Goal: Task Accomplishment & Management: Use online tool/utility

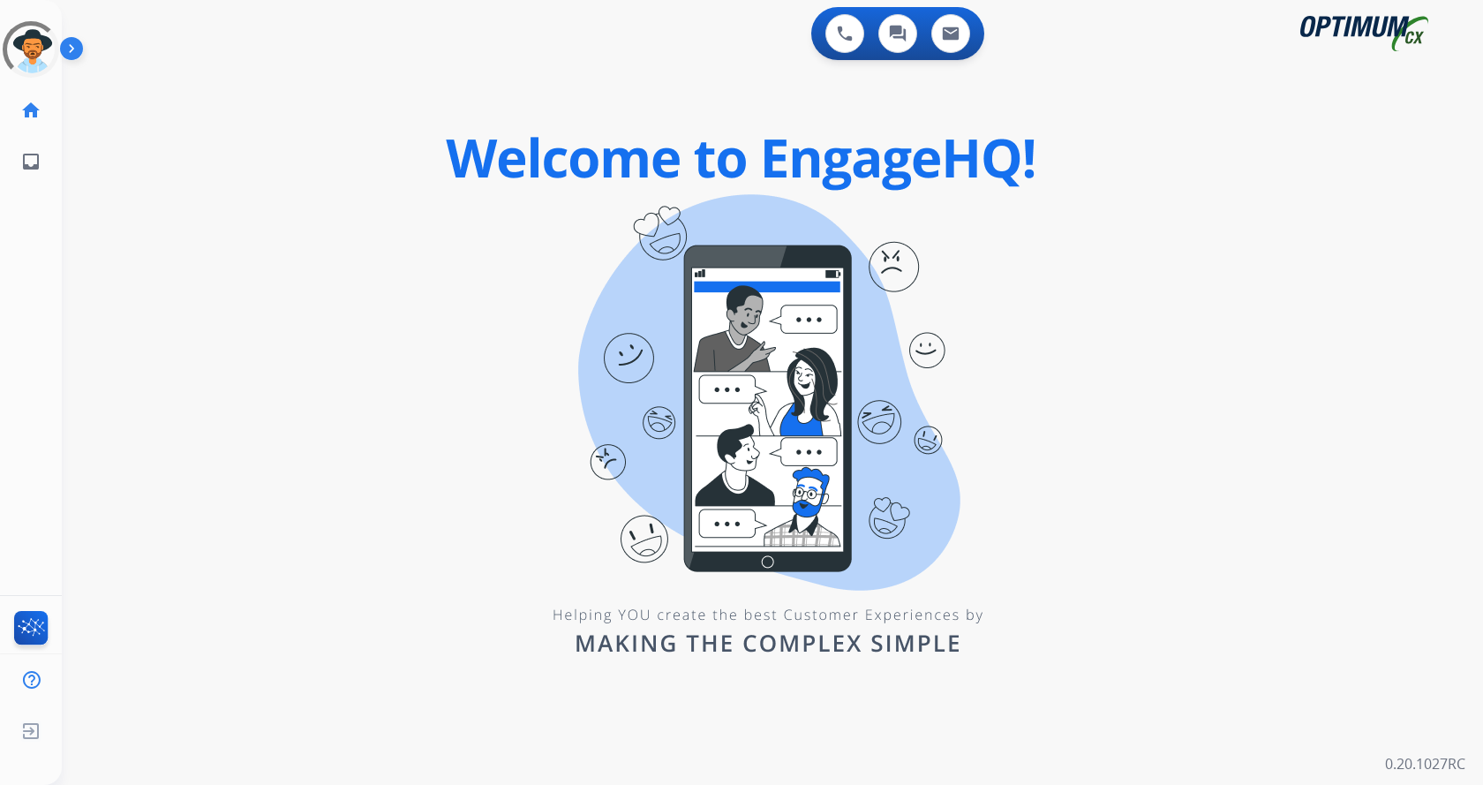
click at [71, 51] on img at bounding box center [75, 52] width 30 height 34
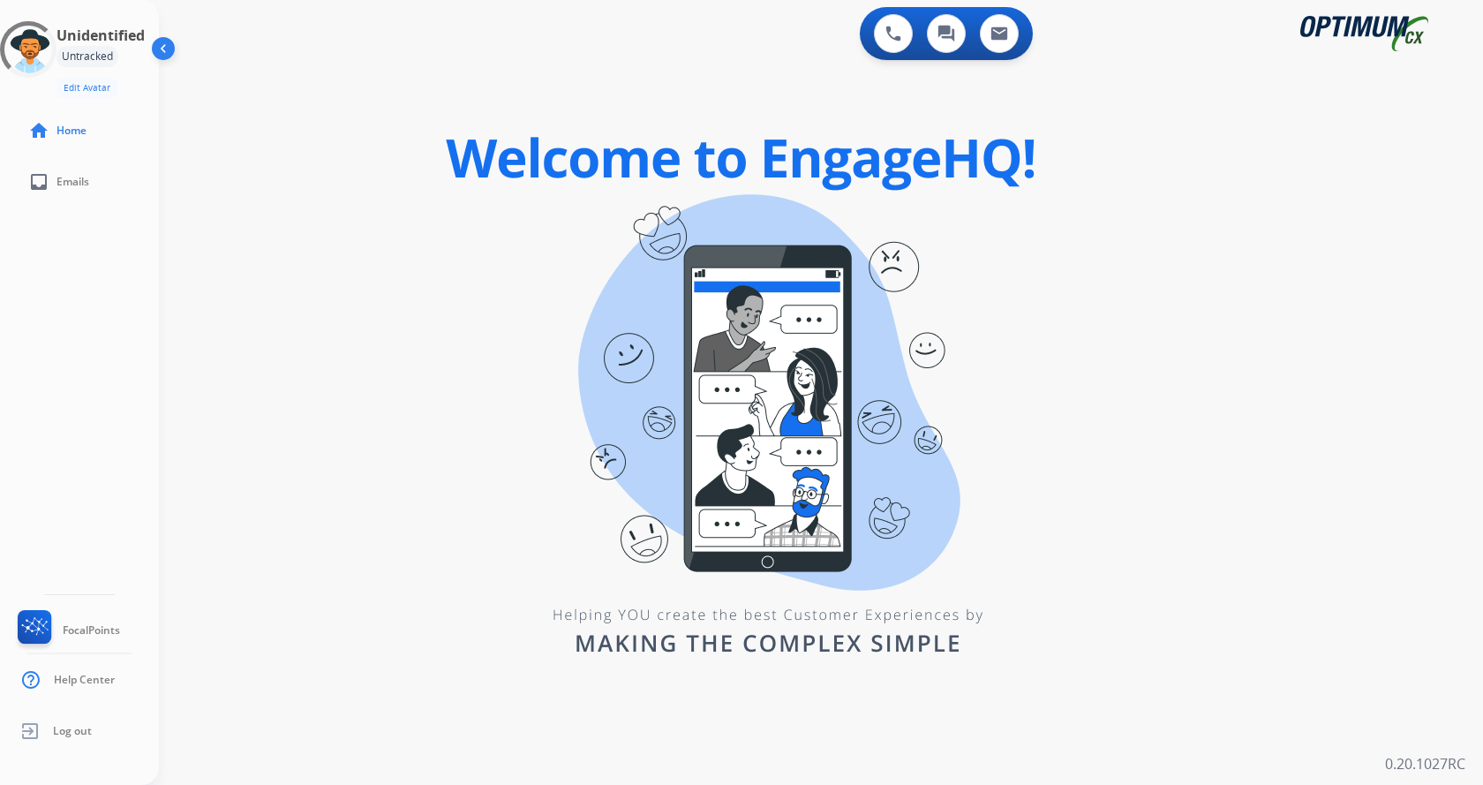
drag, startPoint x: 190, startPoint y: 241, endPoint x: 187, endPoint y: 222, distance: 18.7
click at [190, 242] on div "0 Voice Interactions 0 Chat Interactions 0 Email Interactions swap_horiz Break …" at bounding box center [821, 392] width 1324 height 785
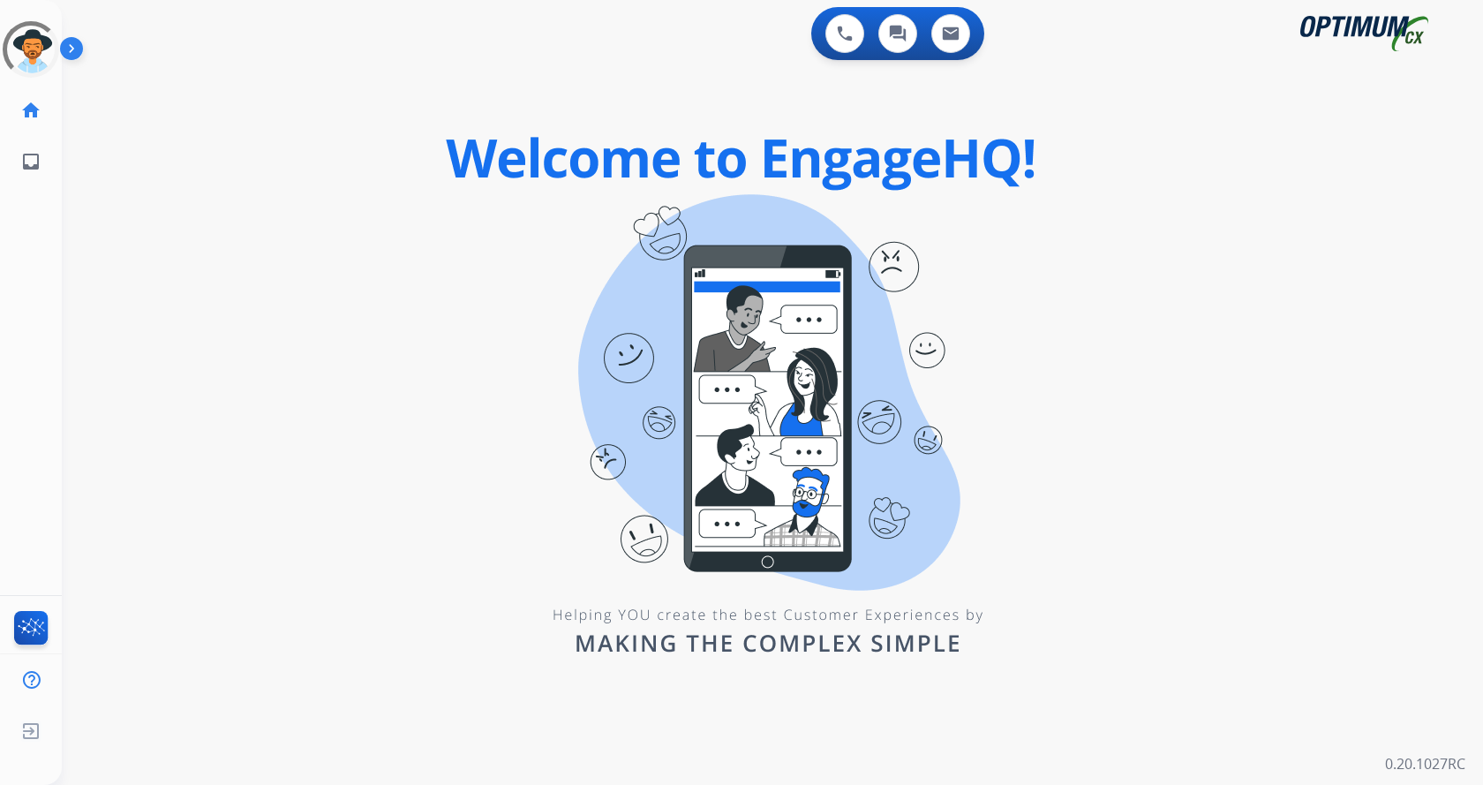
drag, startPoint x: 167, startPoint y: 292, endPoint x: 162, endPoint y: 272, distance: 20.8
click at [167, 292] on div "0 Voice Interactions 0 Chat Interactions 0 Email Interactions swap_horiz Break …" at bounding box center [772, 392] width 1421 height 785
click at [74, 55] on img at bounding box center [75, 52] width 30 height 34
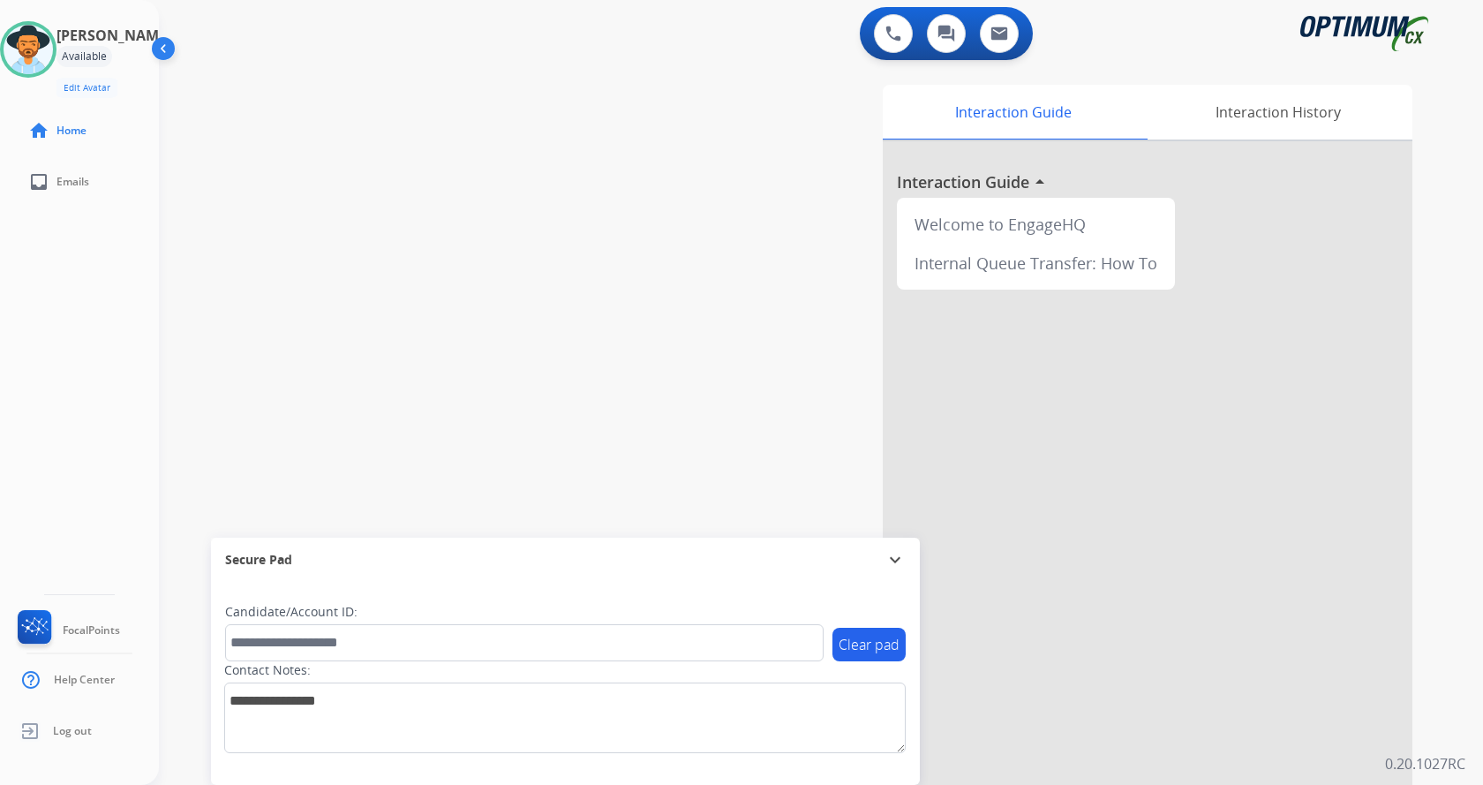
click at [629, 282] on div "swap_horiz Break voice bridge close_fullscreen Connect 3-Way Call merge_type Se…" at bounding box center [800, 432] width 1282 height 736
click at [417, 236] on div "swap_horiz Break voice bridge close_fullscreen Connect 3-Way Call merge_type Se…" at bounding box center [800, 432] width 1282 height 736
click at [594, 327] on div "swap_horiz Break voice bridge close_fullscreen Connect 3-Way Call merge_type Se…" at bounding box center [800, 432] width 1282 height 736
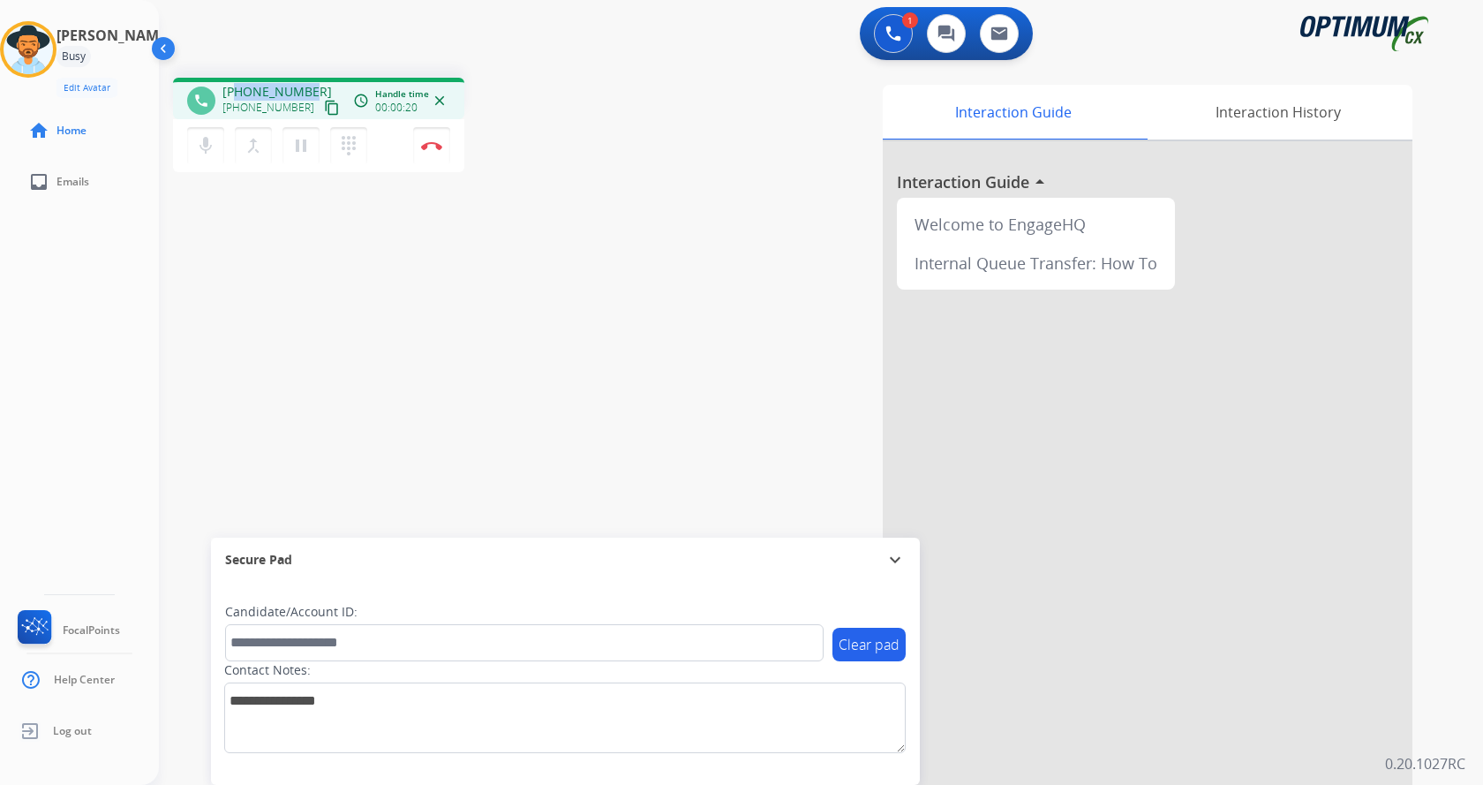
drag, startPoint x: 237, startPoint y: 92, endPoint x: 305, endPoint y: 78, distance: 69.4
click at [305, 78] on div "phone [PHONE_NUMBER] [PHONE_NUMBER] content_copy access_time Call metrics Queue…" at bounding box center [318, 98] width 291 height 41
copy span "9147613456"
drag, startPoint x: 664, startPoint y: 370, endPoint x: 571, endPoint y: 297, distance: 118.1
click at [662, 371] on div "Interaction Guide Interaction History Interaction Guide arrow_drop_up Welcome t…" at bounding box center [1027, 442] width 769 height 715
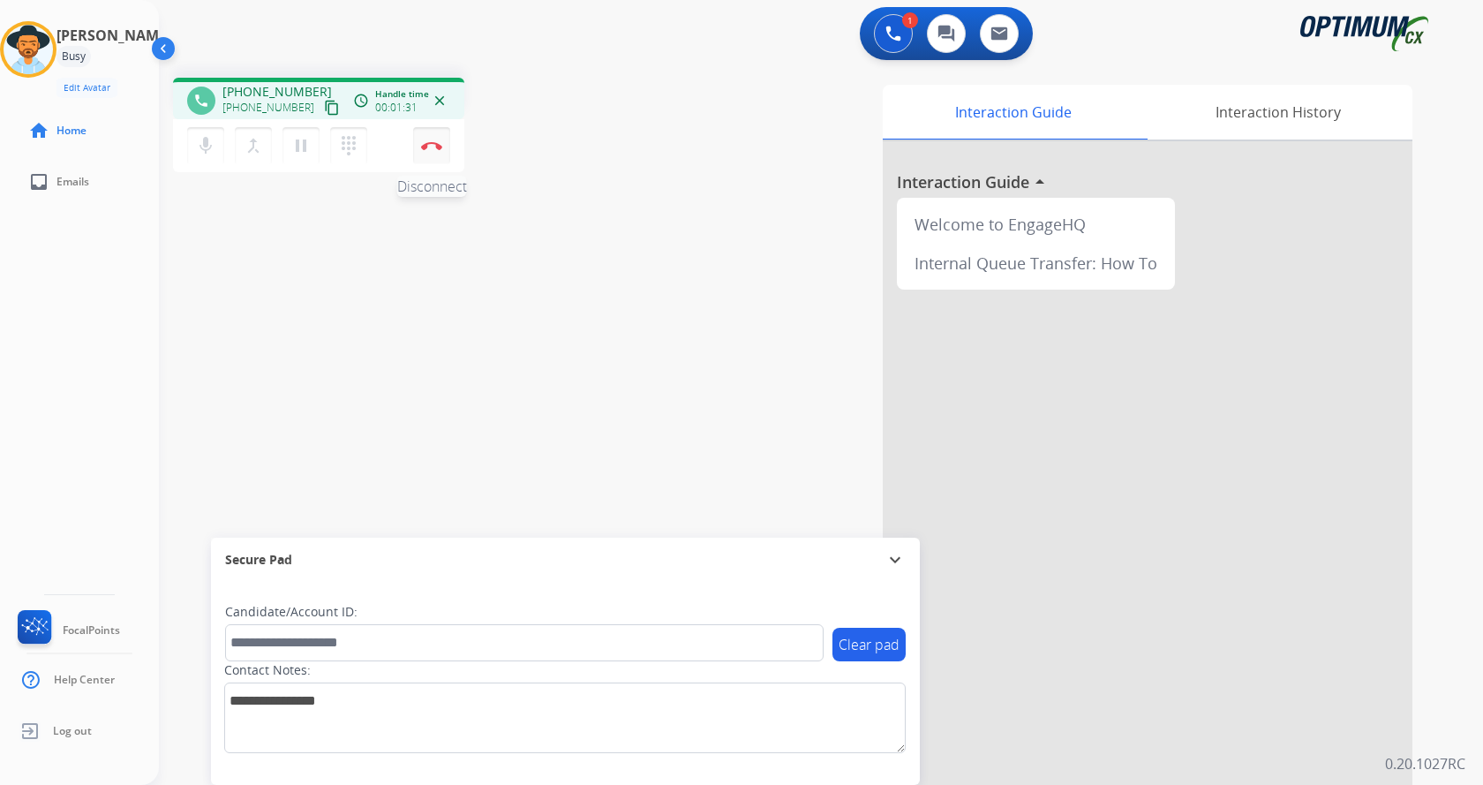
click at [427, 149] on img at bounding box center [431, 145] width 21 height 9
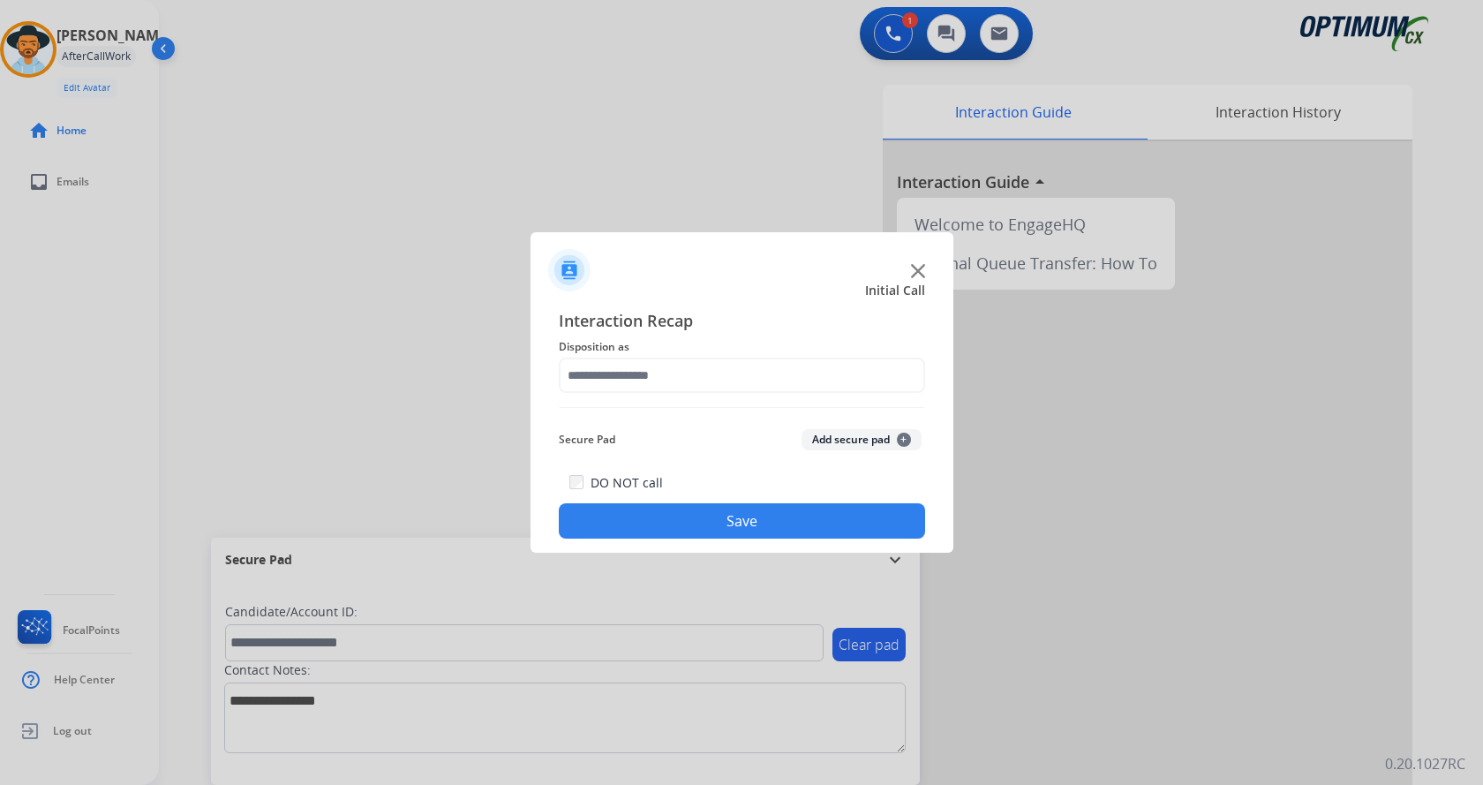
click at [852, 432] on button "Add secure pad +" at bounding box center [861, 439] width 120 height 21
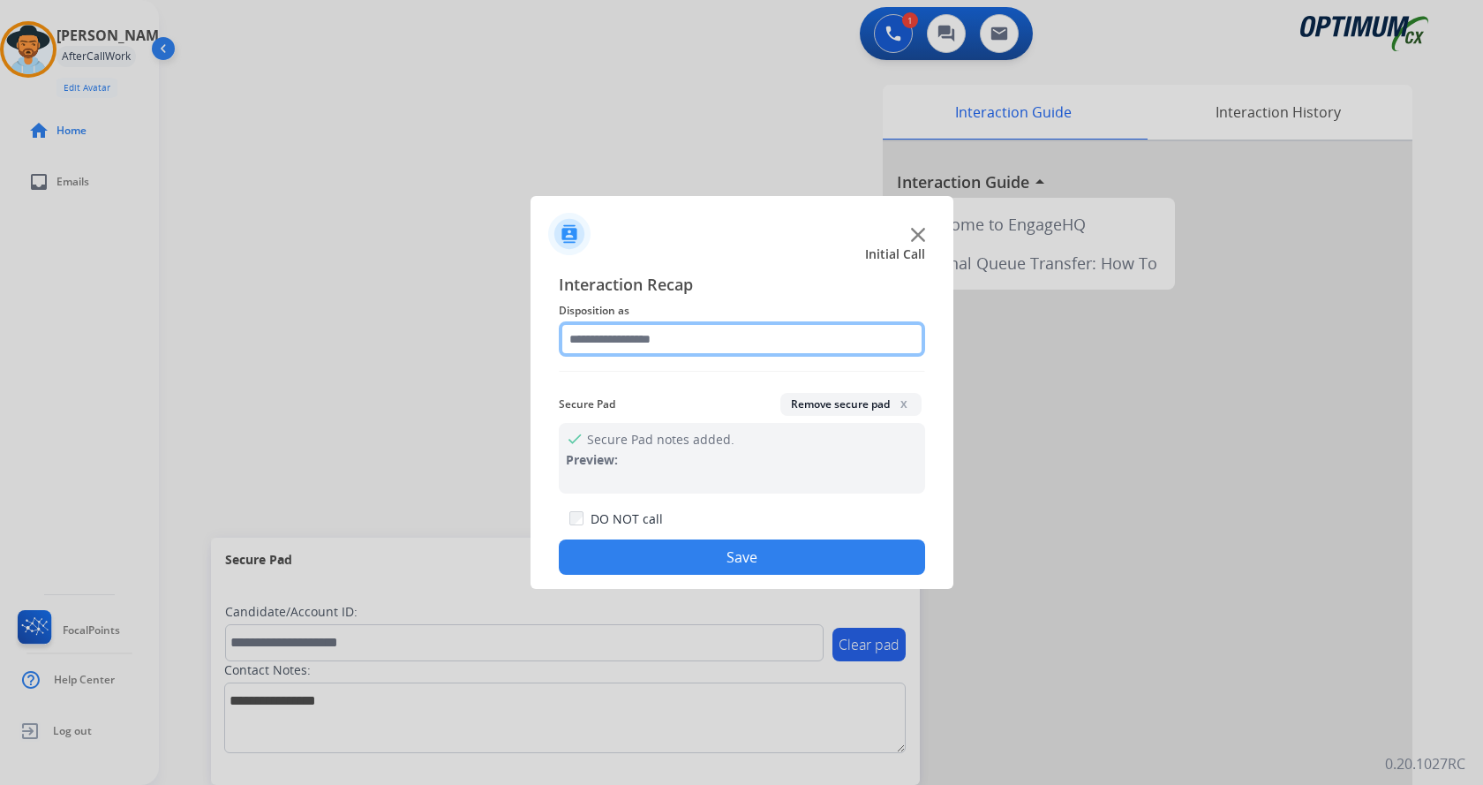
click at [695, 333] on input "text" at bounding box center [742, 338] width 366 height 35
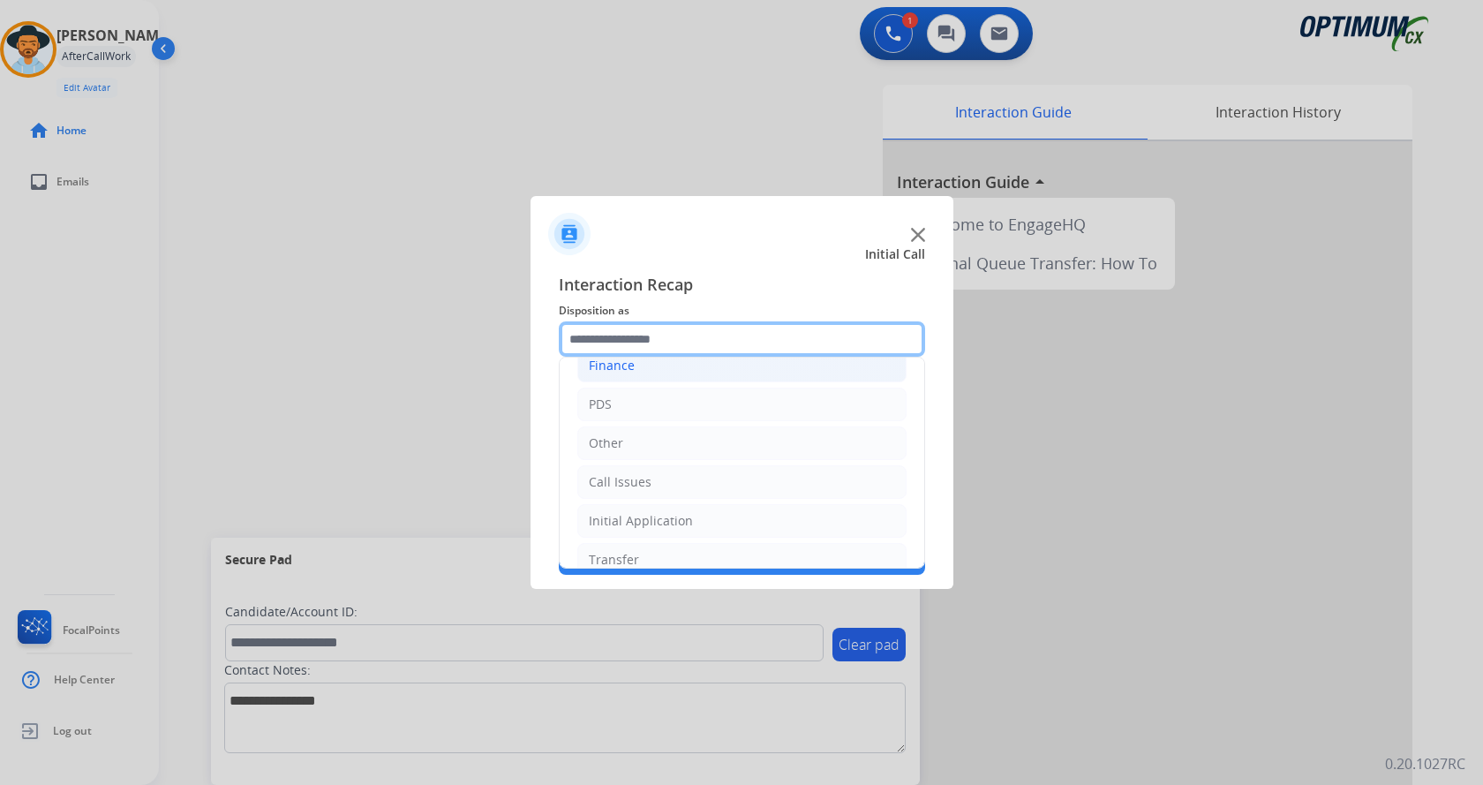
scroll to position [120, 0]
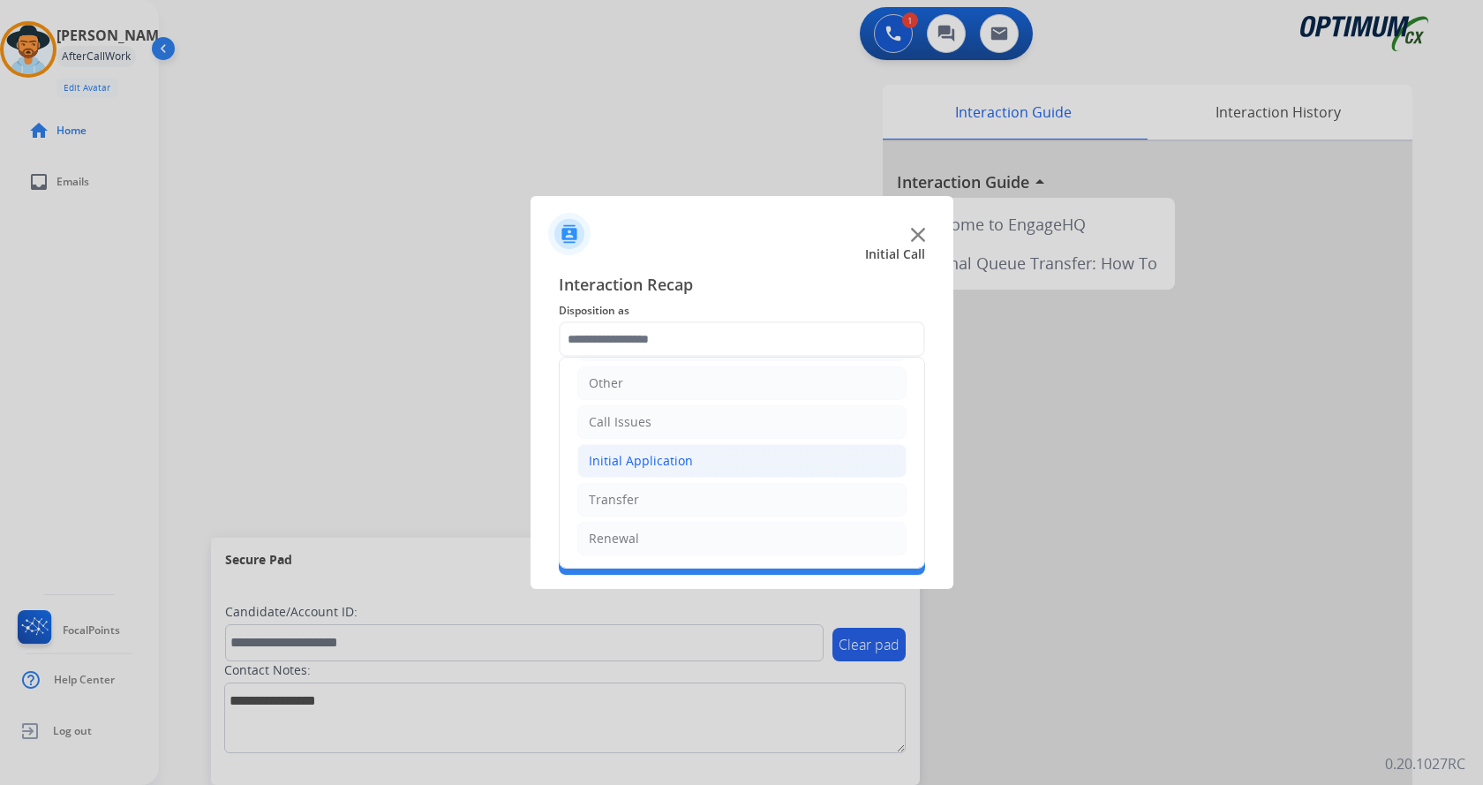
click at [716, 462] on li "Initial Application" at bounding box center [741, 461] width 329 height 34
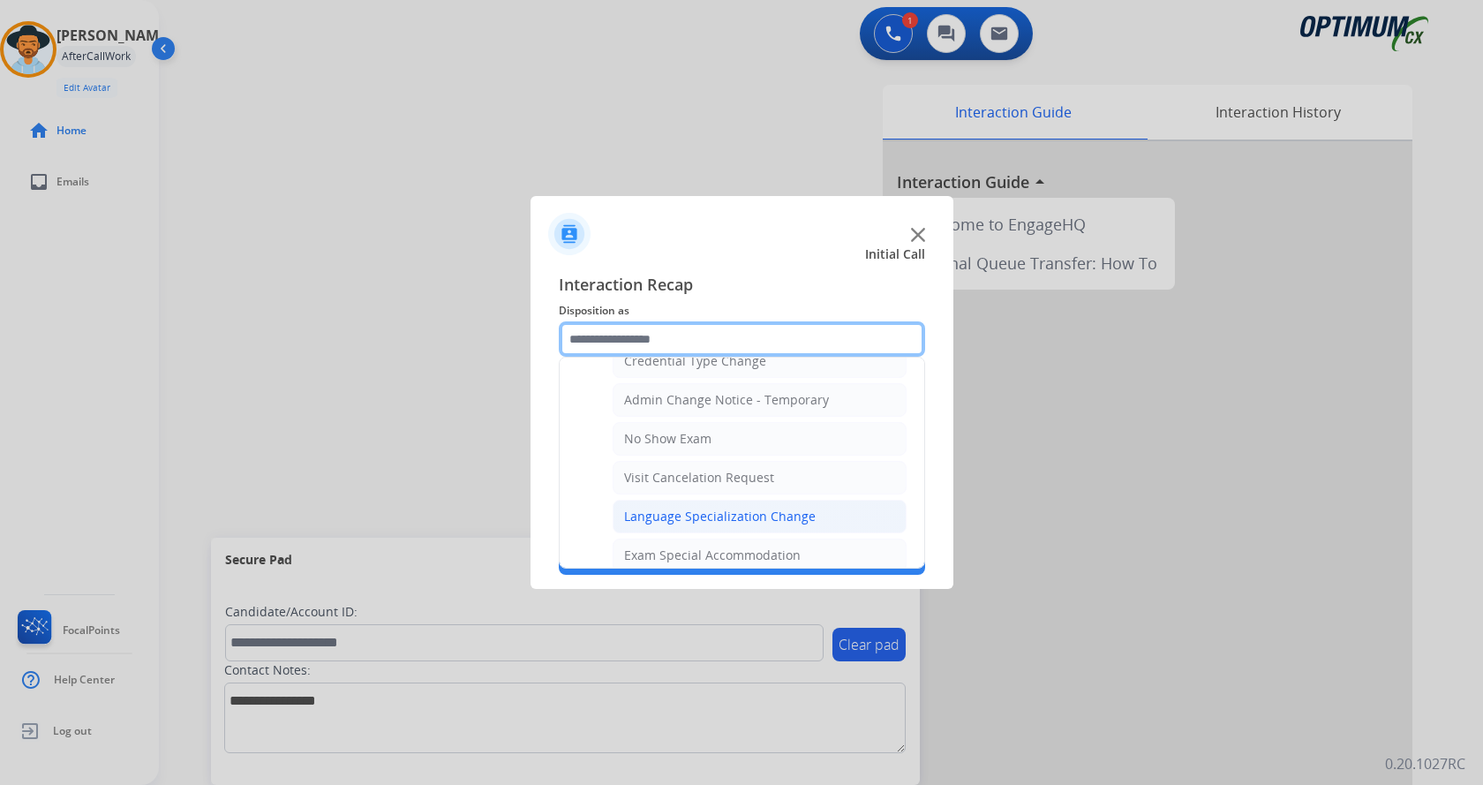
scroll to position [914, 0]
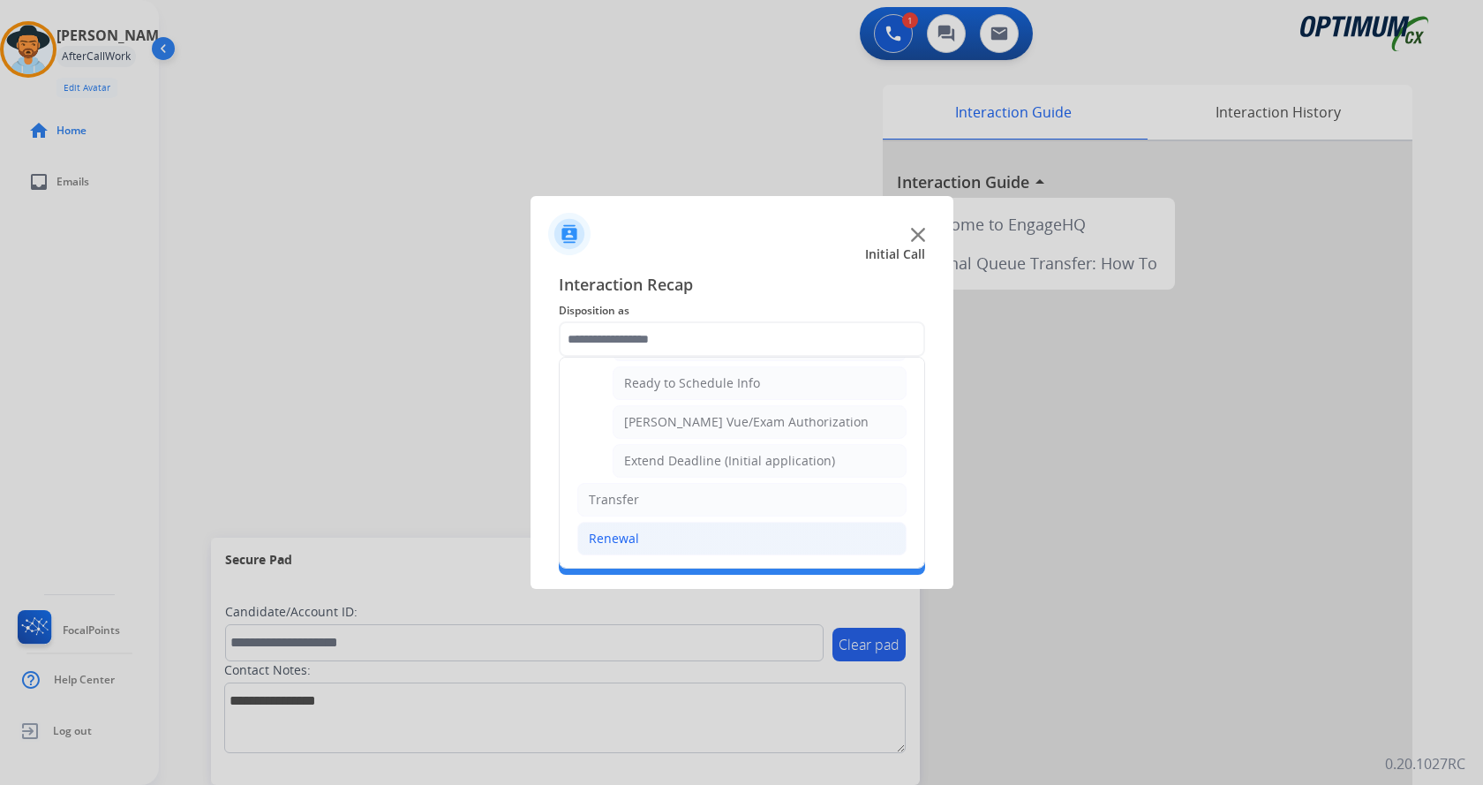
click at [643, 548] on li "Renewal" at bounding box center [741, 539] width 329 height 34
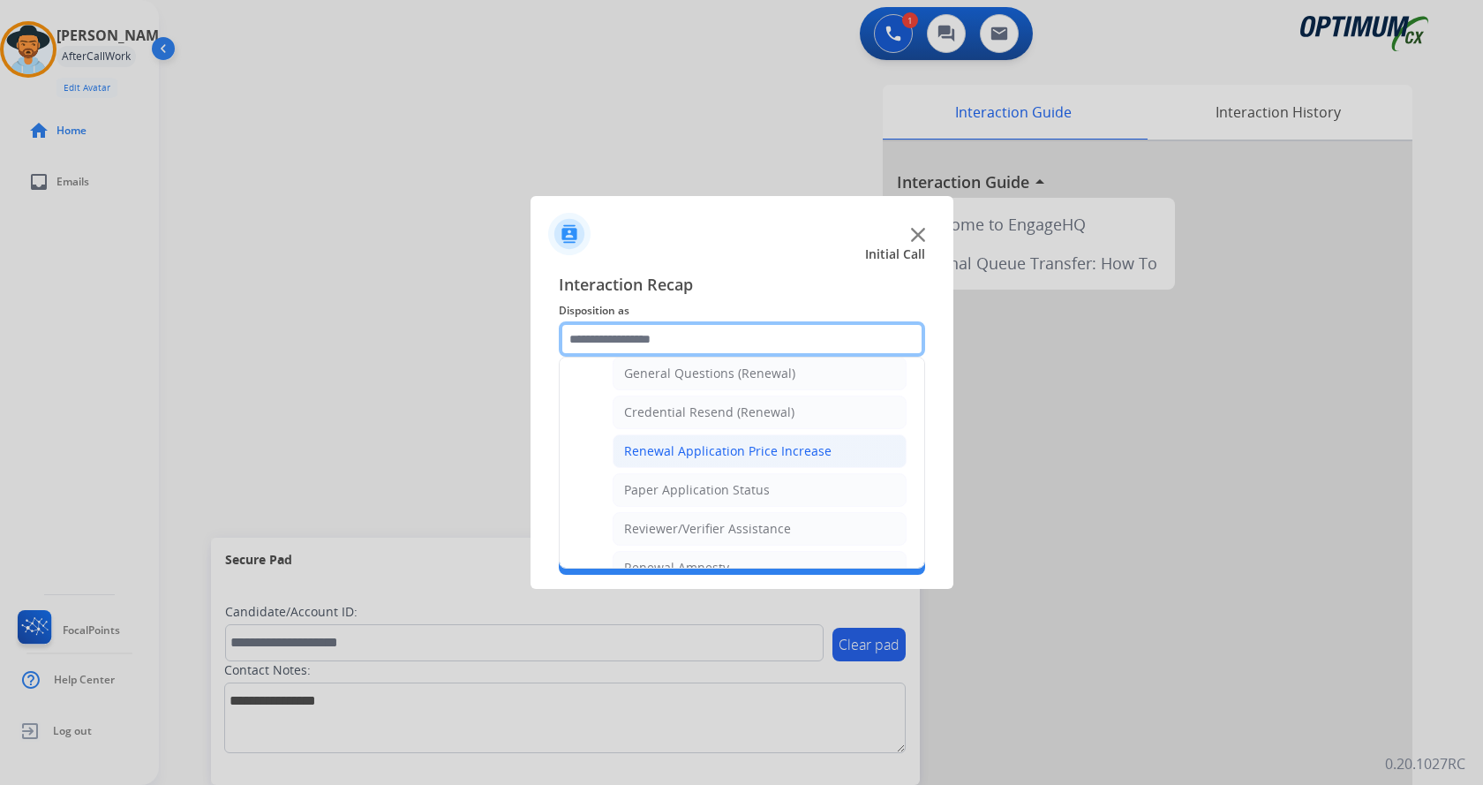
scroll to position [505, 0]
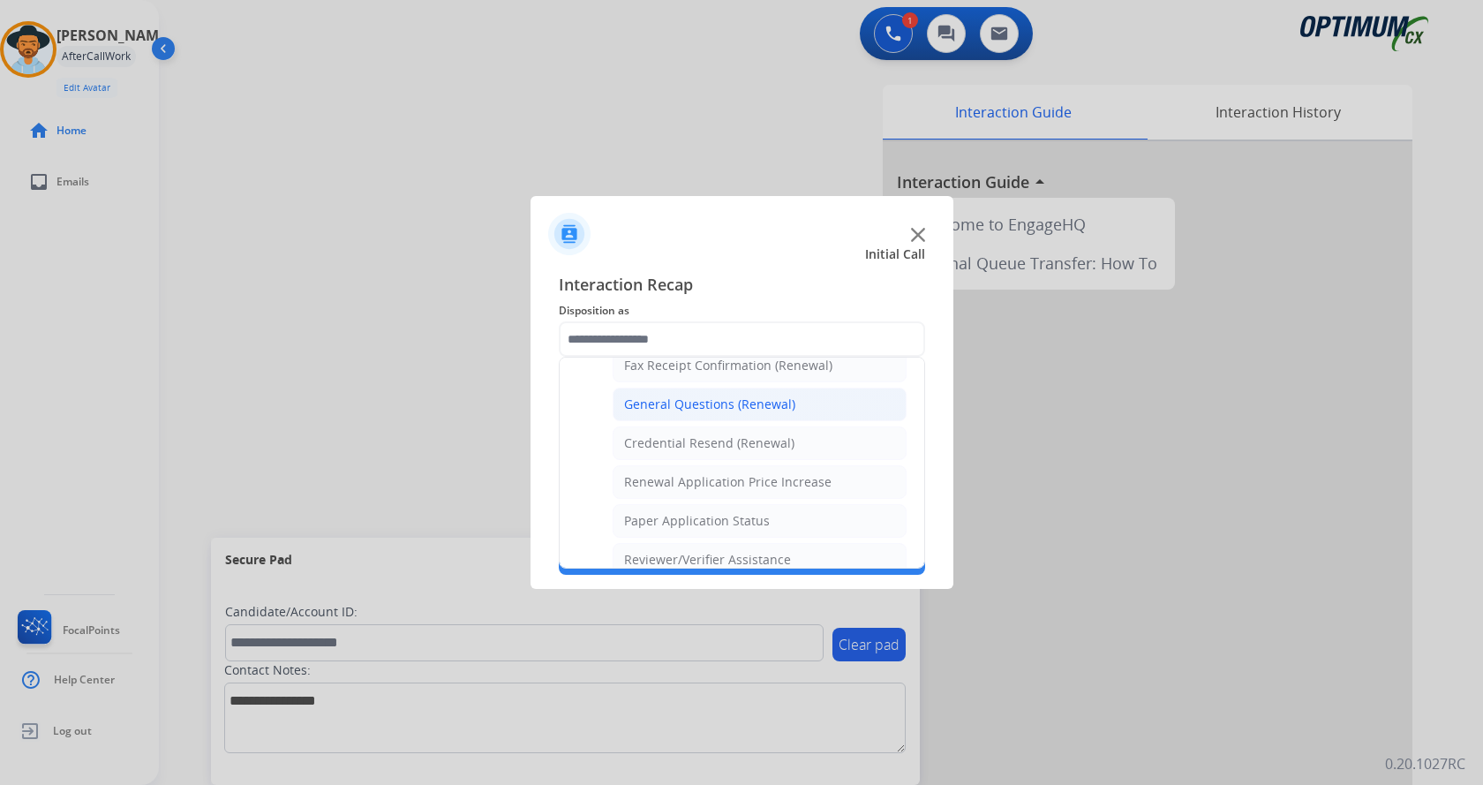
click at [711, 410] on div "General Questions (Renewal)" at bounding box center [709, 404] width 171 height 18
type input "**********"
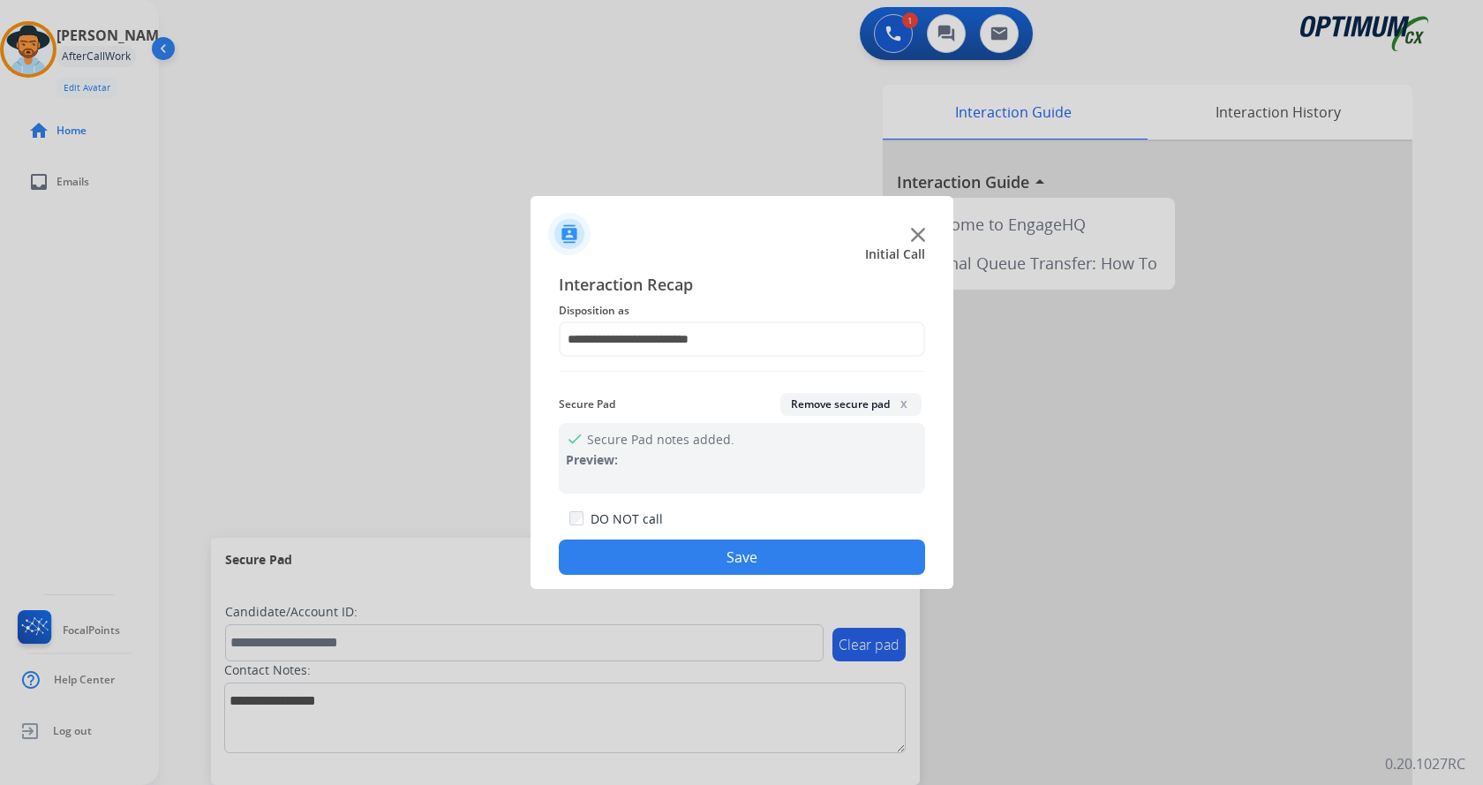
click at [680, 555] on button "Save" at bounding box center [742, 556] width 366 height 35
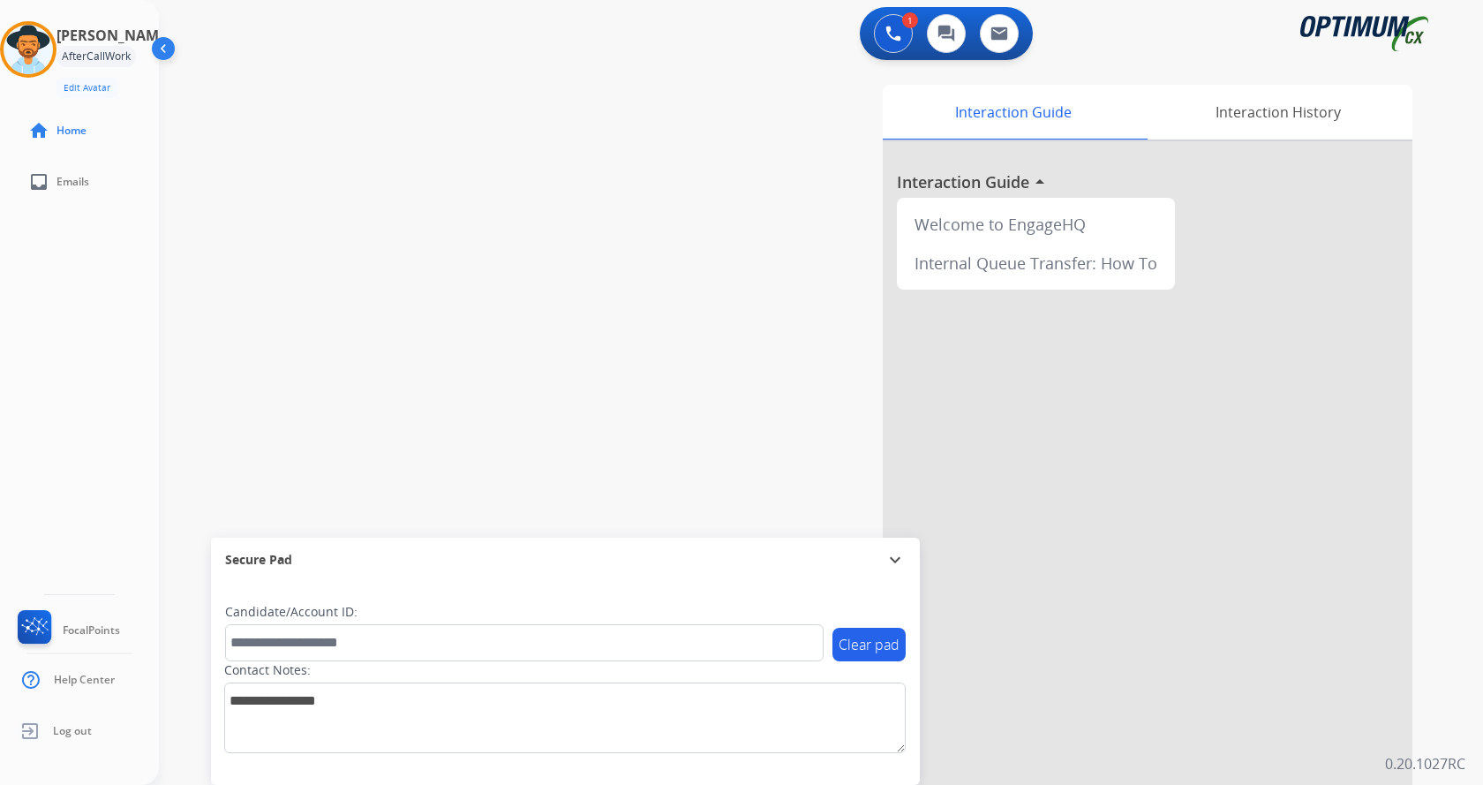
click at [495, 271] on div "swap_horiz Break voice bridge close_fullscreen Connect 3-Way Call merge_type Se…" at bounding box center [800, 432] width 1282 height 736
click at [659, 380] on div "Interaction Guide Interaction History Interaction Guide arrow_drop_up Welcome t…" at bounding box center [1027, 442] width 769 height 715
click at [636, 306] on div "swap_horiz Break voice bridge close_fullscreen Connect 3-Way Call merge_type Se…" at bounding box center [800, 432] width 1282 height 736
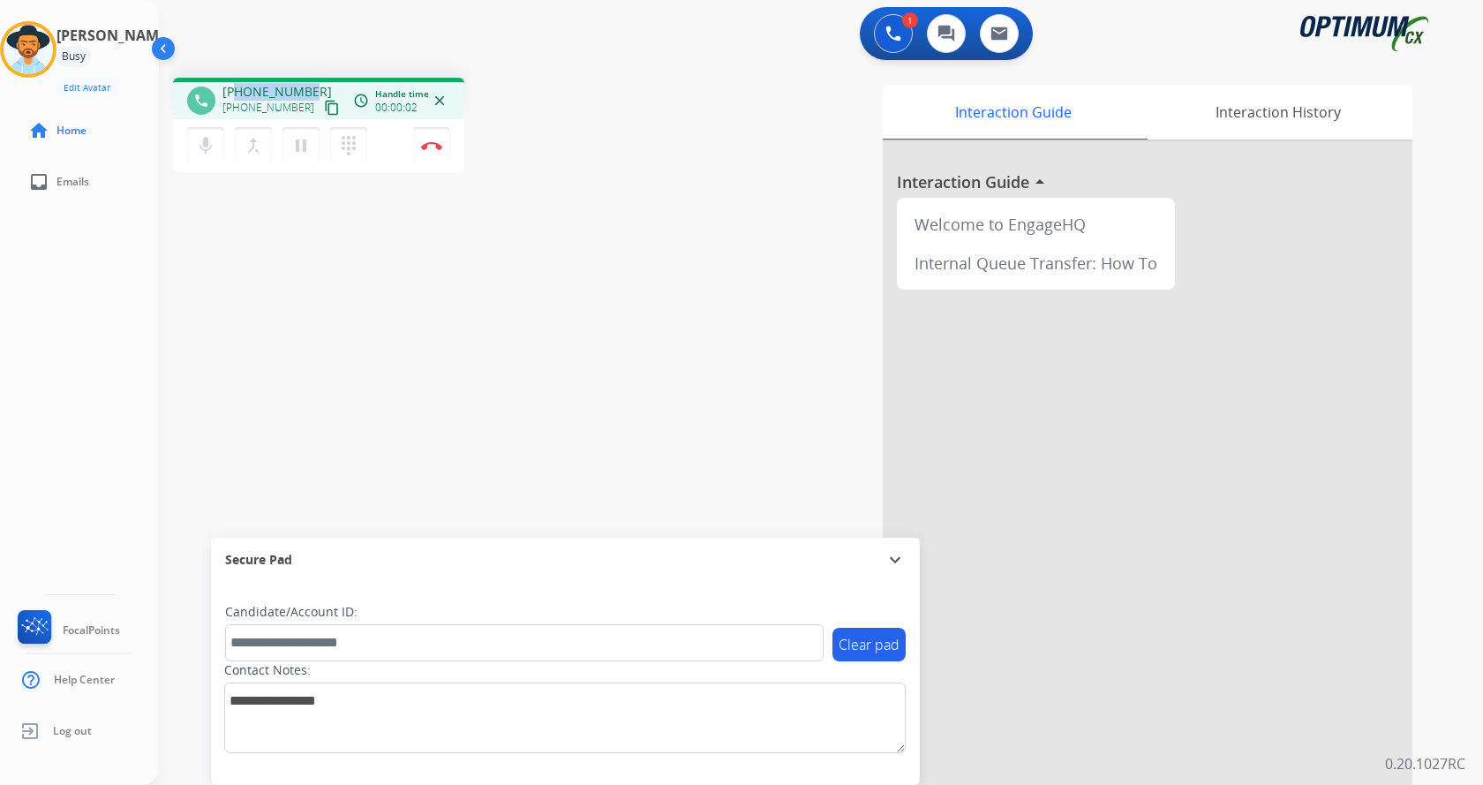
drag, startPoint x: 237, startPoint y: 93, endPoint x: 305, endPoint y: 88, distance: 69.0
click at [305, 88] on span "[PHONE_NUMBER]" at bounding box center [276, 92] width 109 height 18
copy span "4058820942"
click at [492, 238] on div "phone [PHONE_NUMBER] [PHONE_NUMBER] content_copy access_time Call metrics Queue…" at bounding box center [800, 432] width 1282 height 736
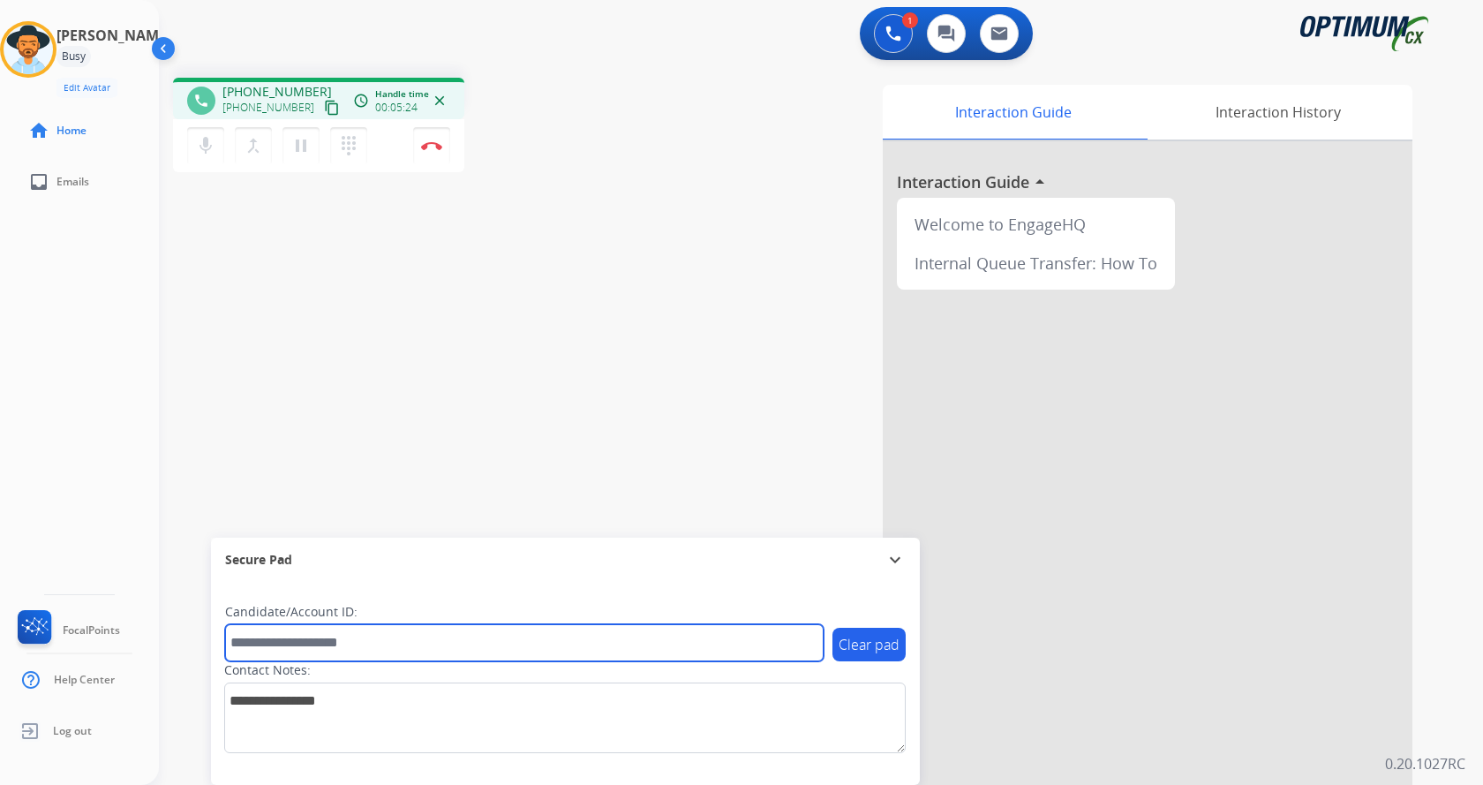
click at [363, 637] on input "text" at bounding box center [524, 642] width 598 height 37
paste input "*******"
type input "*******"
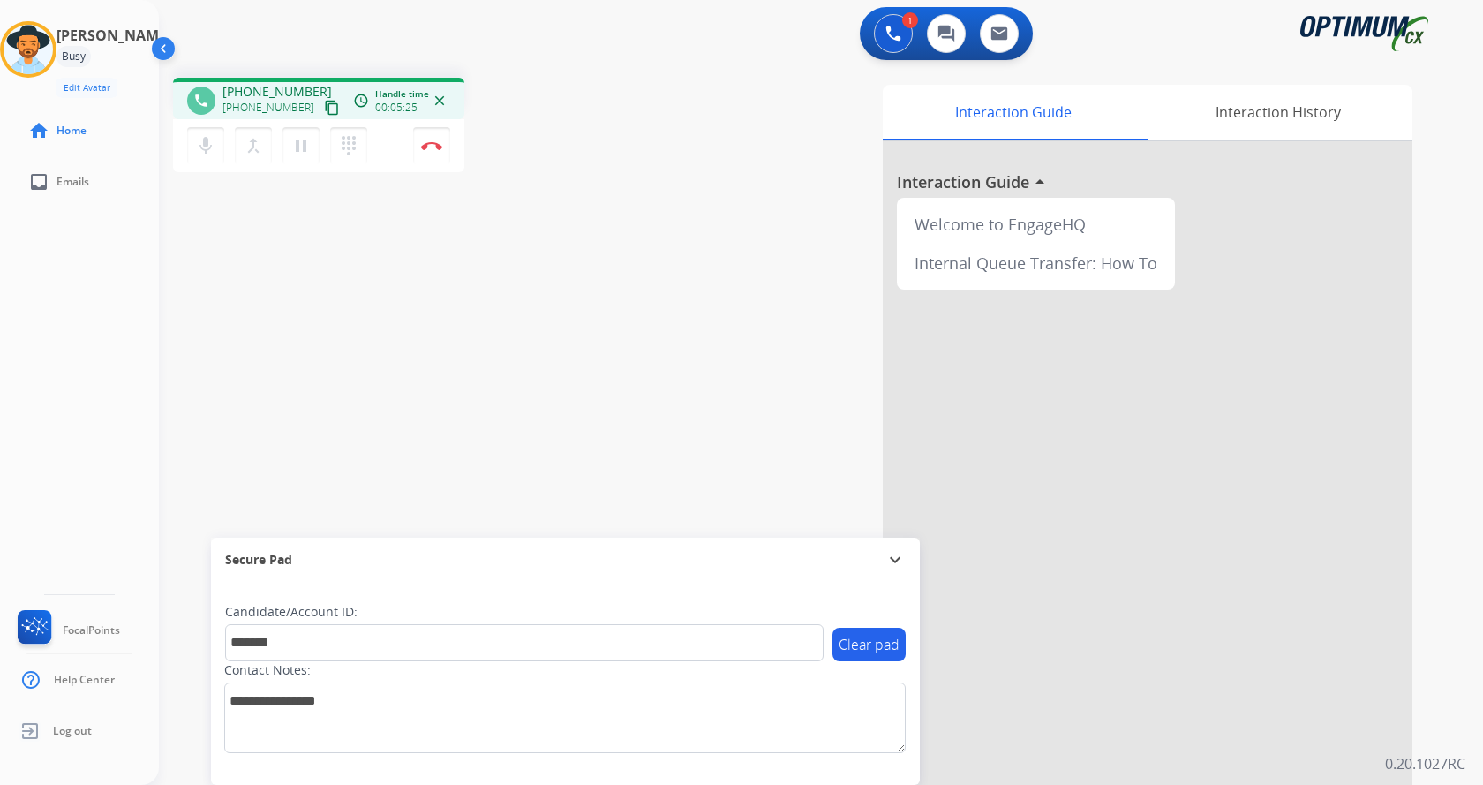
click at [349, 372] on div "phone [PHONE_NUMBER] [PHONE_NUMBER] content_copy access_time Call metrics Queue…" at bounding box center [800, 432] width 1282 height 736
click at [385, 352] on div "phone [PHONE_NUMBER] [PHONE_NUMBER] content_copy access_time Call metrics Queue…" at bounding box center [800, 432] width 1282 height 736
click at [425, 143] on img at bounding box center [431, 145] width 21 height 9
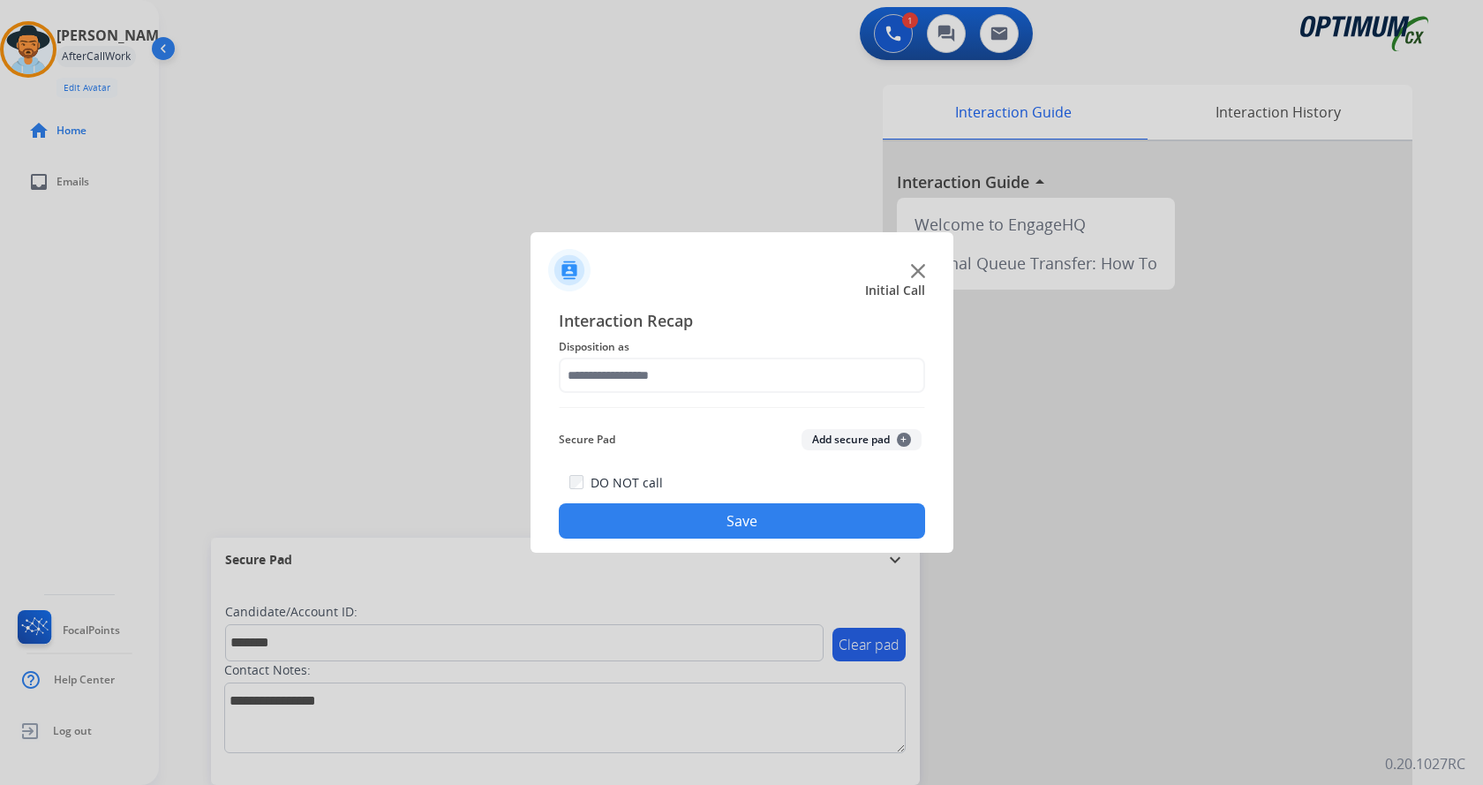
click at [860, 440] on button "Add secure pad +" at bounding box center [861, 439] width 120 height 21
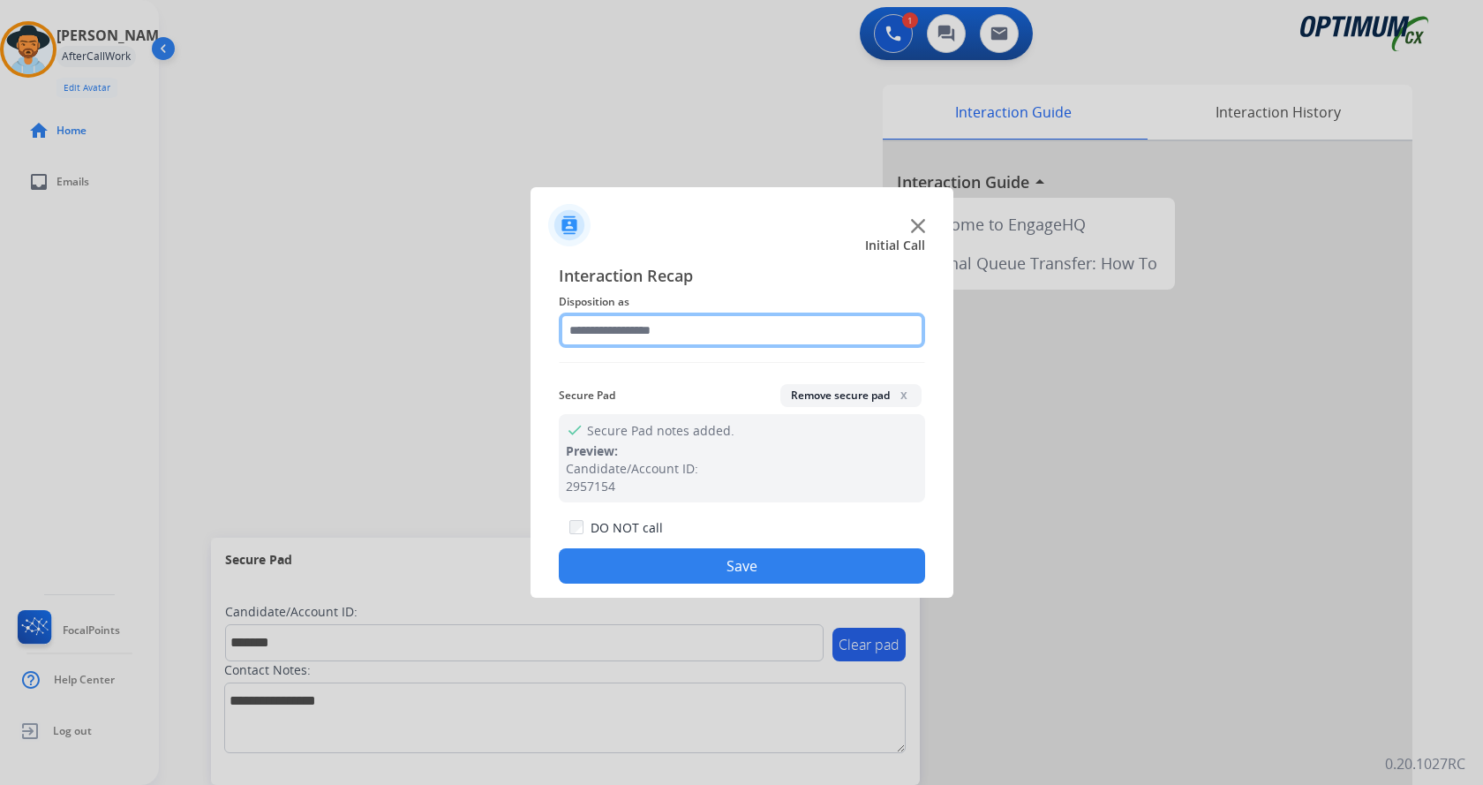
click at [619, 330] on input "text" at bounding box center [742, 329] width 366 height 35
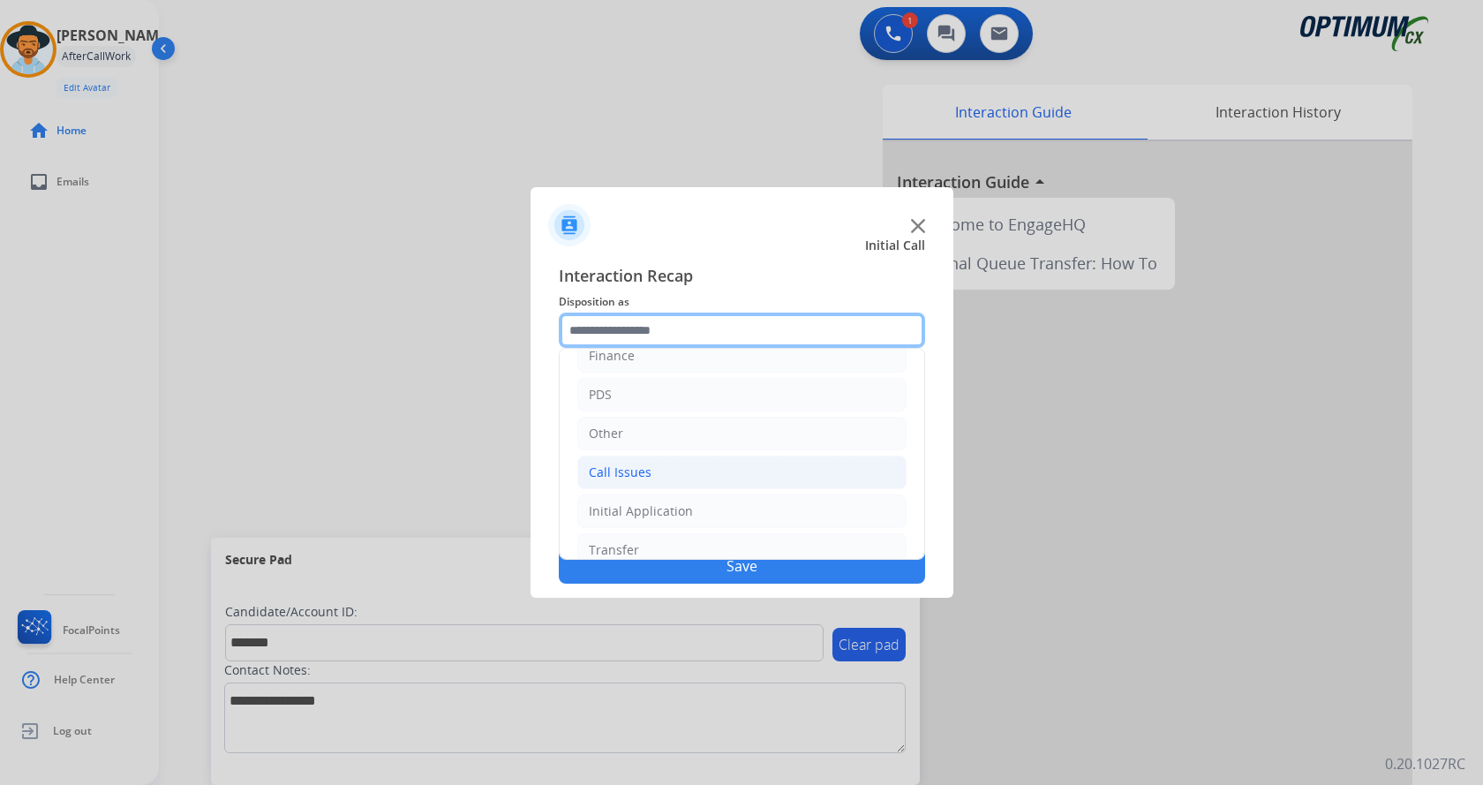
scroll to position [120, 0]
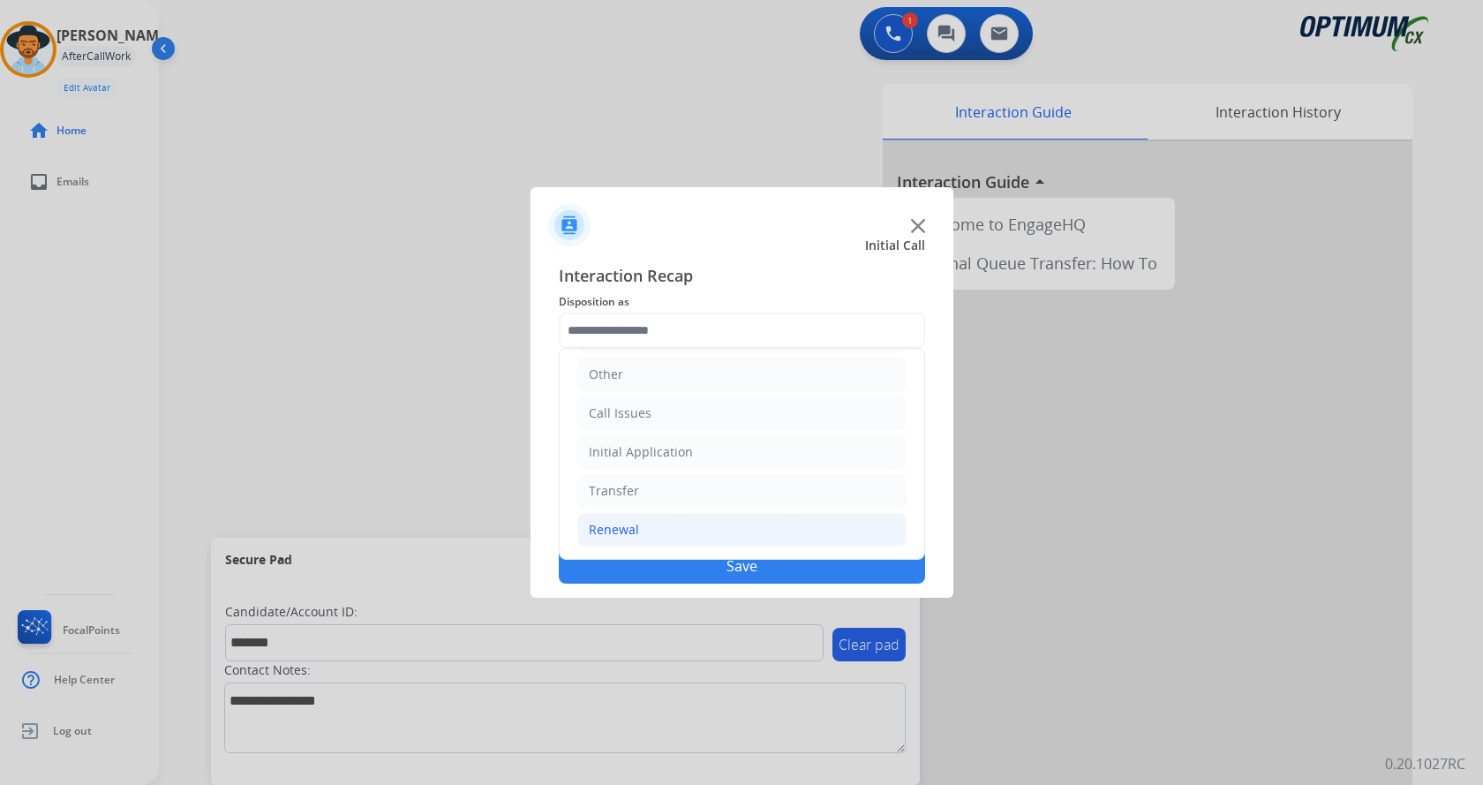
click at [667, 530] on li "Renewal" at bounding box center [741, 530] width 329 height 34
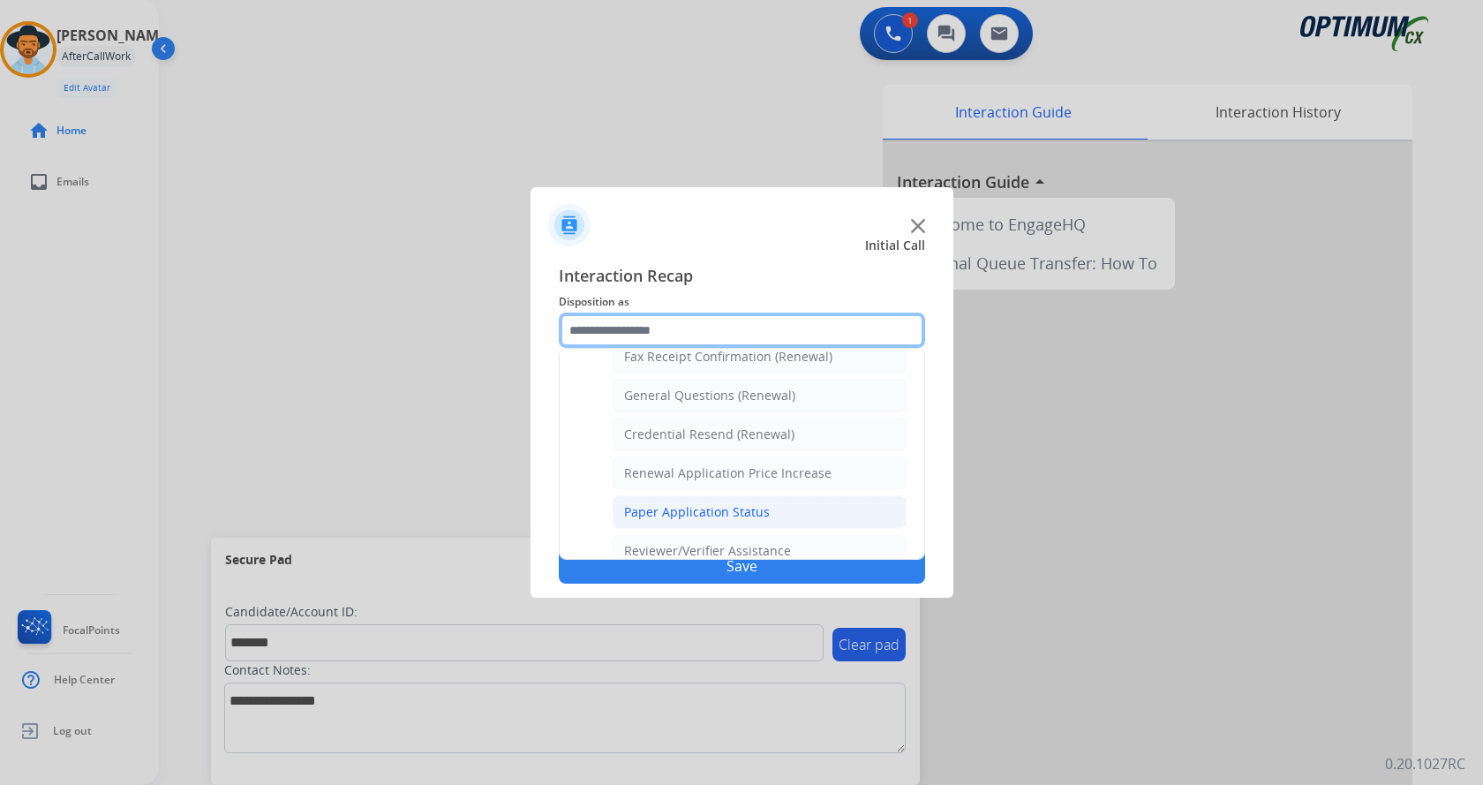
scroll to position [681, 0]
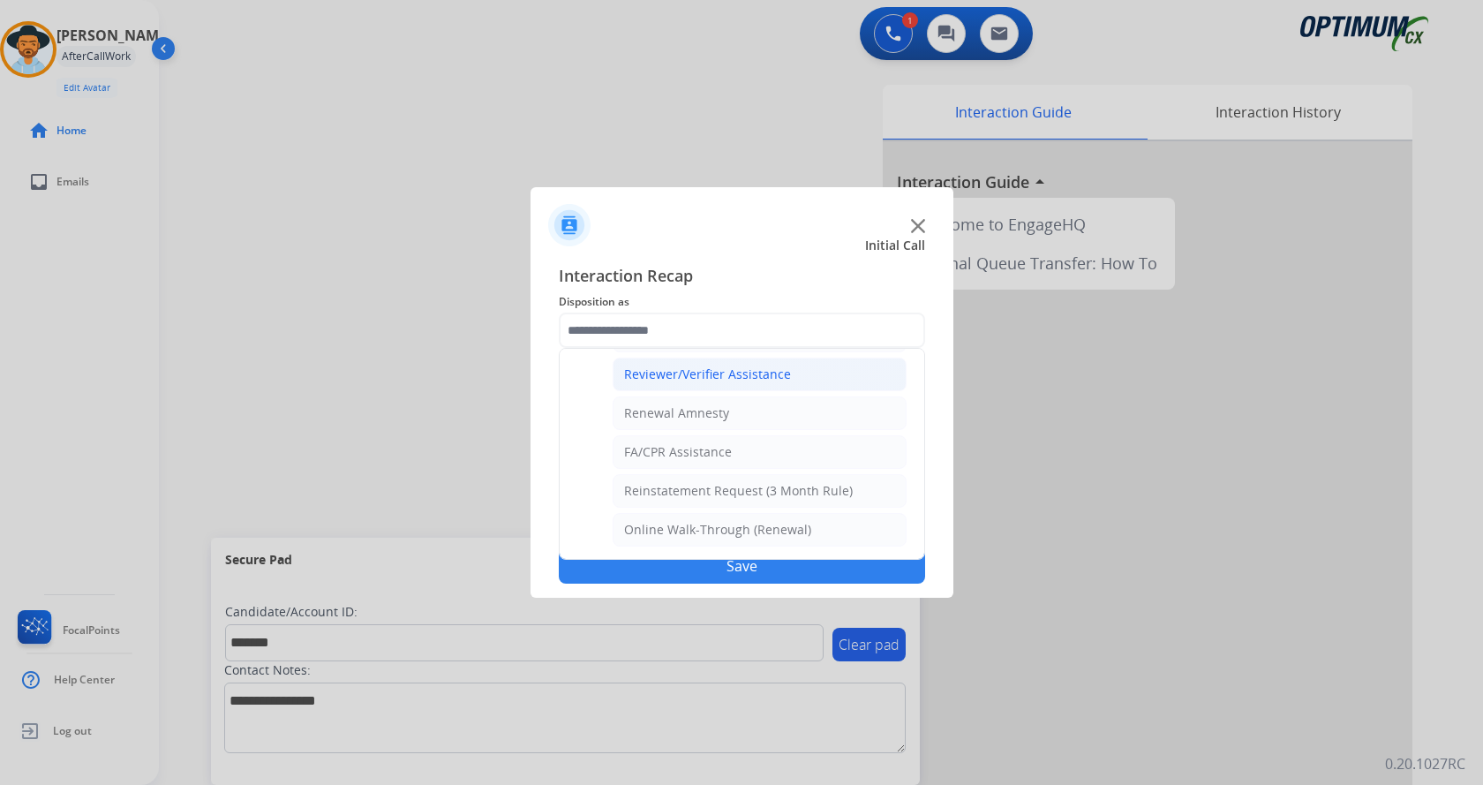
click at [703, 372] on div "Reviewer/Verifier Assistance" at bounding box center [707, 374] width 167 height 18
type input "**********"
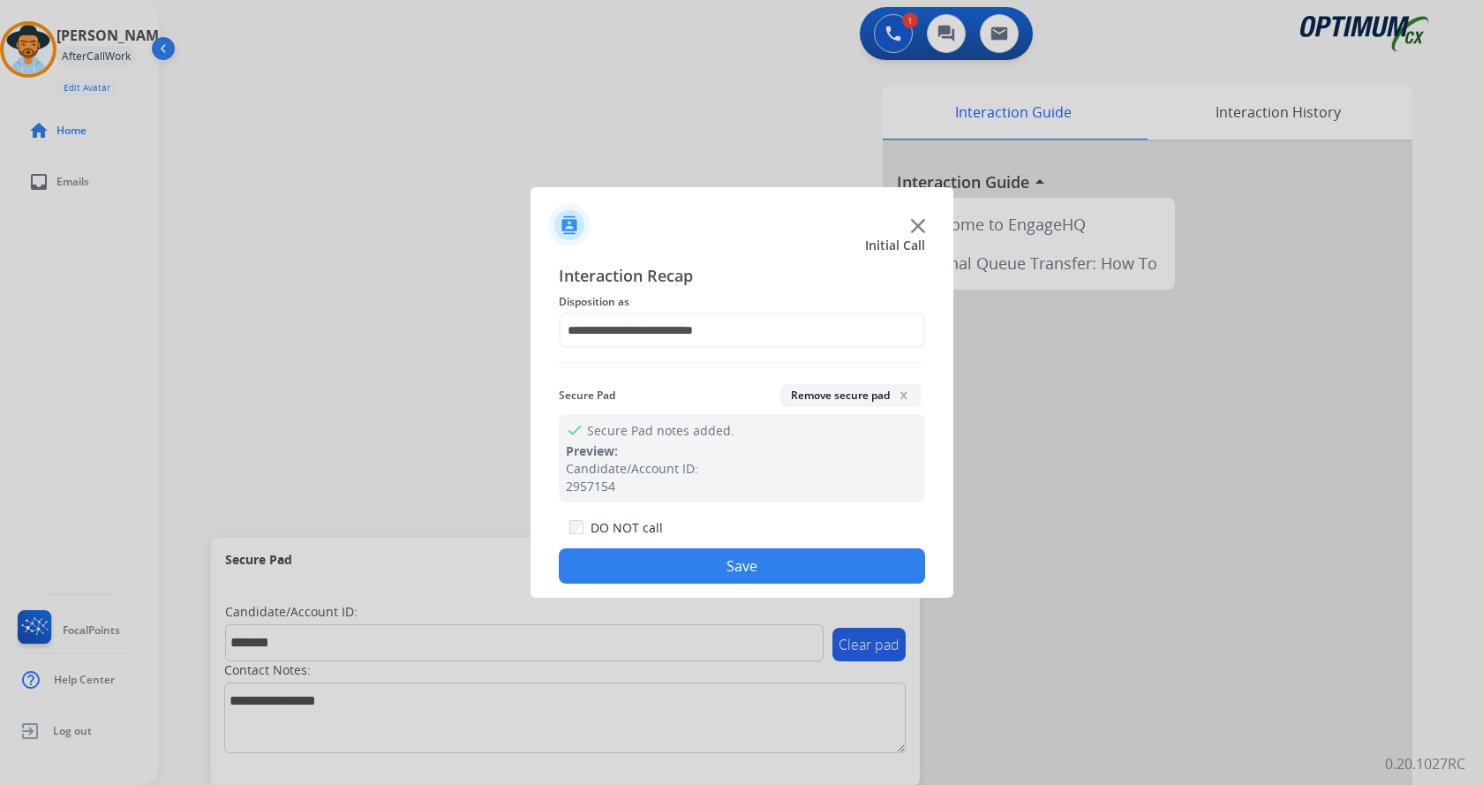
click at [733, 579] on button "Save" at bounding box center [742, 565] width 366 height 35
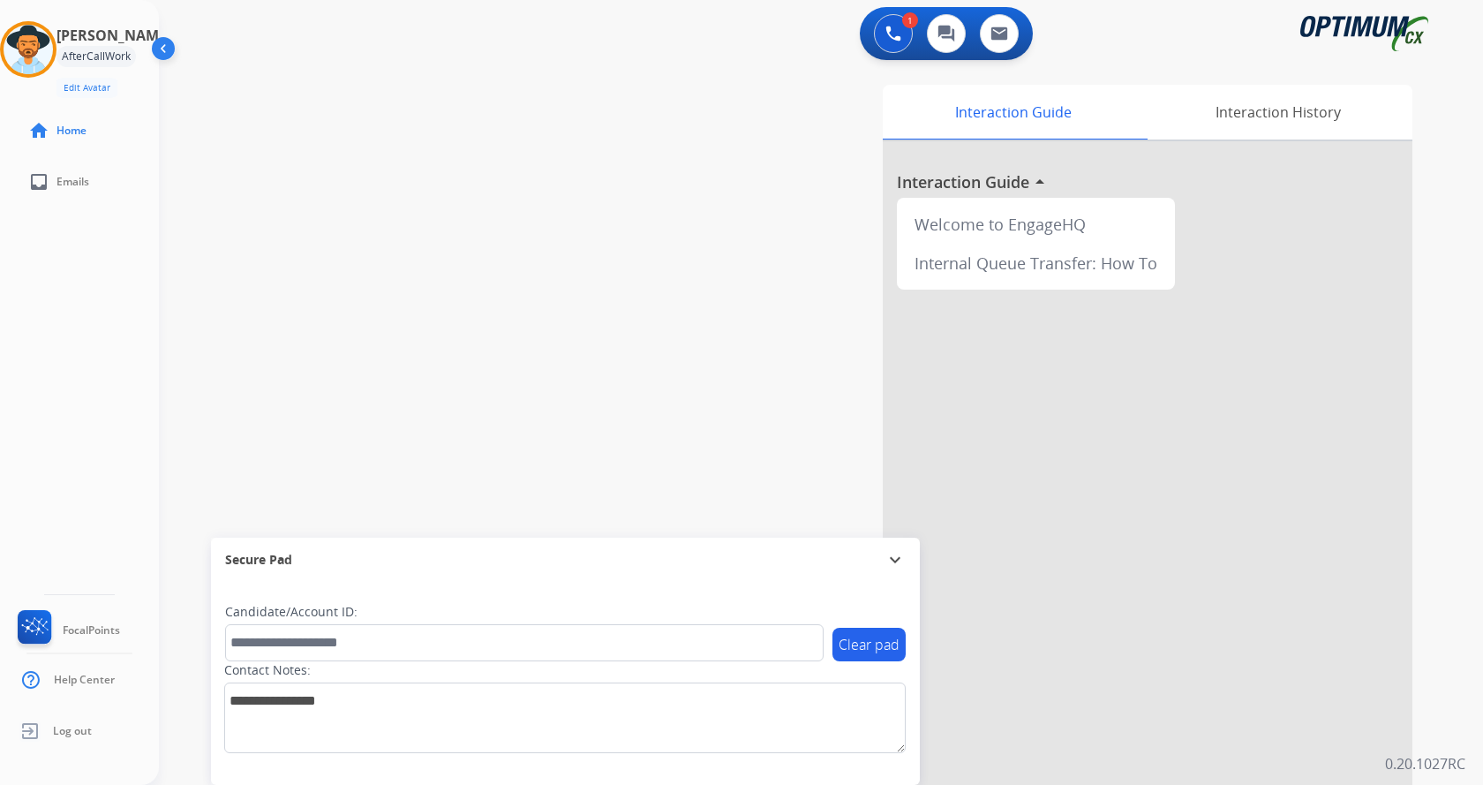
click at [426, 313] on div "swap_horiz Break voice bridge close_fullscreen Connect 3-Way Call merge_type Se…" at bounding box center [800, 432] width 1282 height 736
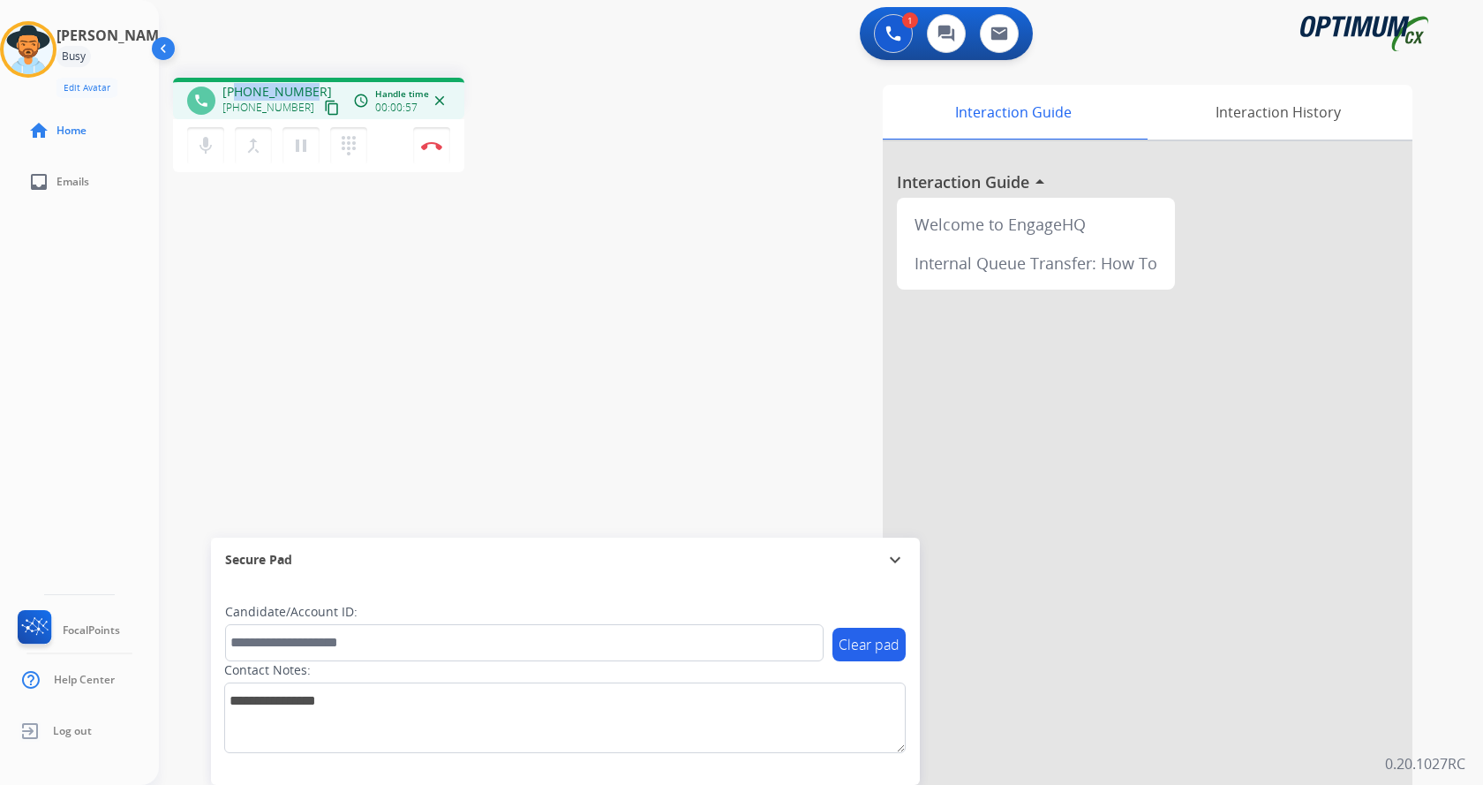
drag, startPoint x: 237, startPoint y: 92, endPoint x: 305, endPoint y: 90, distance: 68.0
click at [305, 90] on span "[PHONE_NUMBER]" at bounding box center [276, 92] width 109 height 18
copy span "8034398320"
drag, startPoint x: 626, startPoint y: 291, endPoint x: 440, endPoint y: 24, distance: 325.4
click at [600, 248] on div "phone [PHONE_NUMBER] [PHONE_NUMBER] content_copy access_time Call metrics Queue…" at bounding box center [800, 432] width 1282 height 736
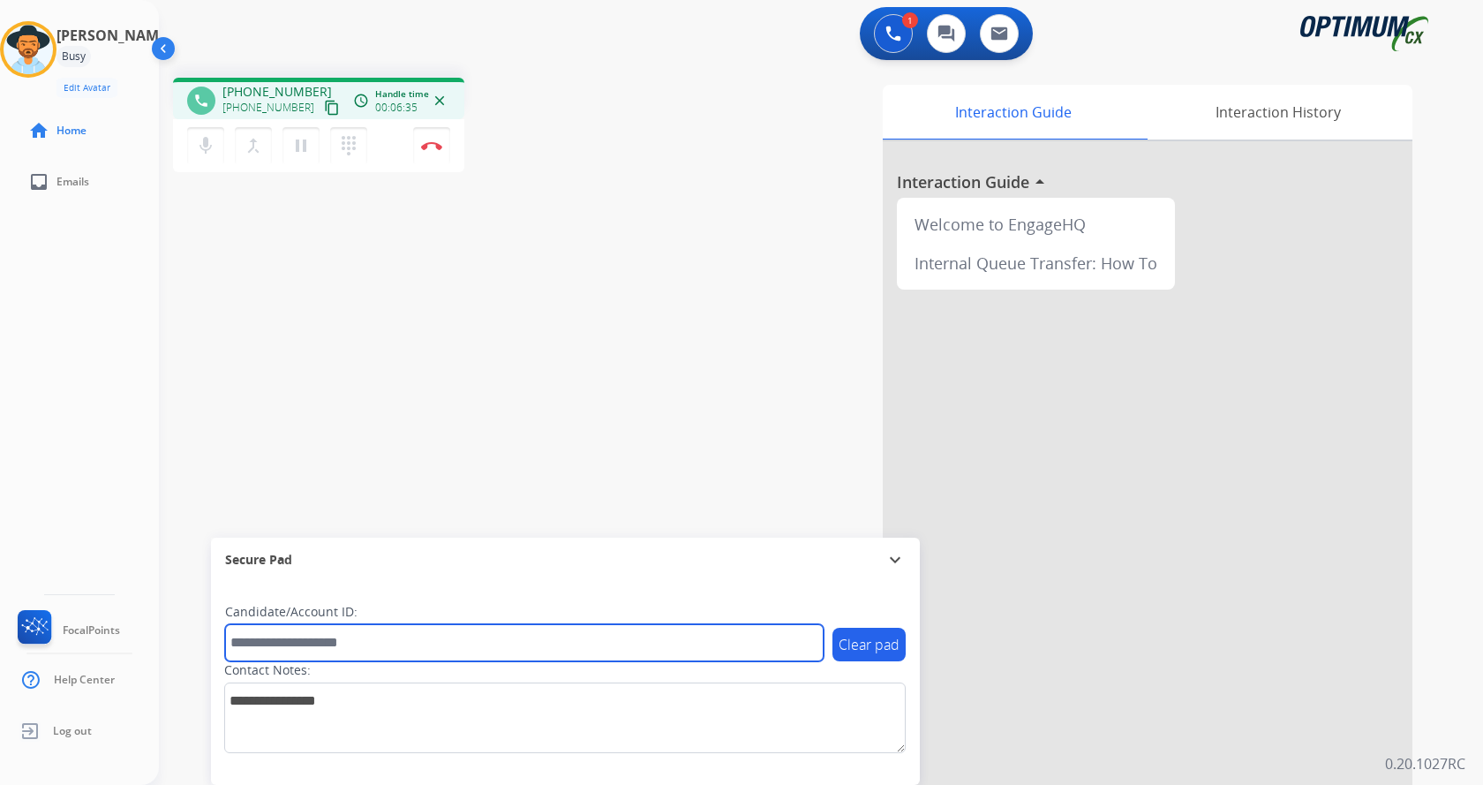
click at [329, 637] on input "text" at bounding box center [524, 642] width 598 height 37
paste input "*******"
type input "*******"
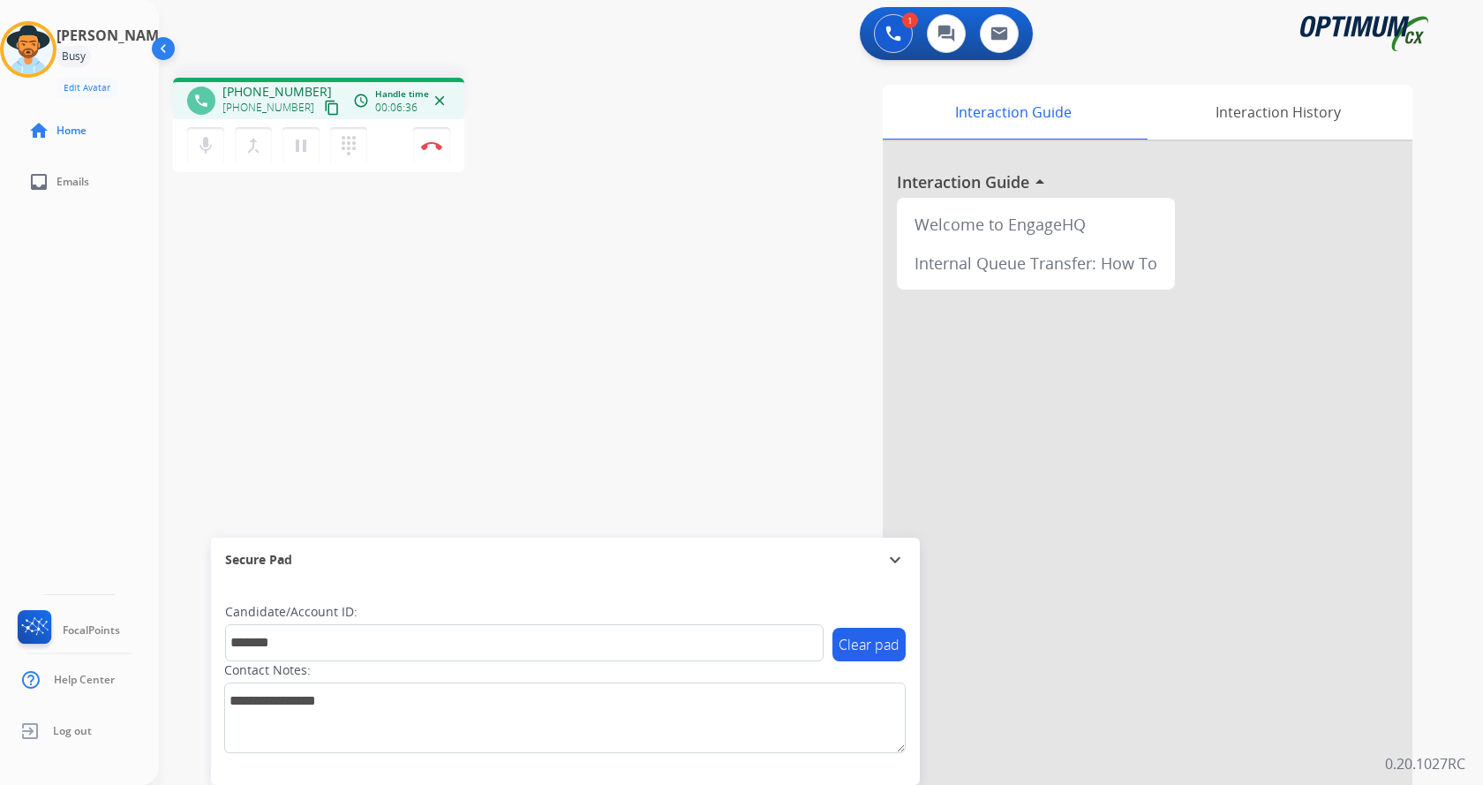
click at [308, 398] on div "phone [PHONE_NUMBER] [PHONE_NUMBER] content_copy access_time Call metrics Queue…" at bounding box center [800, 432] width 1282 height 736
click at [413, 415] on div "phone [PHONE_NUMBER] [PHONE_NUMBER] content_copy access_time Call metrics Queue…" at bounding box center [800, 432] width 1282 height 736
click at [460, 393] on div "phone [PHONE_NUMBER] [PHONE_NUMBER] content_copy access_time Call metrics Queue…" at bounding box center [800, 432] width 1282 height 736
click at [469, 383] on div "phone [PHONE_NUMBER] [PHONE_NUMBER] content_copy access_time Call metrics Queue…" at bounding box center [800, 432] width 1282 height 736
click at [489, 285] on div "phone [PHONE_NUMBER] [PHONE_NUMBER] content_copy access_time Call metrics Queue…" at bounding box center [800, 432] width 1282 height 736
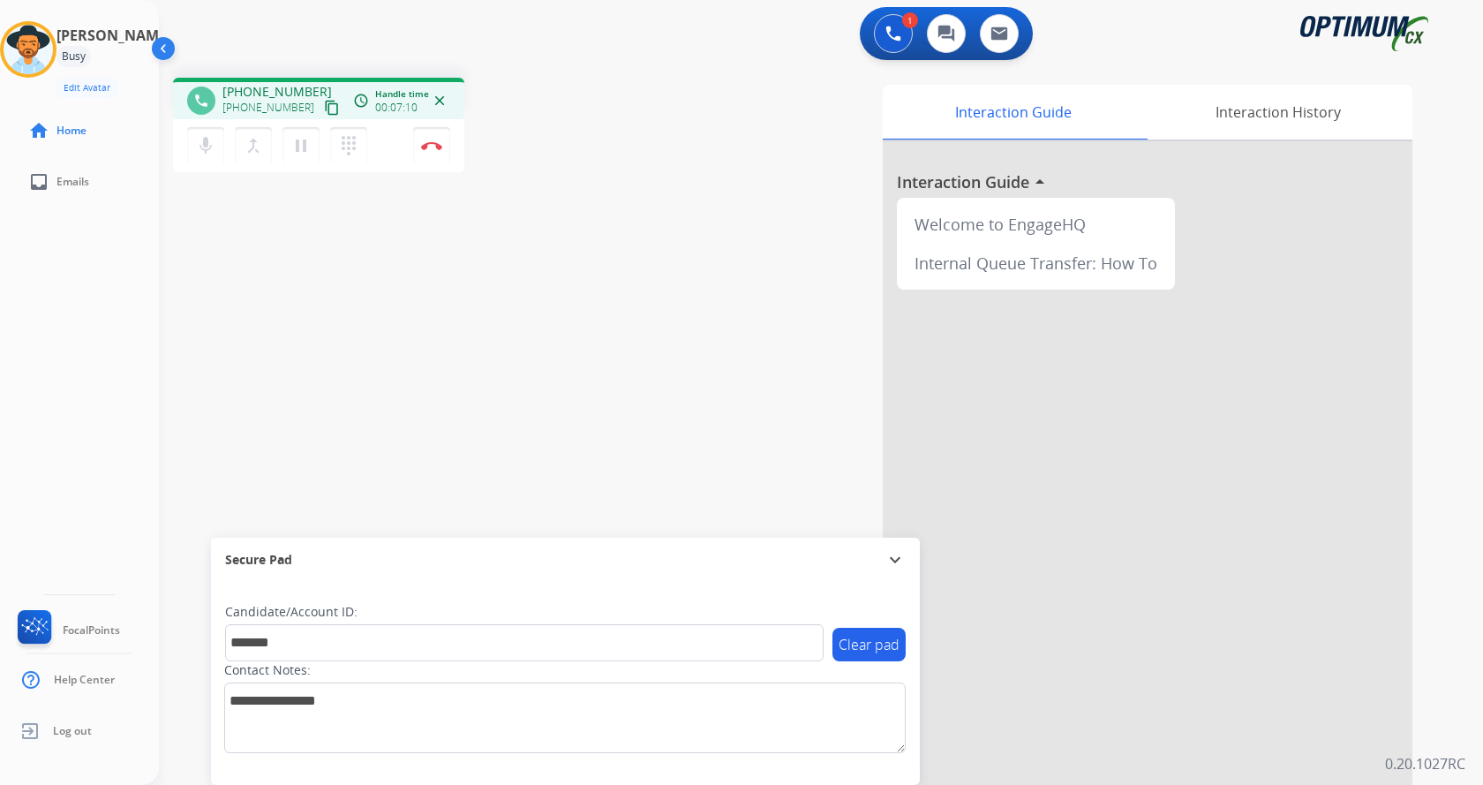
click at [636, 172] on div "phone [PHONE_NUMBER] [PHONE_NUMBER] content_copy access_time Call metrics Queue…" at bounding box center [404, 128] width 463 height 100
click at [492, 282] on div "phone [PHONE_NUMBER] [PHONE_NUMBER] content_copy access_time Call metrics Queue…" at bounding box center [800, 432] width 1282 height 736
click at [425, 142] on img at bounding box center [431, 145] width 21 height 9
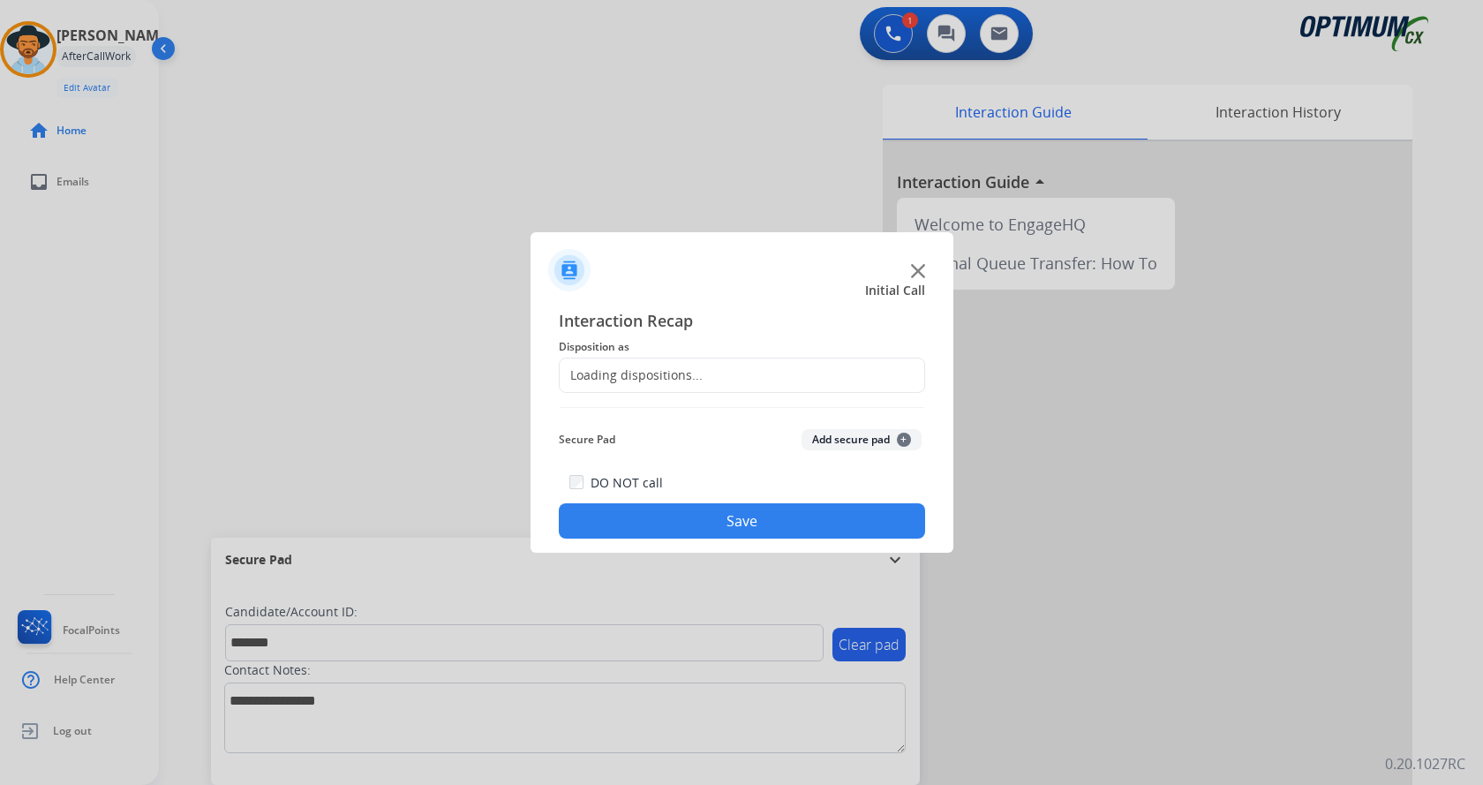
click at [873, 444] on button "Add secure pad +" at bounding box center [861, 439] width 120 height 21
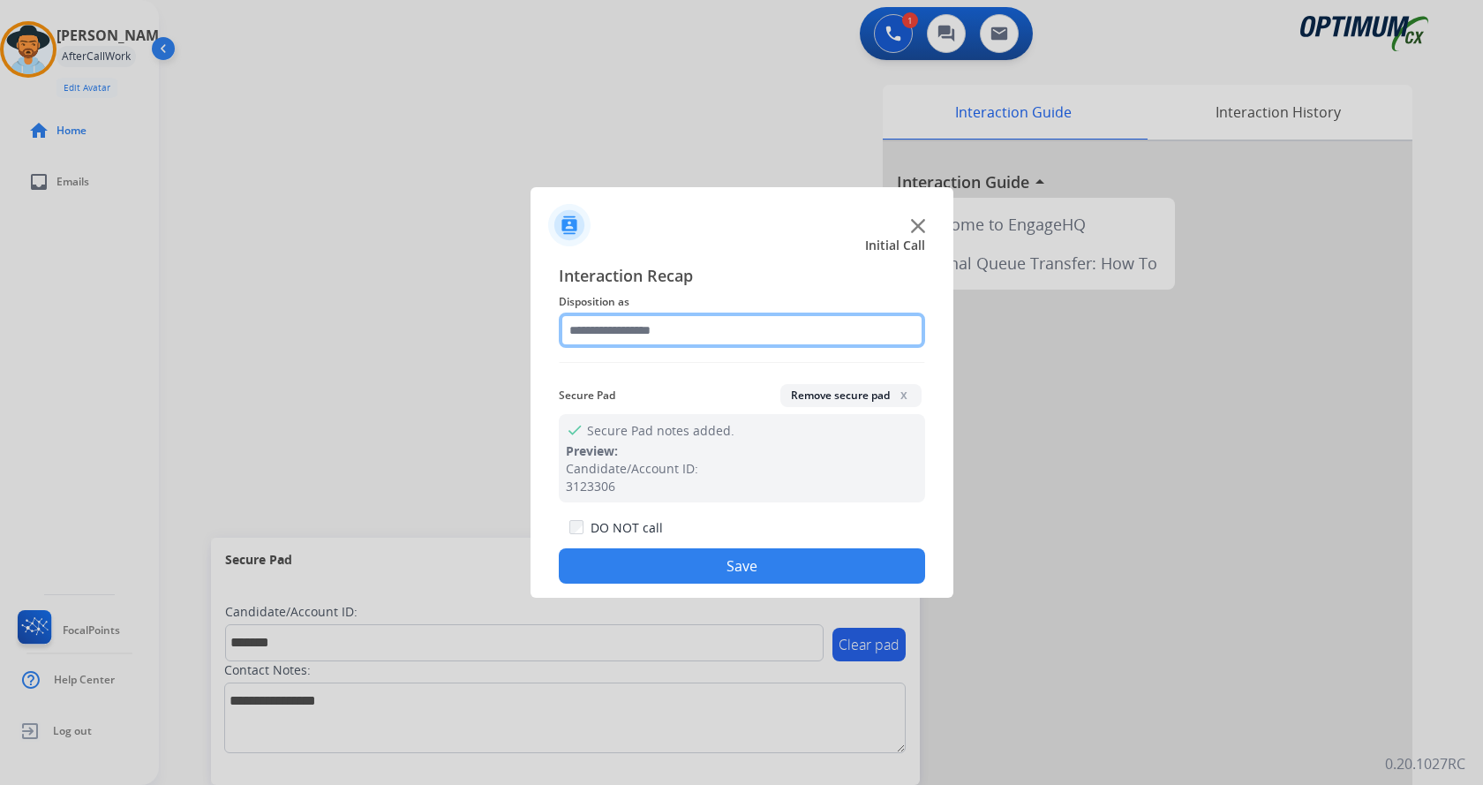
click at [658, 327] on input "text" at bounding box center [742, 329] width 366 height 35
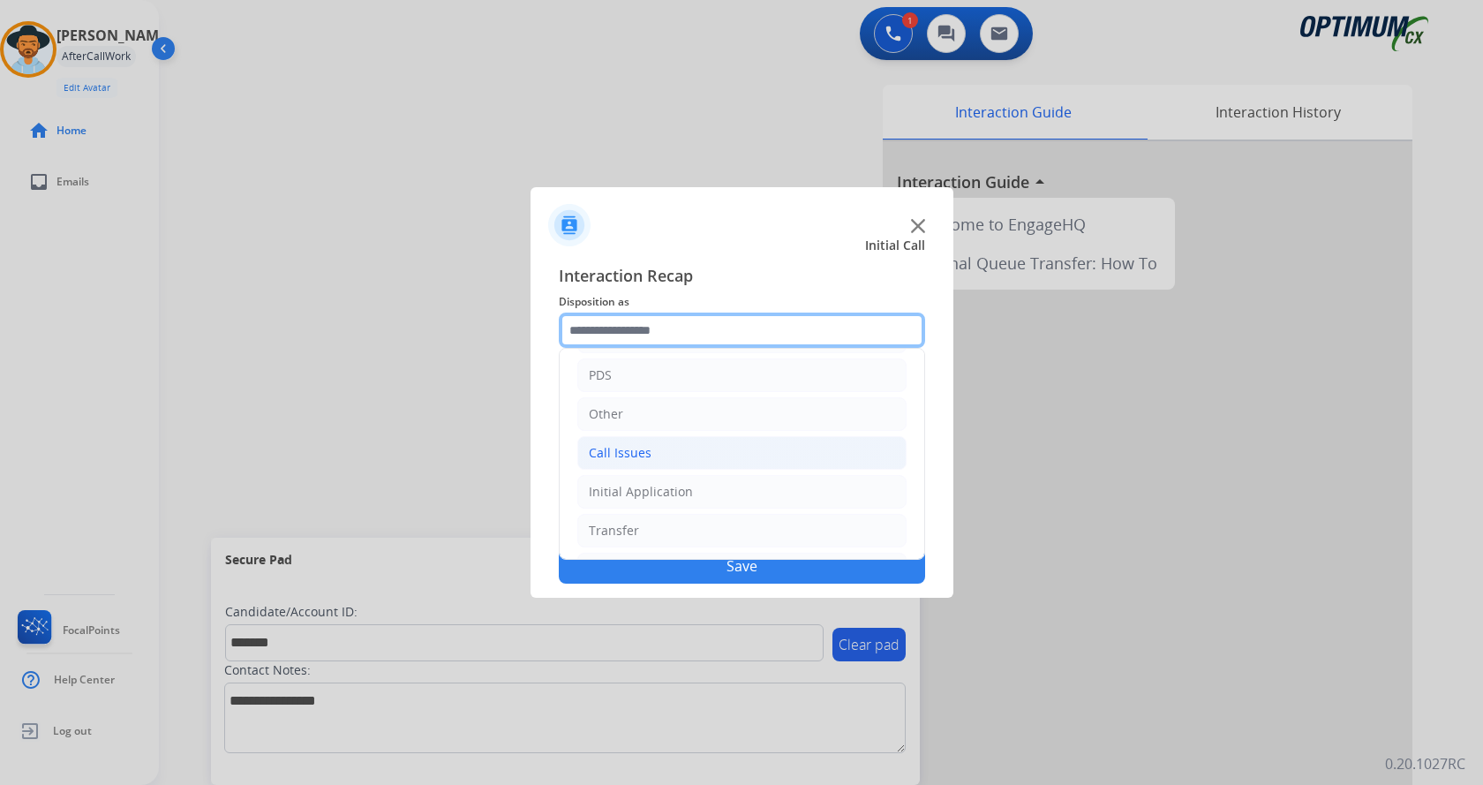
scroll to position [120, 0]
click at [686, 446] on div "Initial Application" at bounding box center [641, 452] width 104 height 18
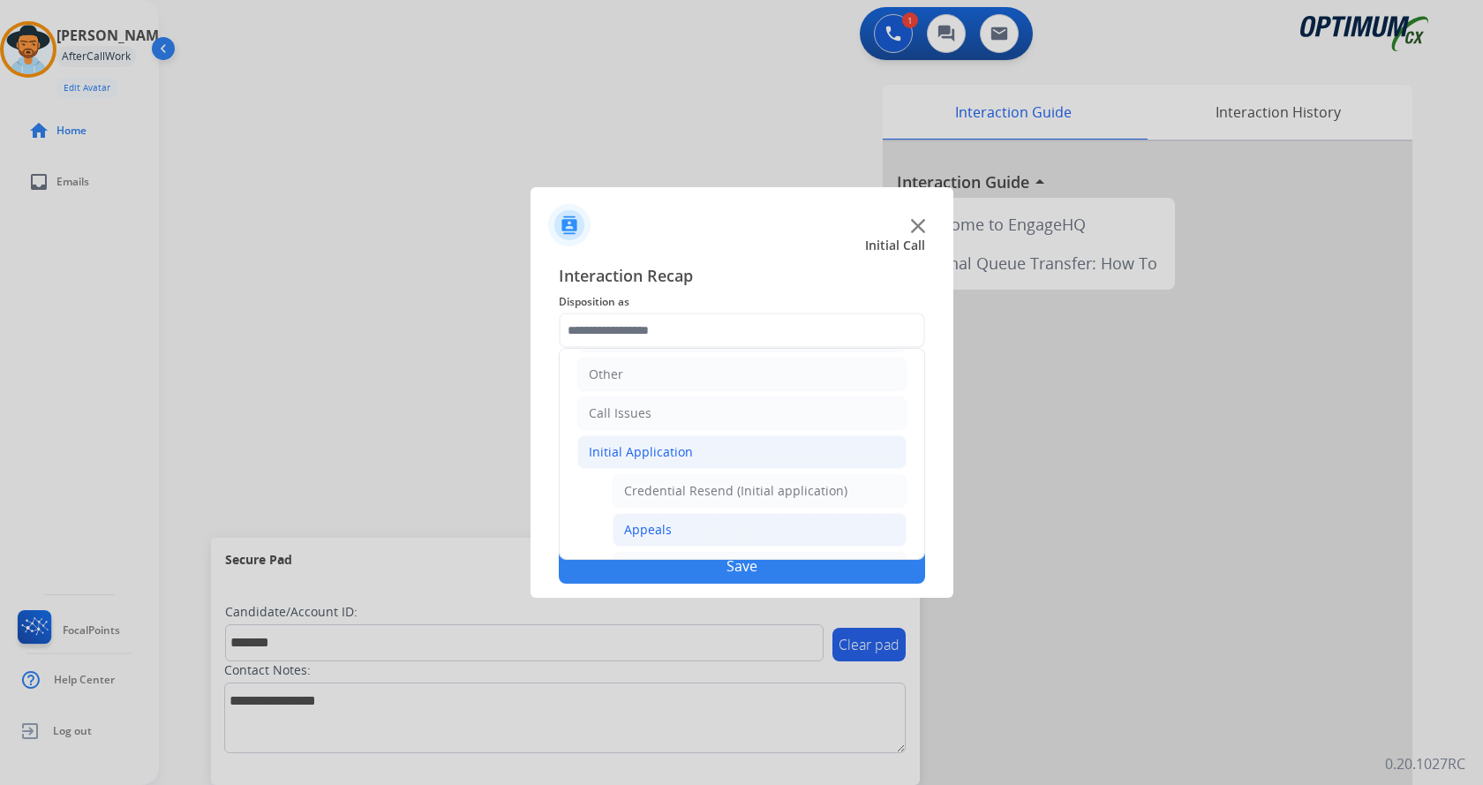
click at [705, 528] on li "Appeals" at bounding box center [760, 530] width 294 height 34
type input "*******"
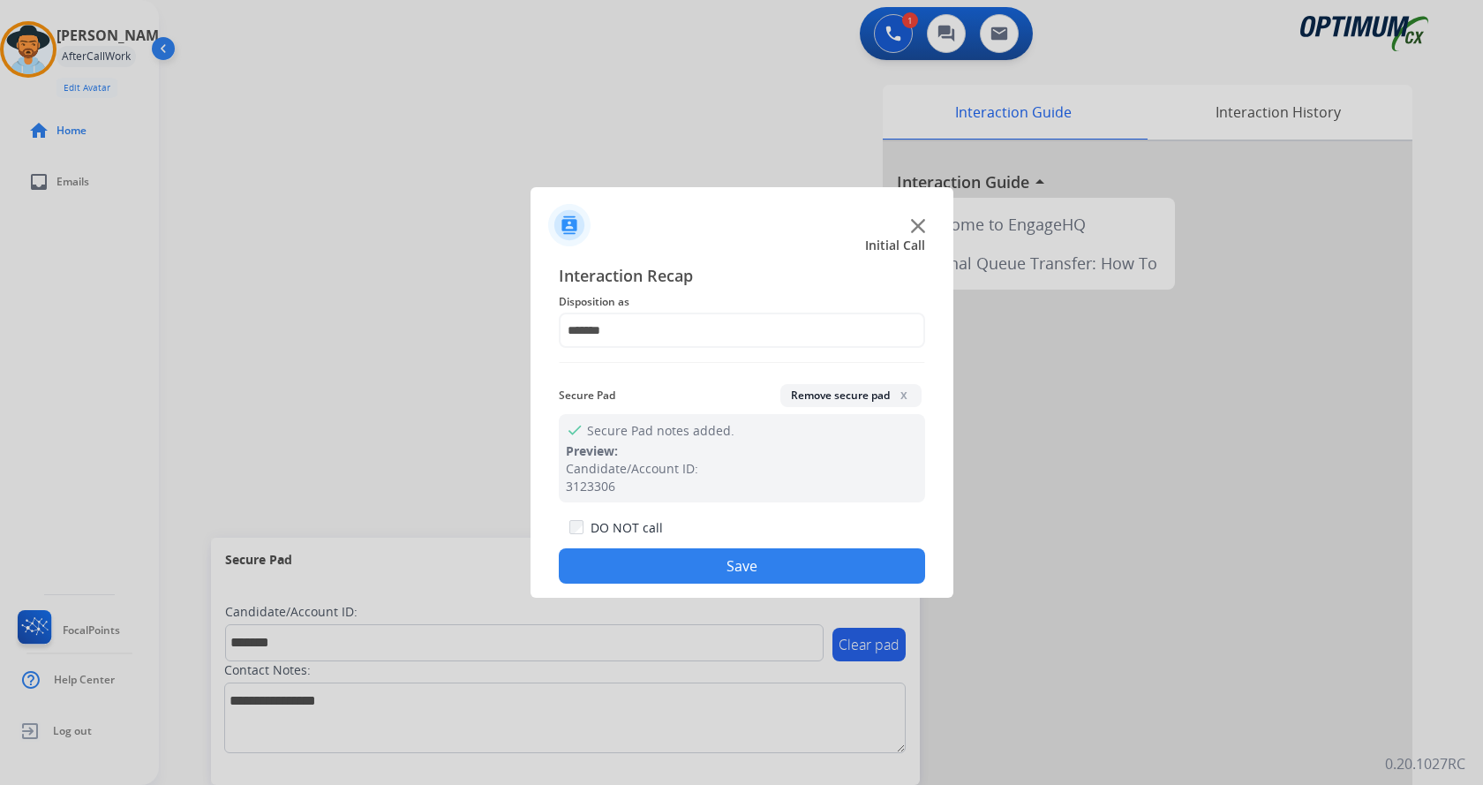
click at [734, 568] on button "Save" at bounding box center [742, 565] width 366 height 35
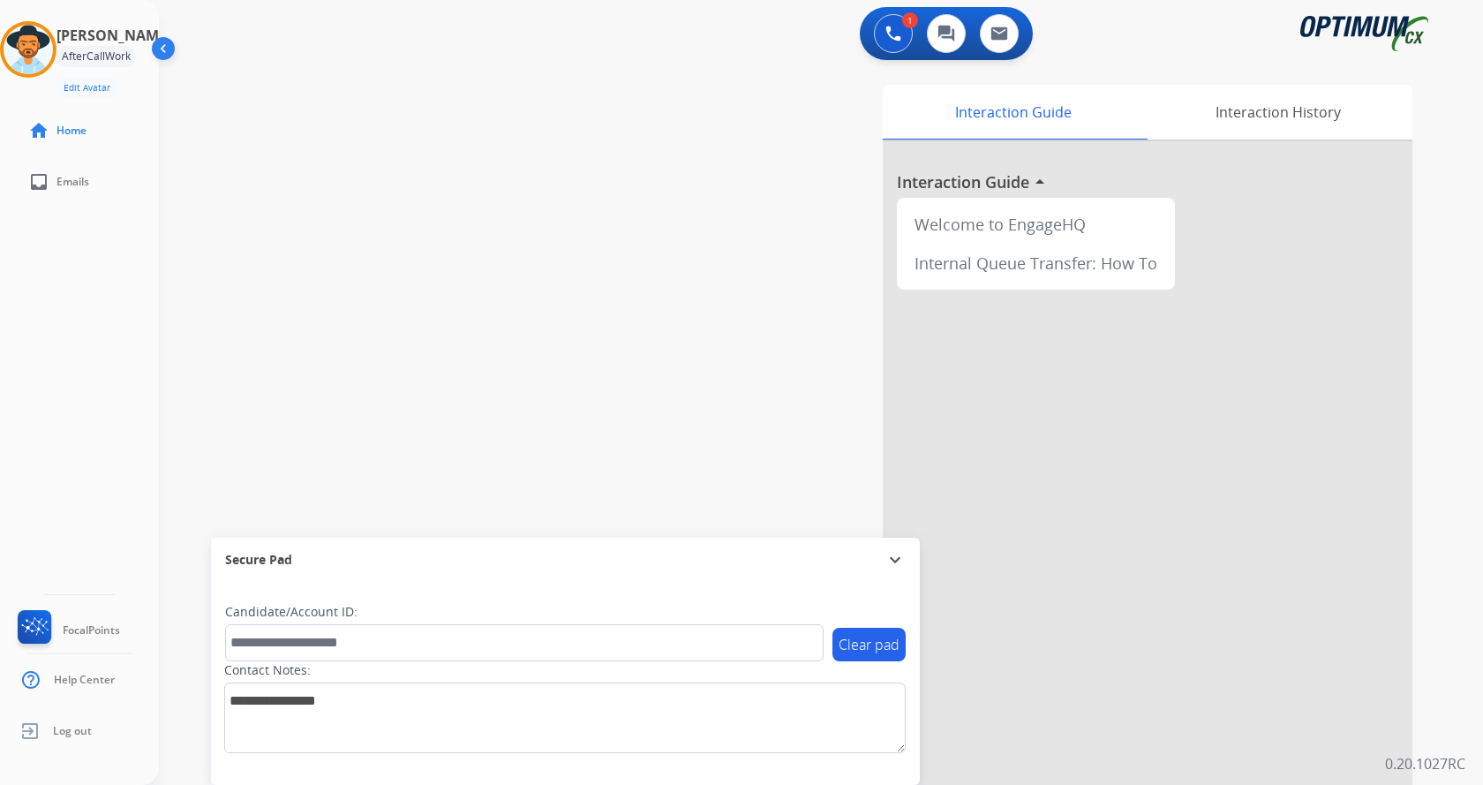
click at [512, 383] on div "swap_horiz Break voice bridge close_fullscreen Connect 3-Way Call merge_type Se…" at bounding box center [800, 432] width 1282 height 736
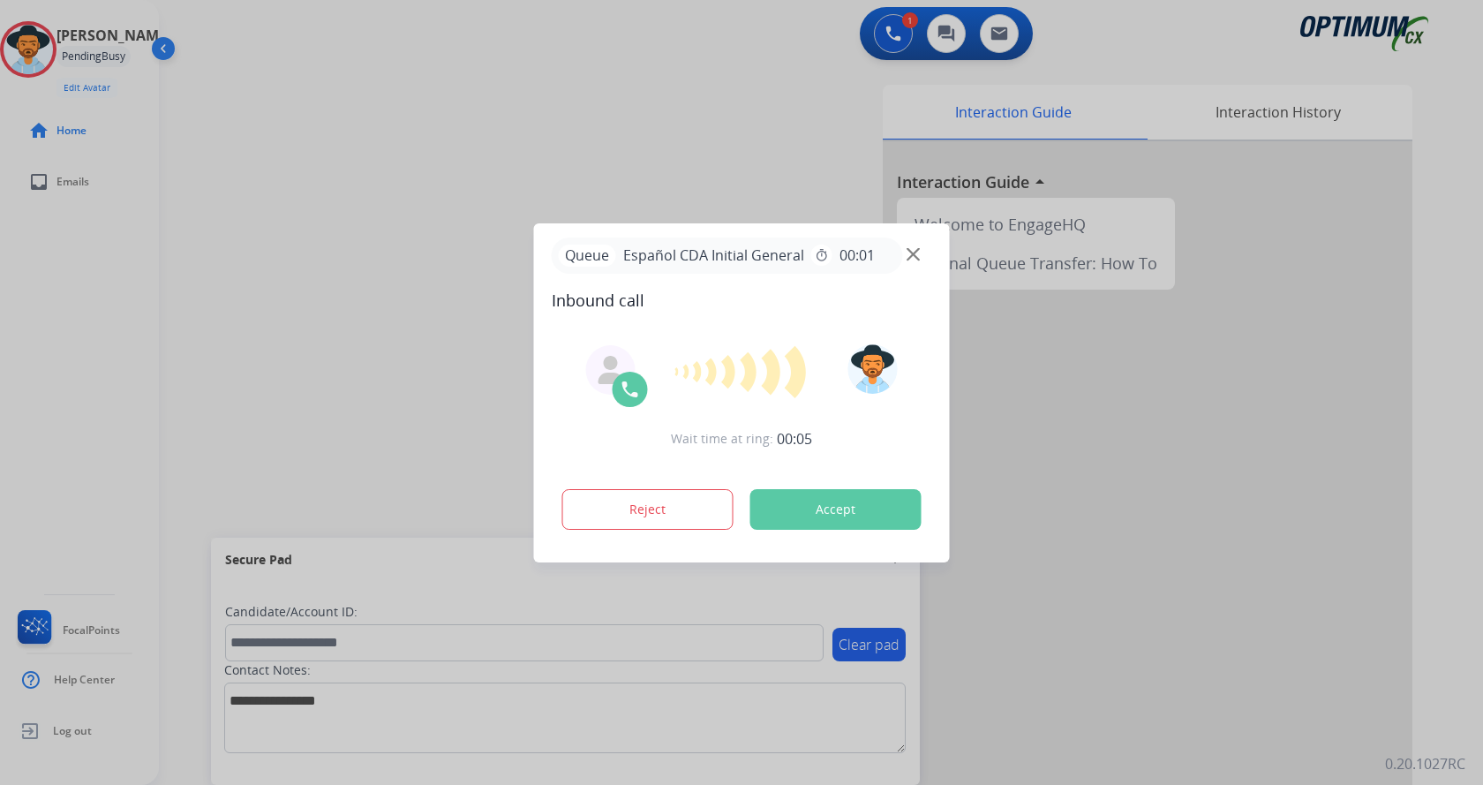
click at [350, 294] on div at bounding box center [741, 392] width 1483 height 785
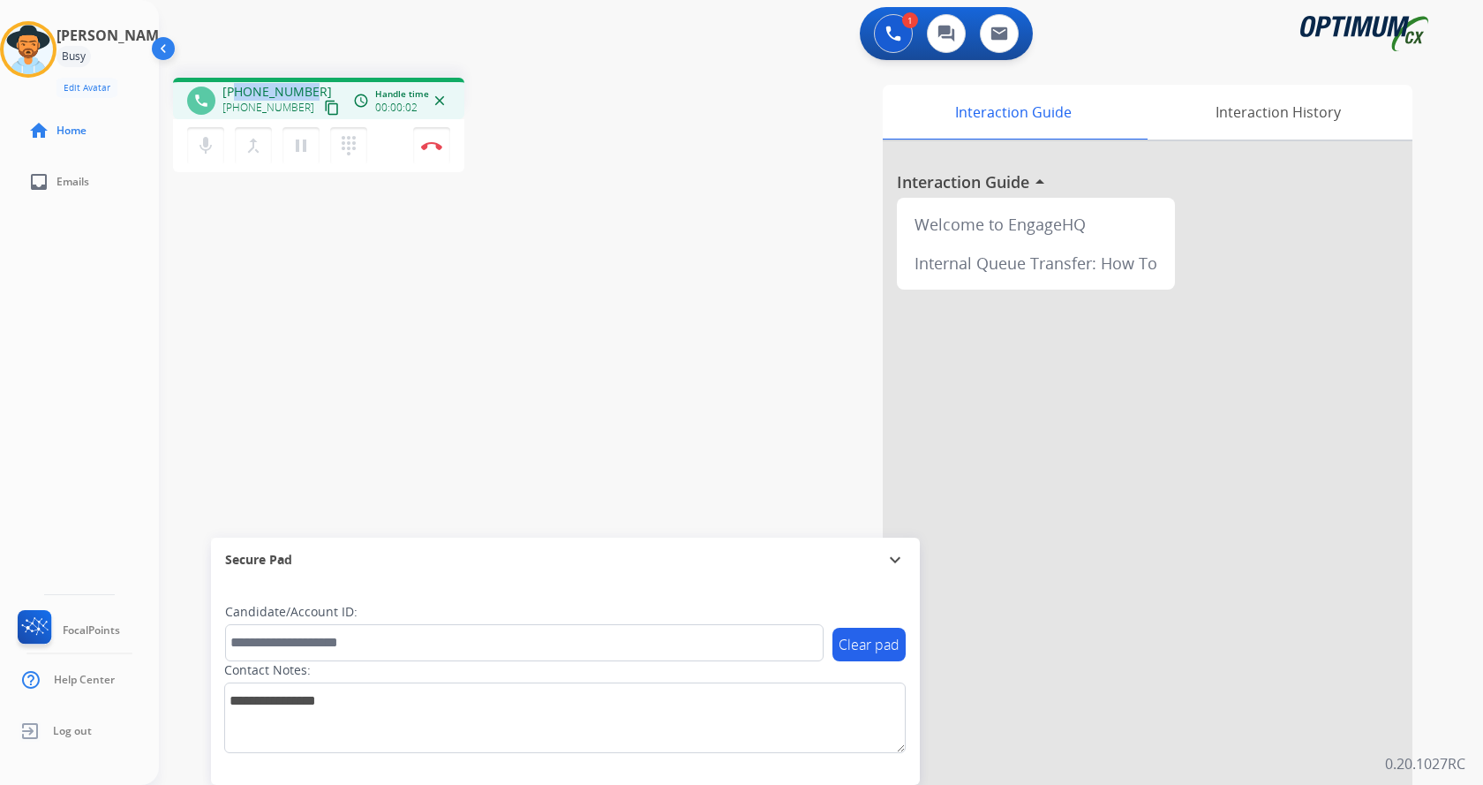
drag, startPoint x: 237, startPoint y: 91, endPoint x: 314, endPoint y: 84, distance: 78.0
click at [314, 84] on div "[PHONE_NUMBER] [PHONE_NUMBER] content_copy" at bounding box center [282, 100] width 120 height 35
copy span "5618275640"
click at [372, 284] on div "phone [PHONE_NUMBER] [PHONE_NUMBER] content_copy access_time Call metrics Queue…" at bounding box center [800, 432] width 1282 height 736
click at [203, 142] on mat-icon "mic" at bounding box center [205, 145] width 21 height 21
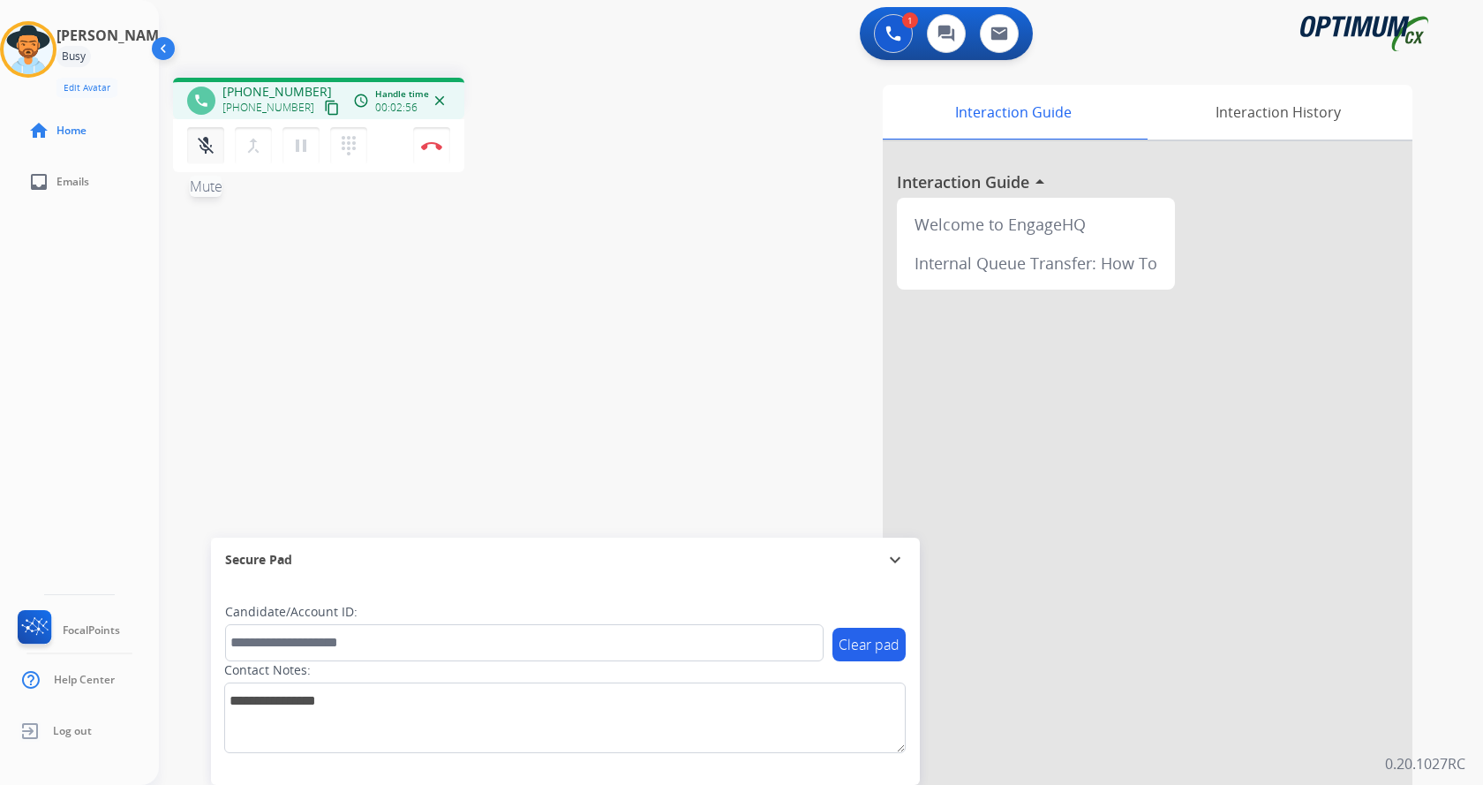
click at [202, 153] on mat-icon "mic_off" at bounding box center [205, 145] width 21 height 21
click at [216, 140] on button "mic Mute" at bounding box center [205, 145] width 37 height 37
click at [216, 140] on button "mic_off Mute" at bounding box center [205, 145] width 37 height 37
click at [547, 260] on div "phone [PHONE_NUMBER] [PHONE_NUMBER] content_copy access_time Call metrics Queue…" at bounding box center [800, 432] width 1282 height 736
click at [296, 274] on div "phone [PHONE_NUMBER] [PHONE_NUMBER] content_copy access_time Call metrics Queue…" at bounding box center [800, 432] width 1282 height 736
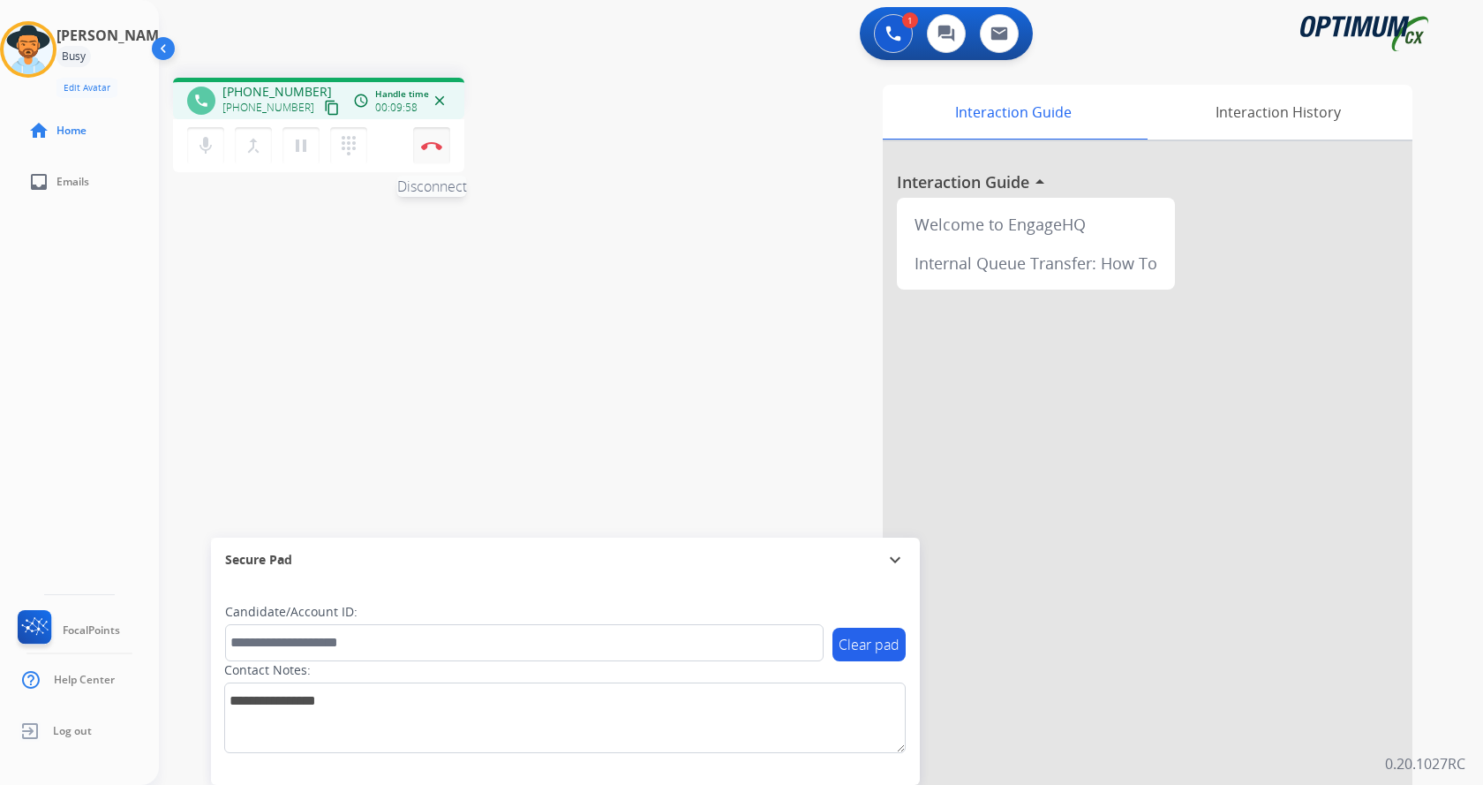
click at [433, 146] on img at bounding box center [431, 145] width 21 height 9
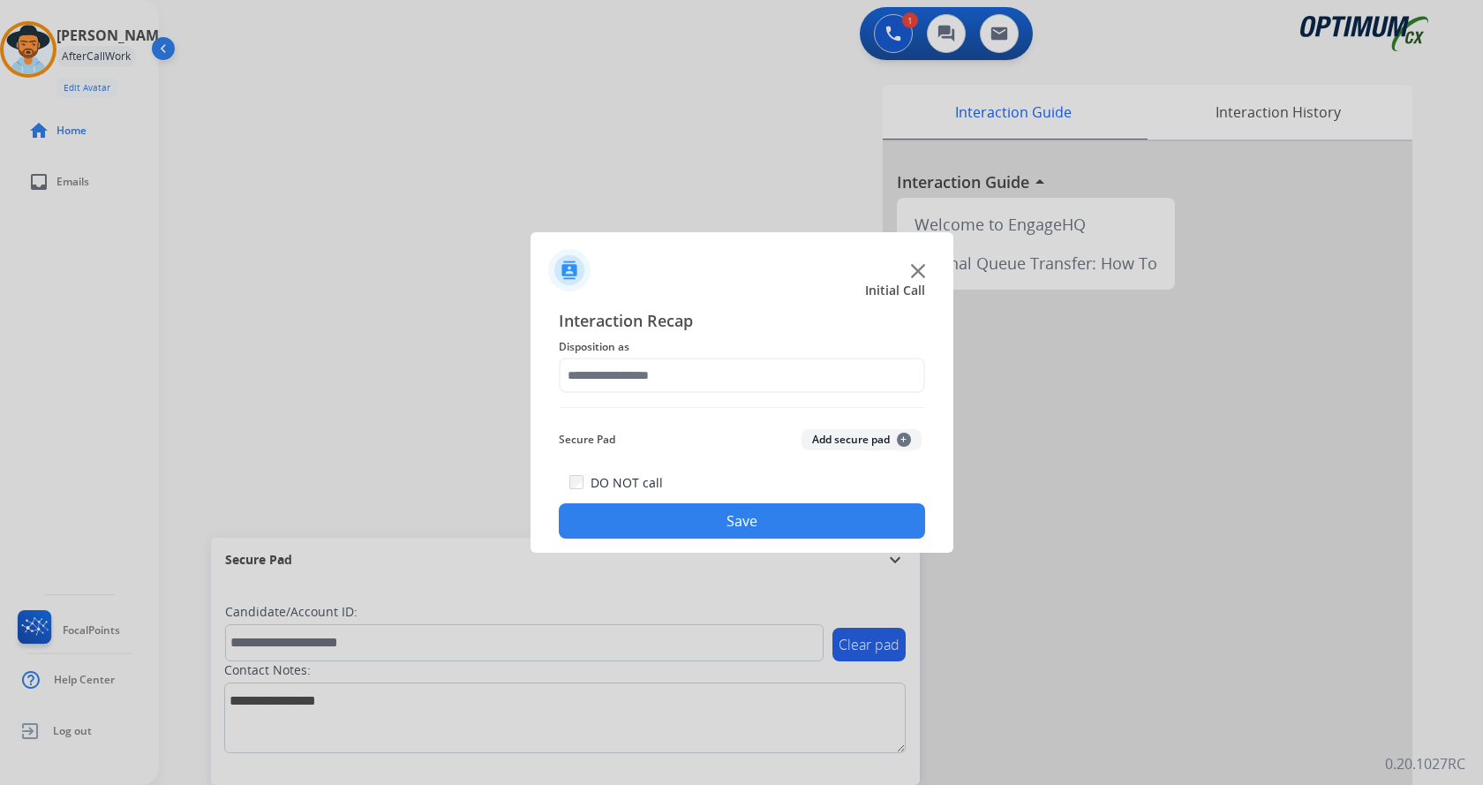
click at [868, 441] on button "Add secure pad +" at bounding box center [861, 439] width 120 height 21
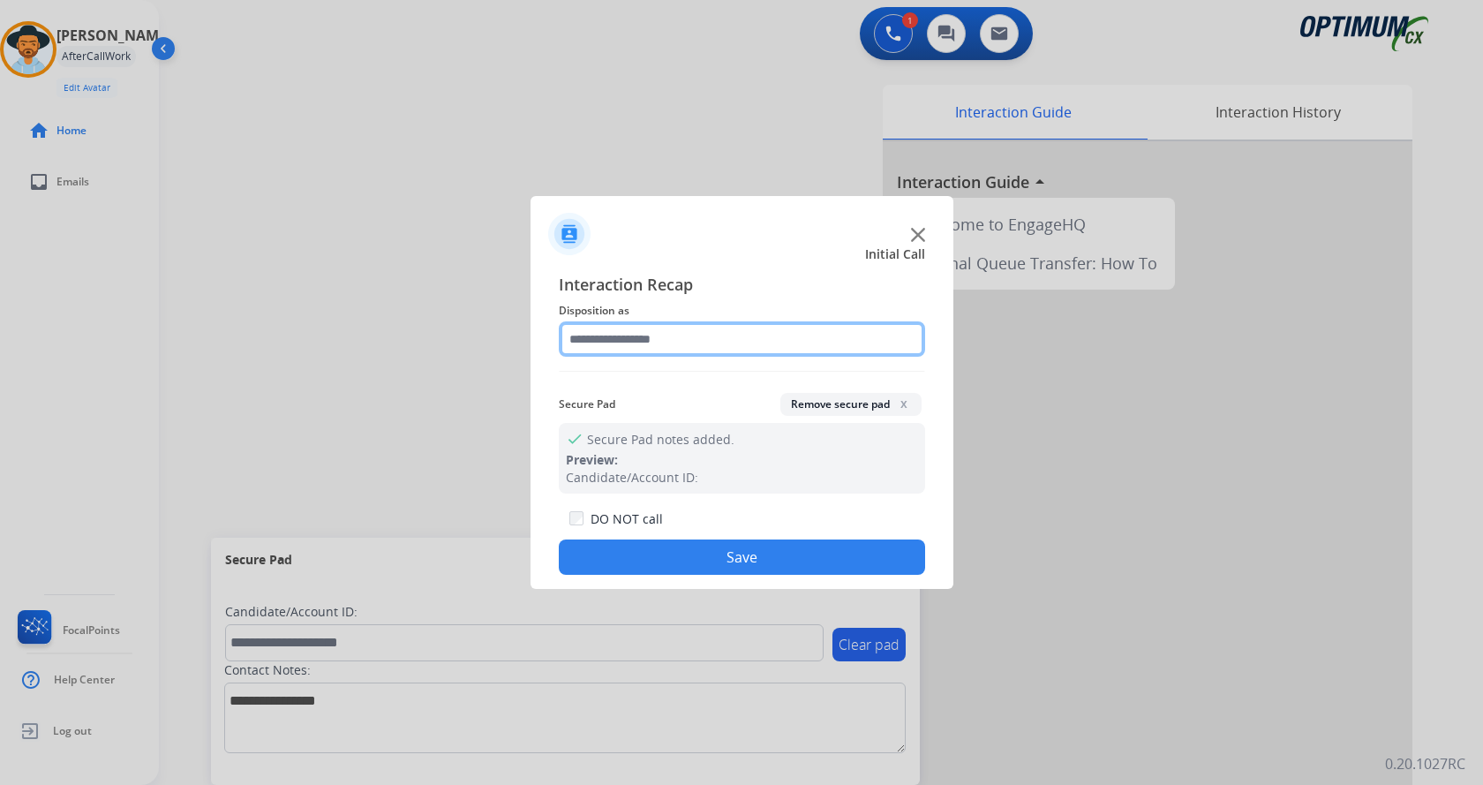
drag, startPoint x: 663, startPoint y: 342, endPoint x: 676, endPoint y: 356, distance: 18.7
click at [663, 342] on input "text" at bounding box center [742, 338] width 366 height 35
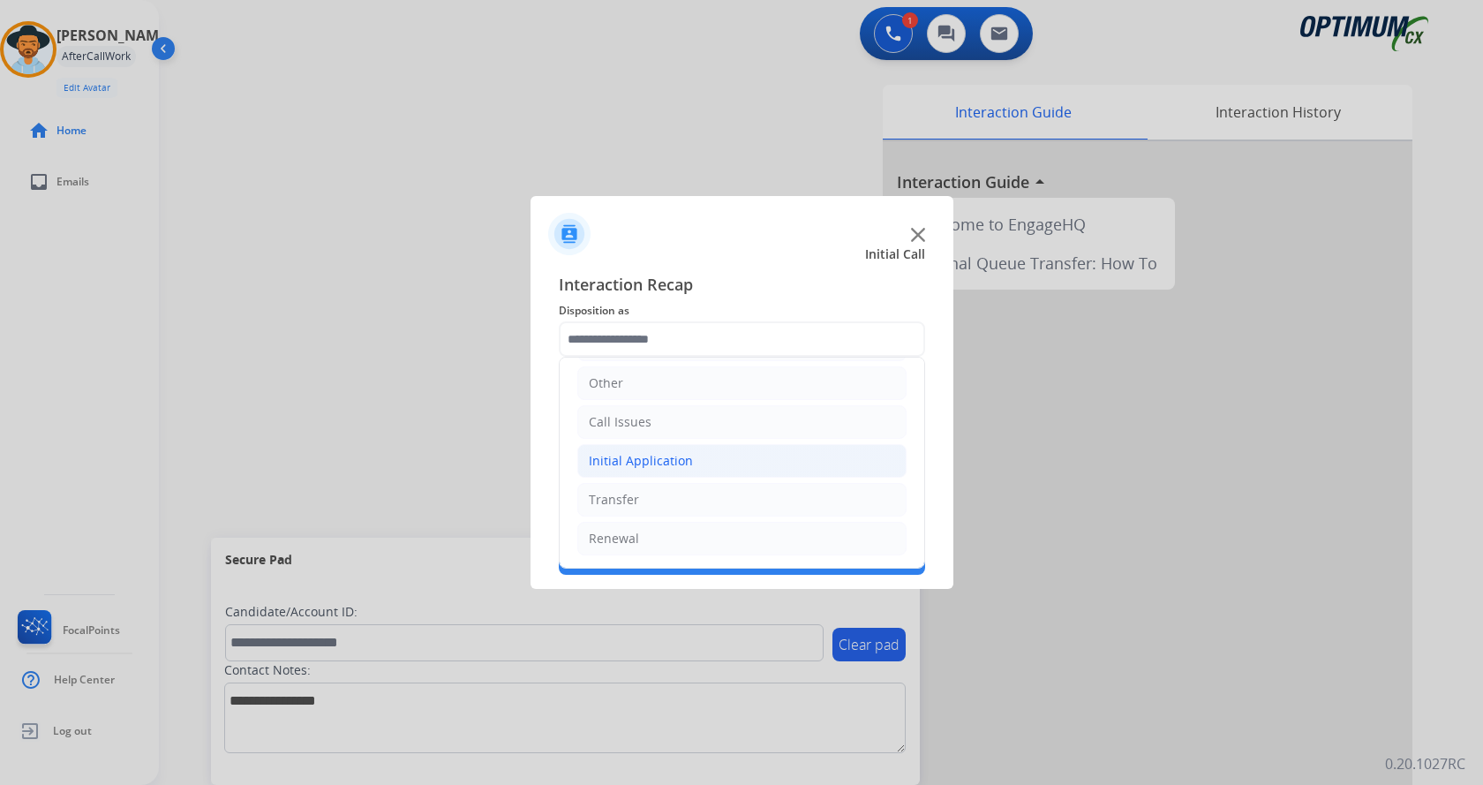
click at [701, 459] on li "Initial Application" at bounding box center [741, 461] width 329 height 34
click at [704, 546] on li "Appeals" at bounding box center [760, 539] width 294 height 34
type input "*******"
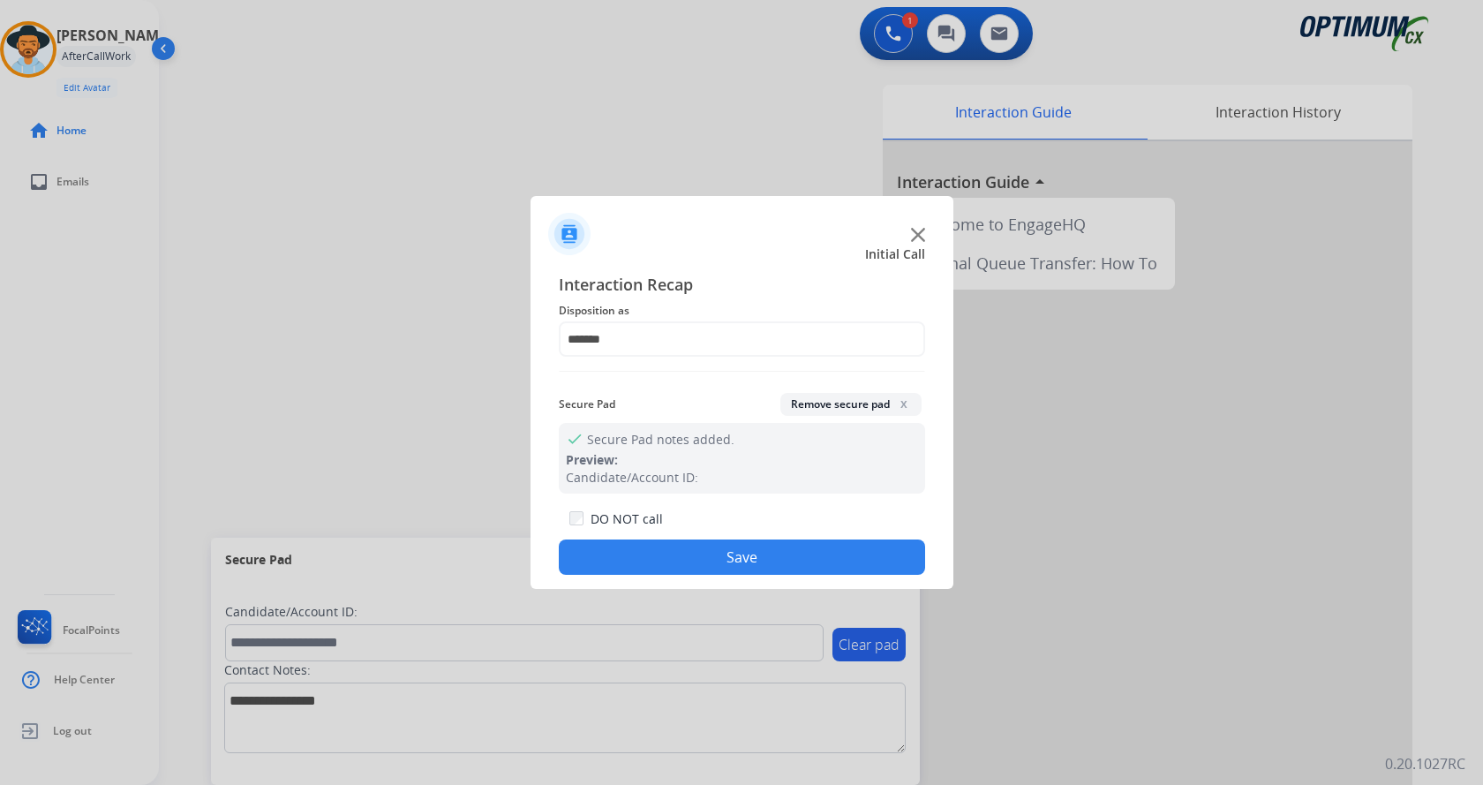
click at [704, 567] on button "Save" at bounding box center [742, 556] width 366 height 35
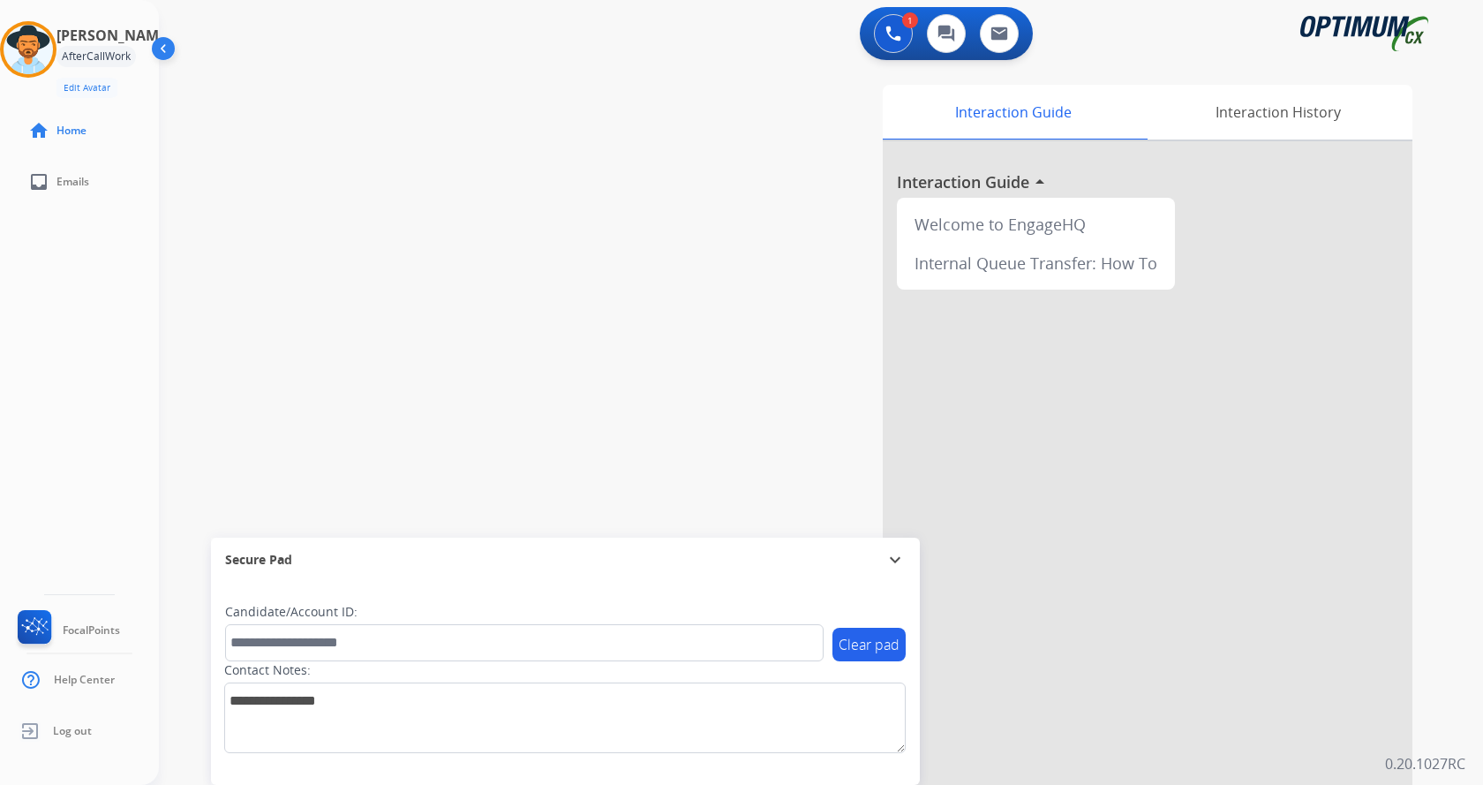
click at [369, 192] on div "swap_horiz Break voice bridge close_fullscreen Connect 3-Way Call merge_type Se…" at bounding box center [800, 432] width 1282 height 736
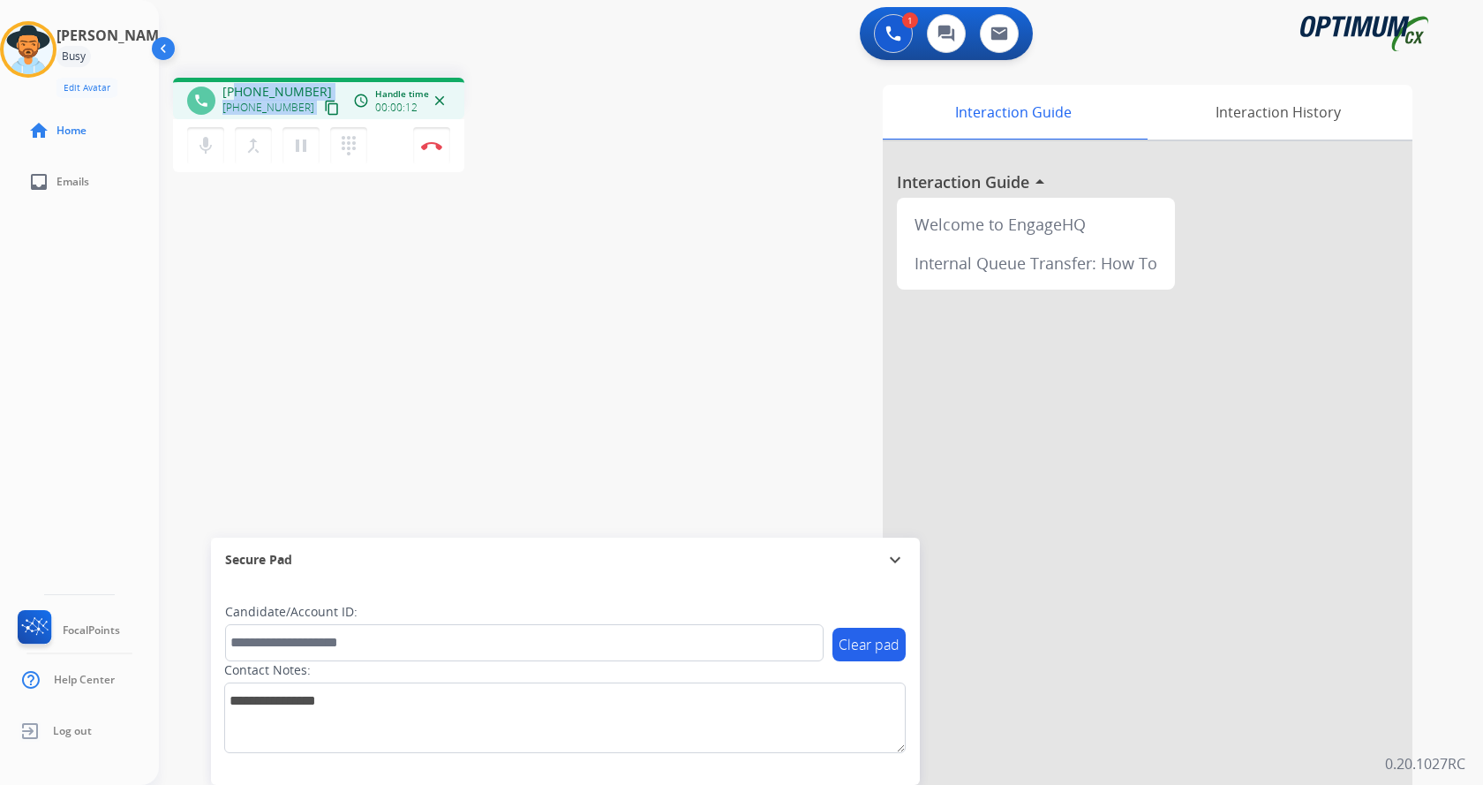
drag, startPoint x: 237, startPoint y: 90, endPoint x: 312, endPoint y: 88, distance: 75.0
click at [315, 88] on div "[PHONE_NUMBER] [PHONE_NUMBER] content_copy" at bounding box center [282, 100] width 120 height 35
copy span "7872022366"
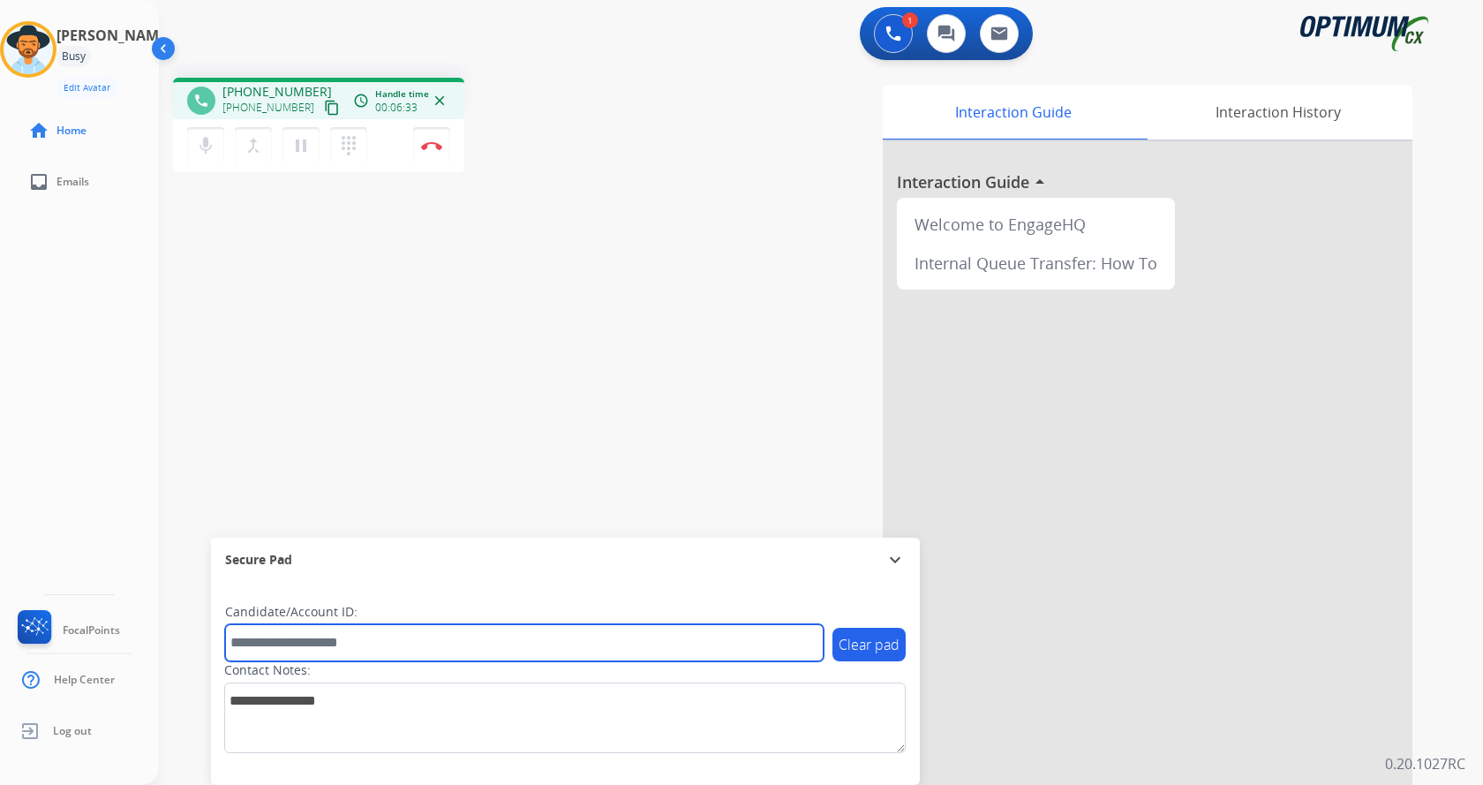
click at [330, 643] on input "text" at bounding box center [524, 642] width 598 height 37
paste input "*******"
type input "*******"
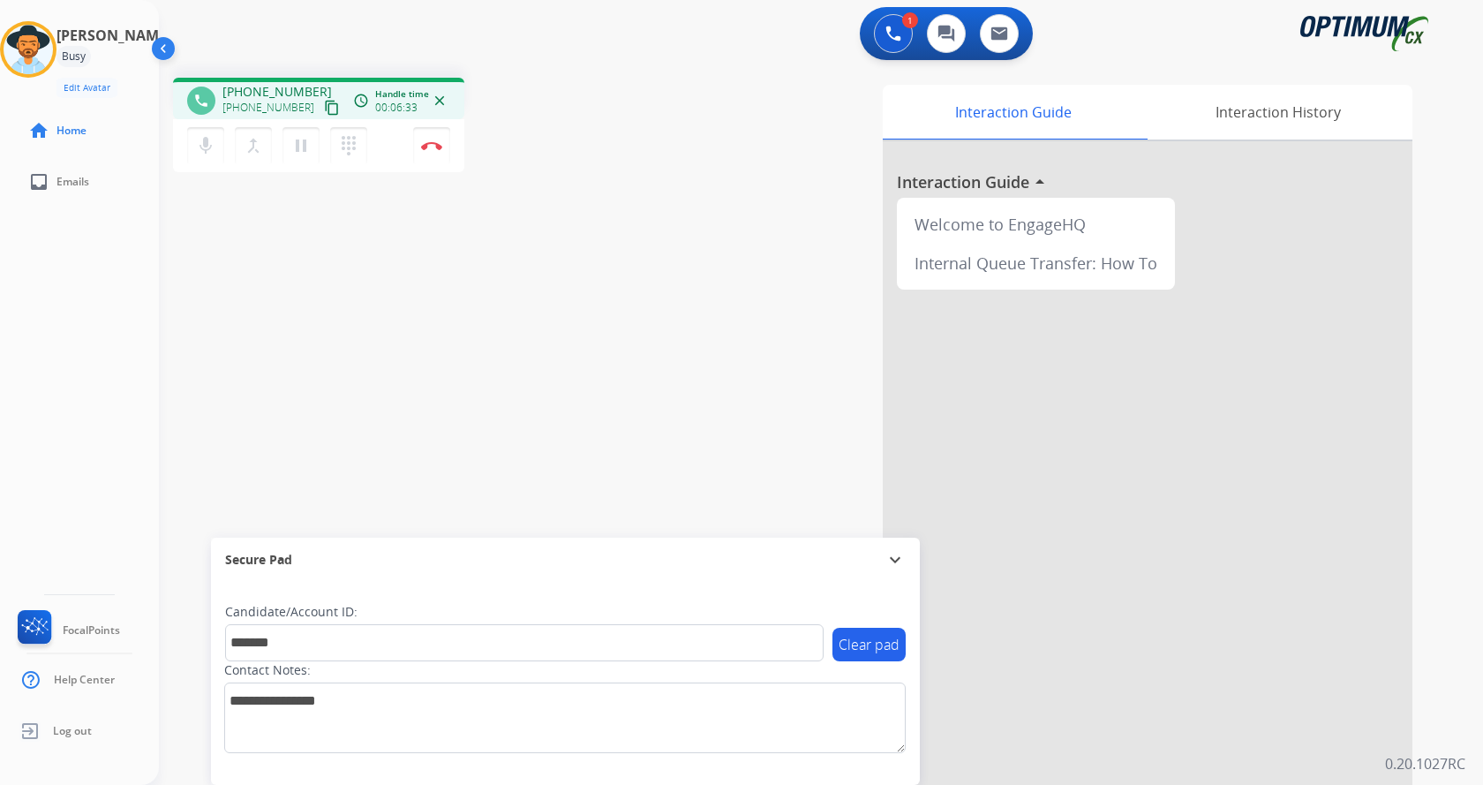
click at [312, 349] on div "phone [PHONE_NUMBER] [PHONE_NUMBER] content_copy access_time Call metrics Queue…" at bounding box center [800, 432] width 1282 height 736
click at [395, 213] on div "phone [PHONE_NUMBER] [PHONE_NUMBER] content_copy access_time Call metrics Queue…" at bounding box center [800, 432] width 1282 height 736
click at [425, 147] on img at bounding box center [431, 145] width 21 height 9
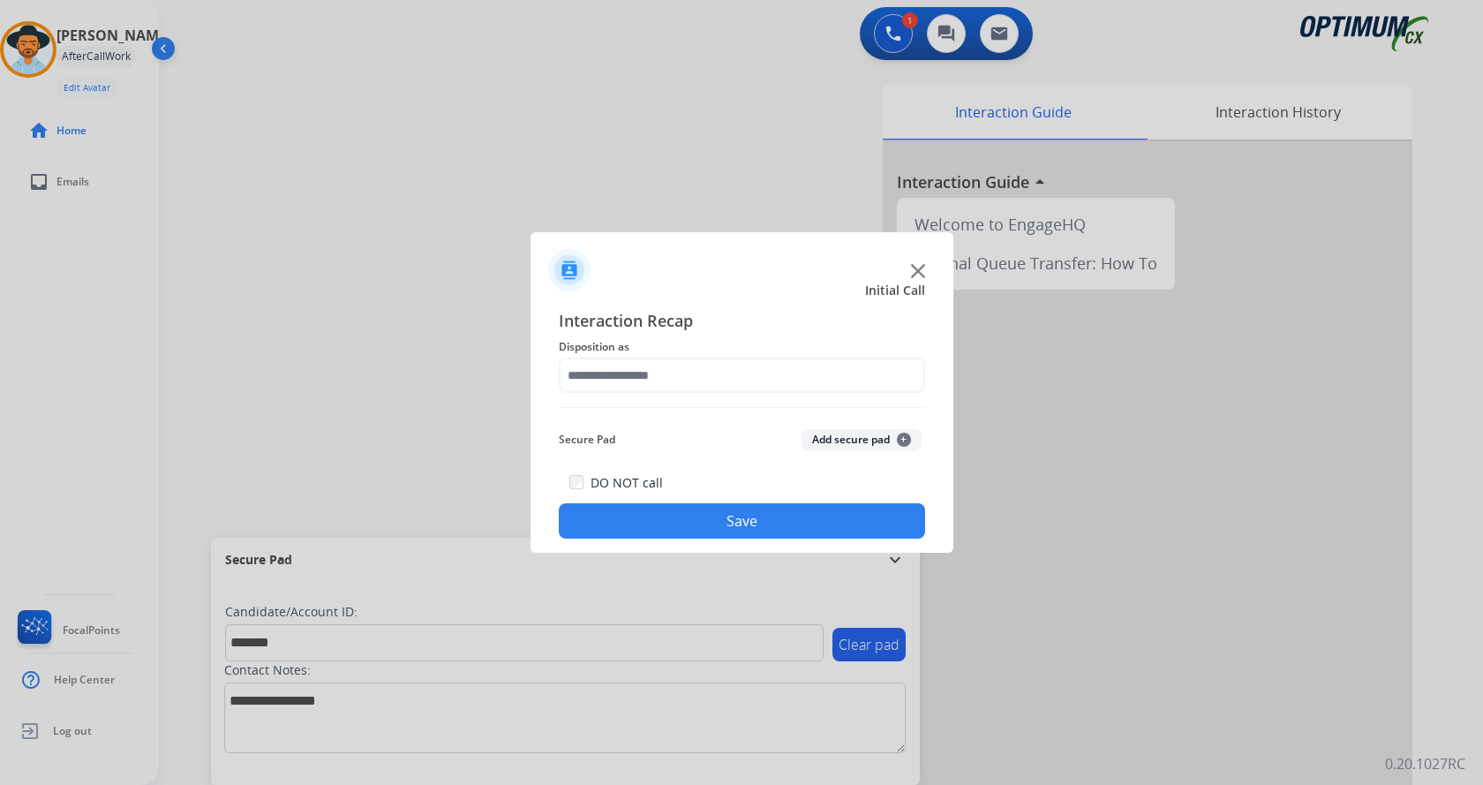
click at [822, 432] on button "Add secure pad +" at bounding box center [861, 439] width 120 height 21
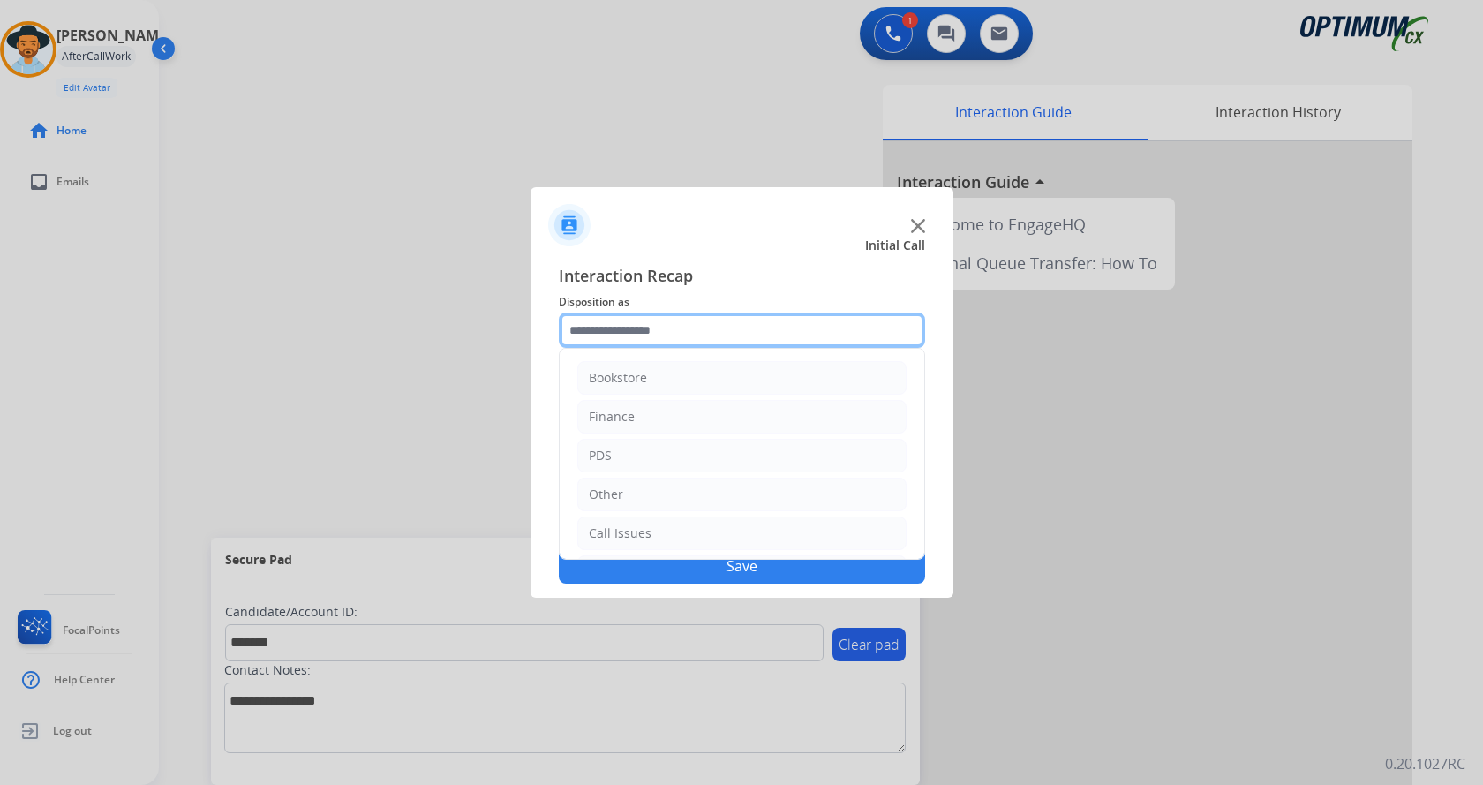
click at [615, 335] on input "text" at bounding box center [742, 329] width 366 height 35
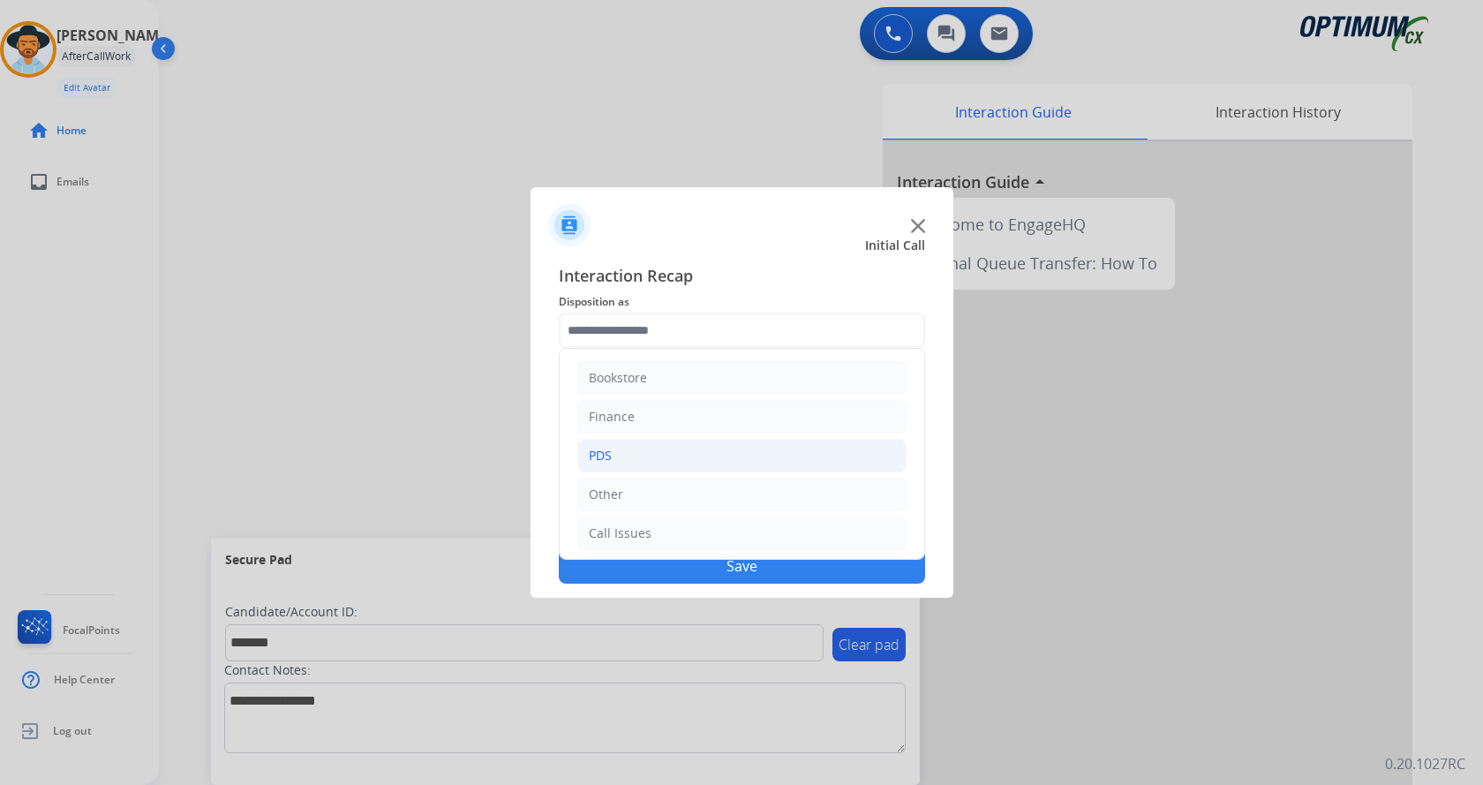
click at [643, 447] on li "PDS" at bounding box center [741, 456] width 329 height 34
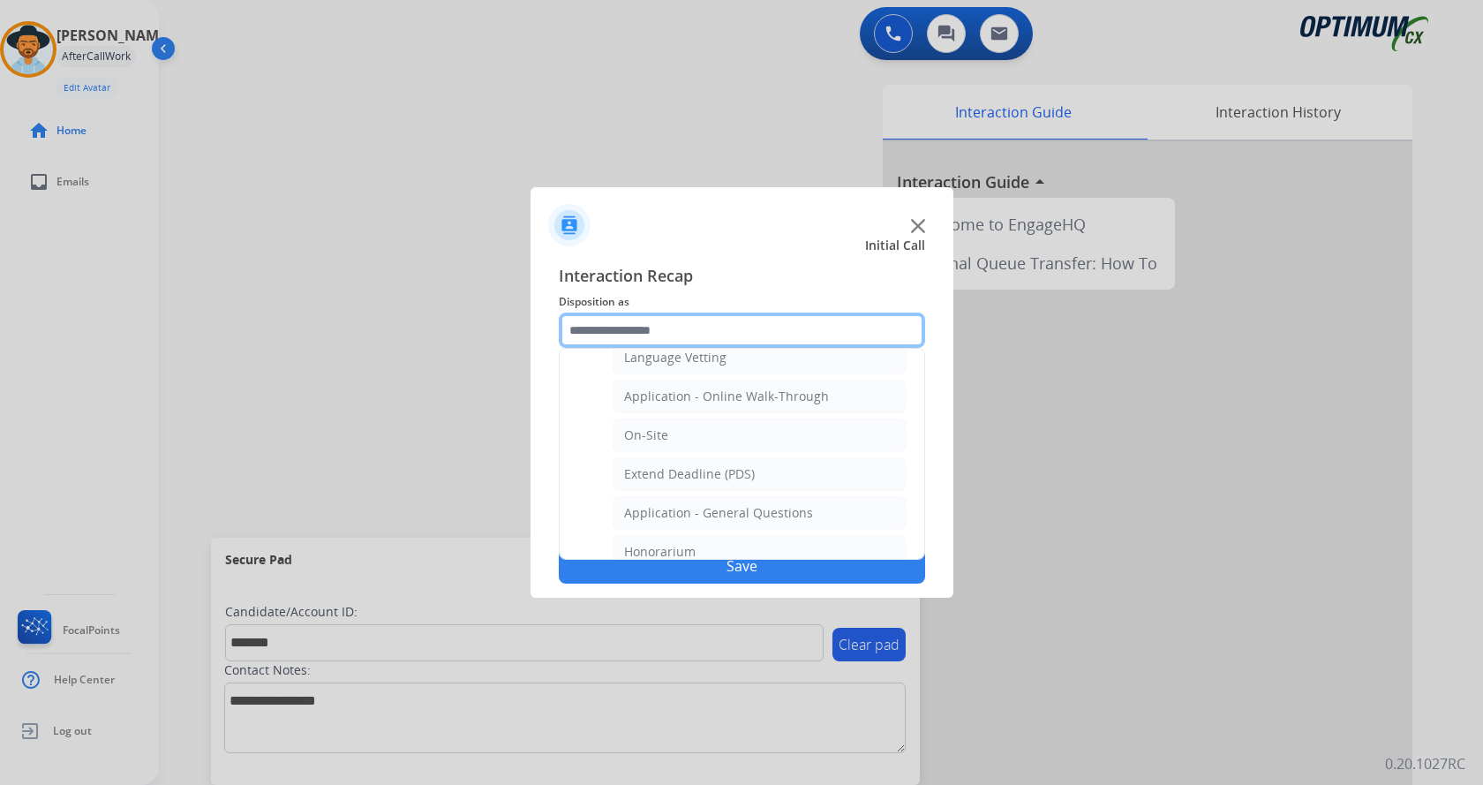
scroll to position [441, 0]
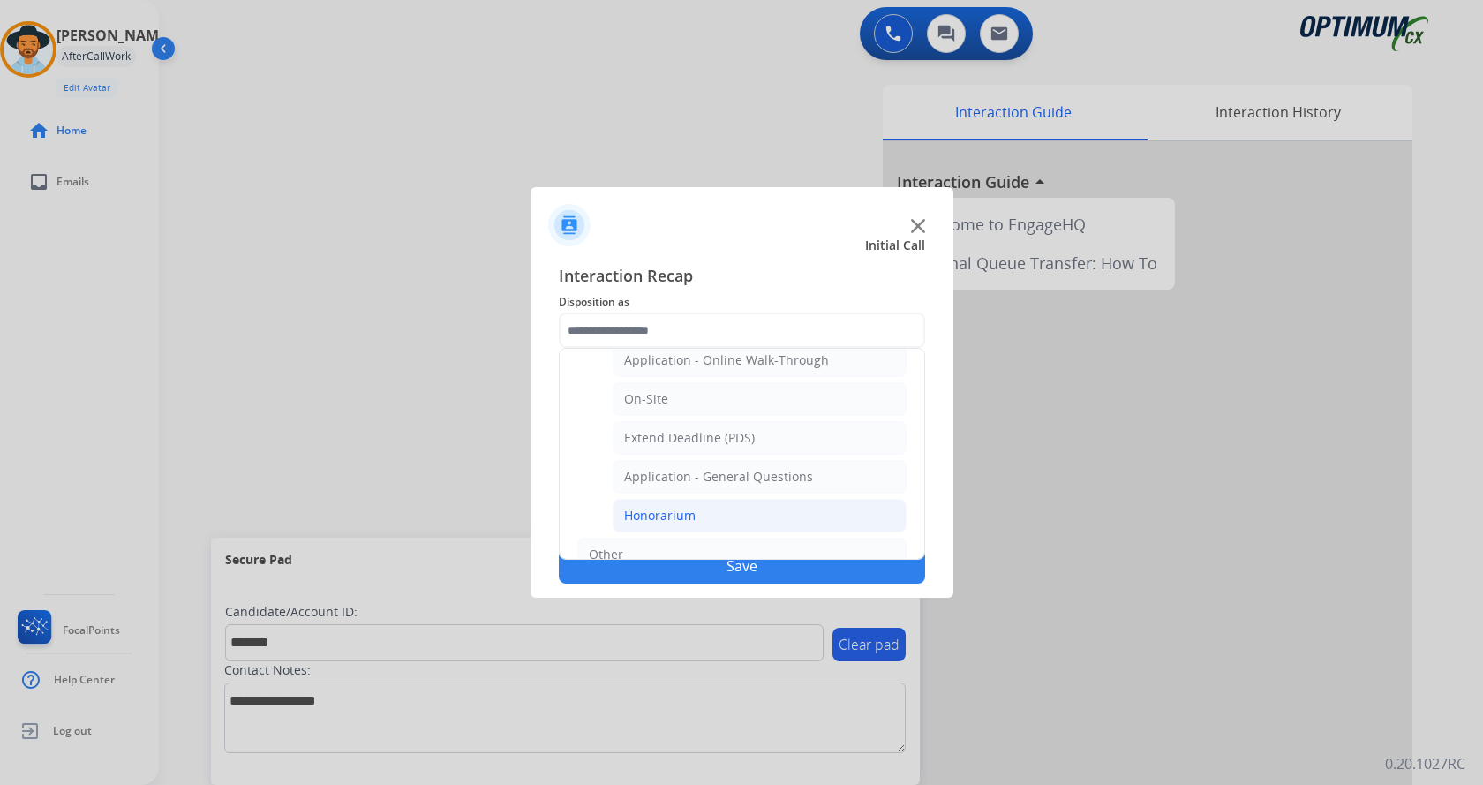
click at [728, 514] on li "Honorarium" at bounding box center [760, 516] width 294 height 34
type input "**********"
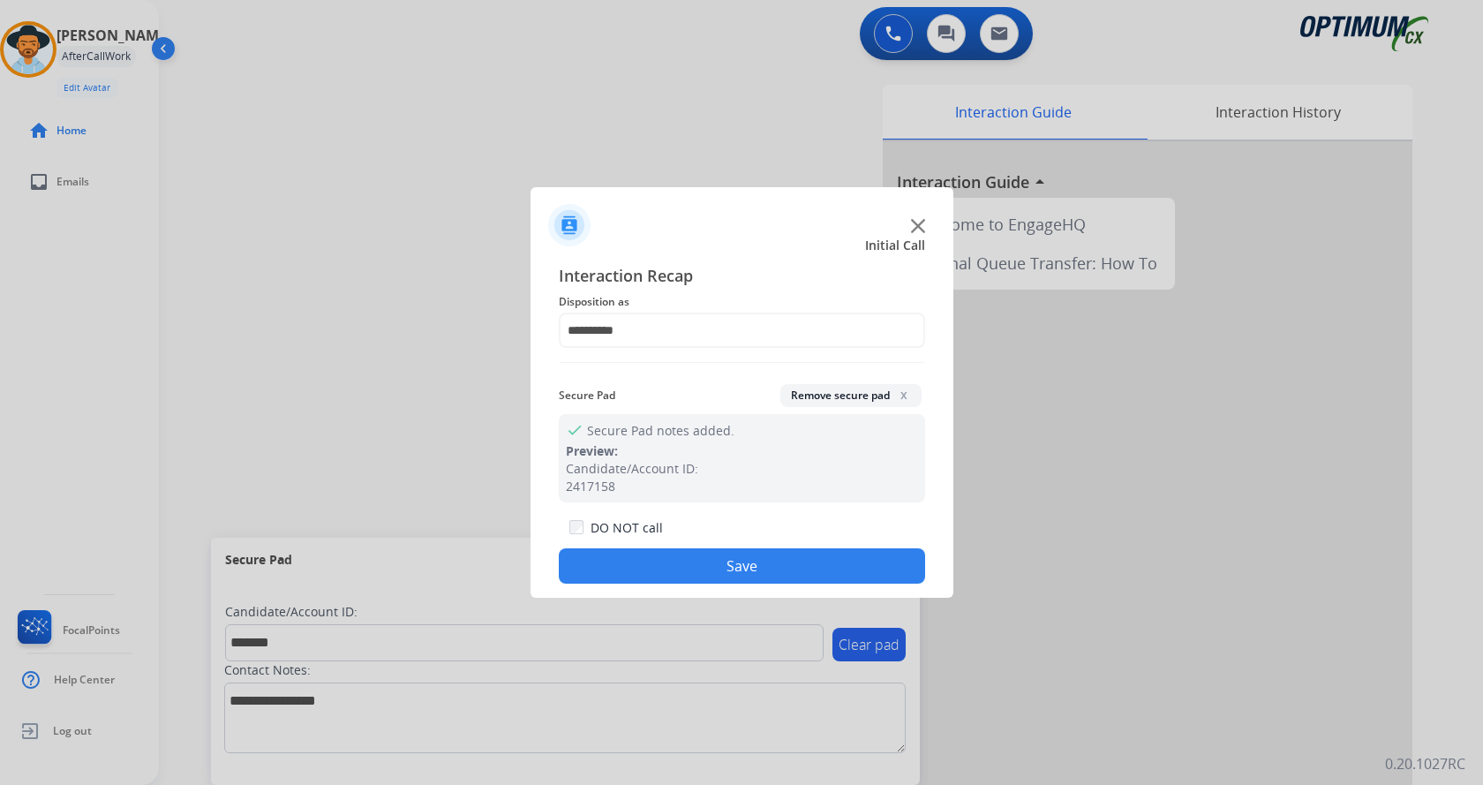
click at [701, 568] on button "Save" at bounding box center [742, 565] width 366 height 35
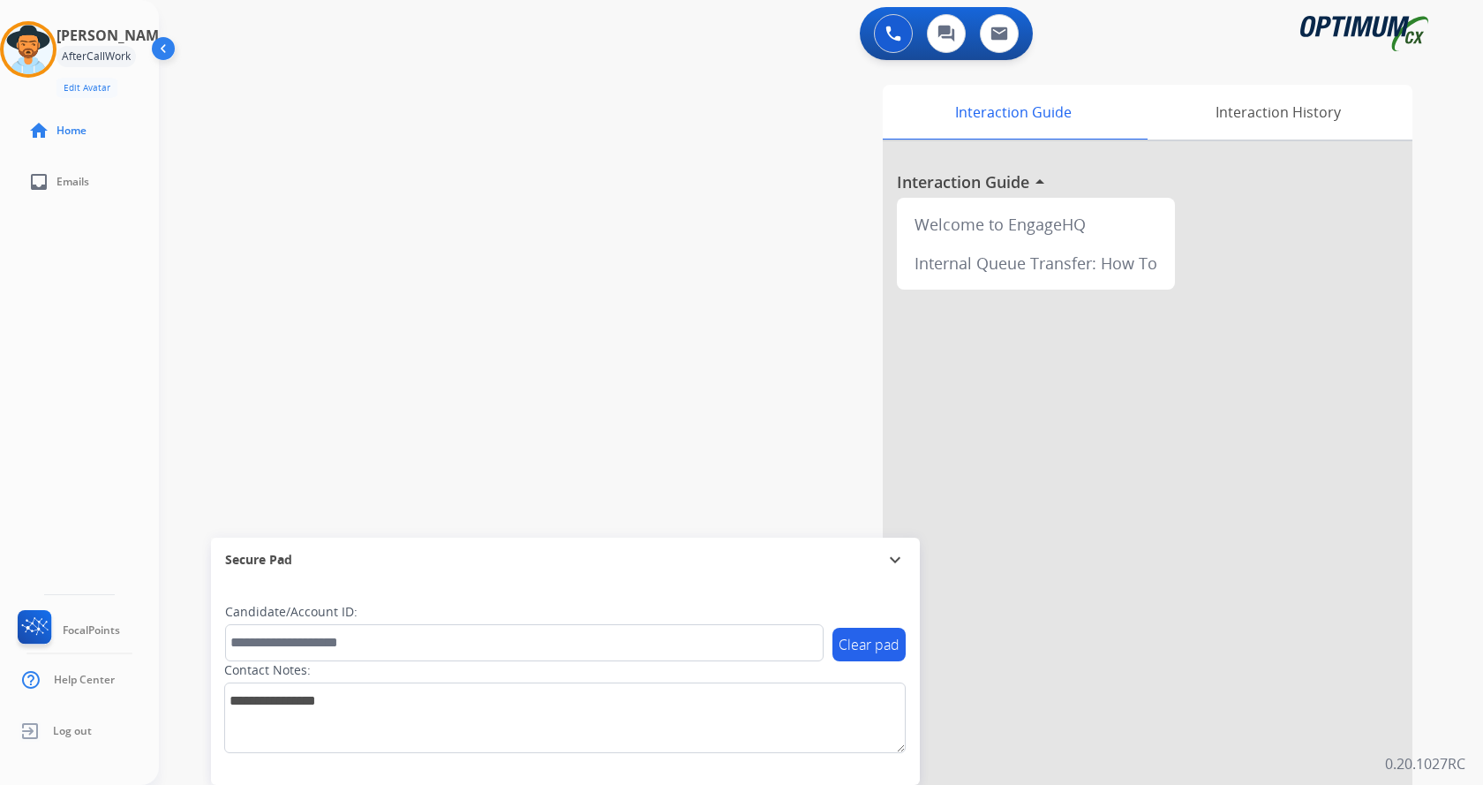
click at [387, 236] on div "swap_horiz Break voice bridge close_fullscreen Connect 3-Way Call merge_type Se…" at bounding box center [800, 432] width 1282 height 736
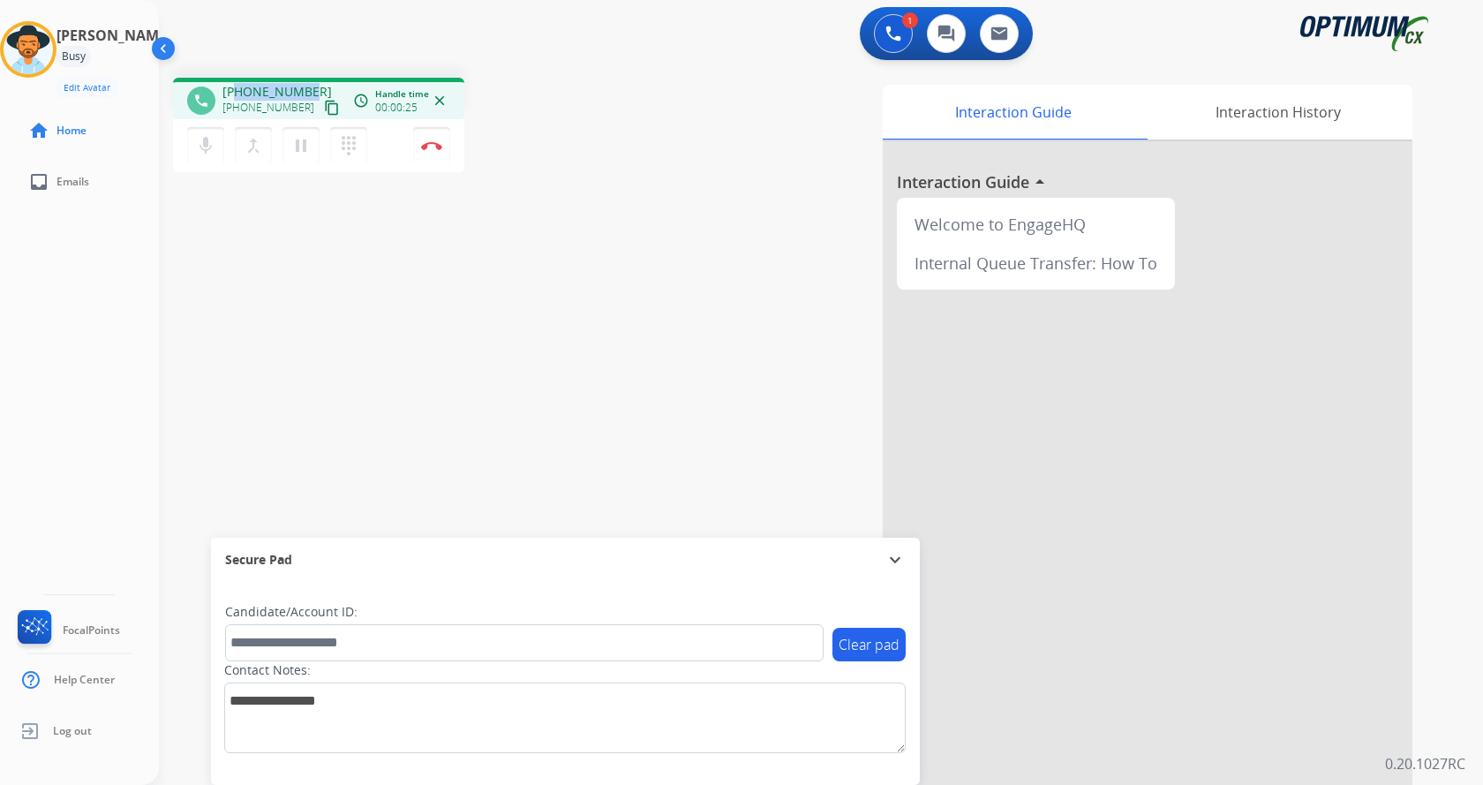
drag, startPoint x: 237, startPoint y: 89, endPoint x: 310, endPoint y: 86, distance: 72.5
click at [310, 86] on div "[PHONE_NUMBER] [PHONE_NUMBER] content_copy" at bounding box center [282, 100] width 120 height 35
copy span "5739966277"
click at [207, 145] on mat-icon "mic" at bounding box center [205, 145] width 21 height 21
click at [199, 143] on mat-icon "mic_off" at bounding box center [205, 145] width 21 height 21
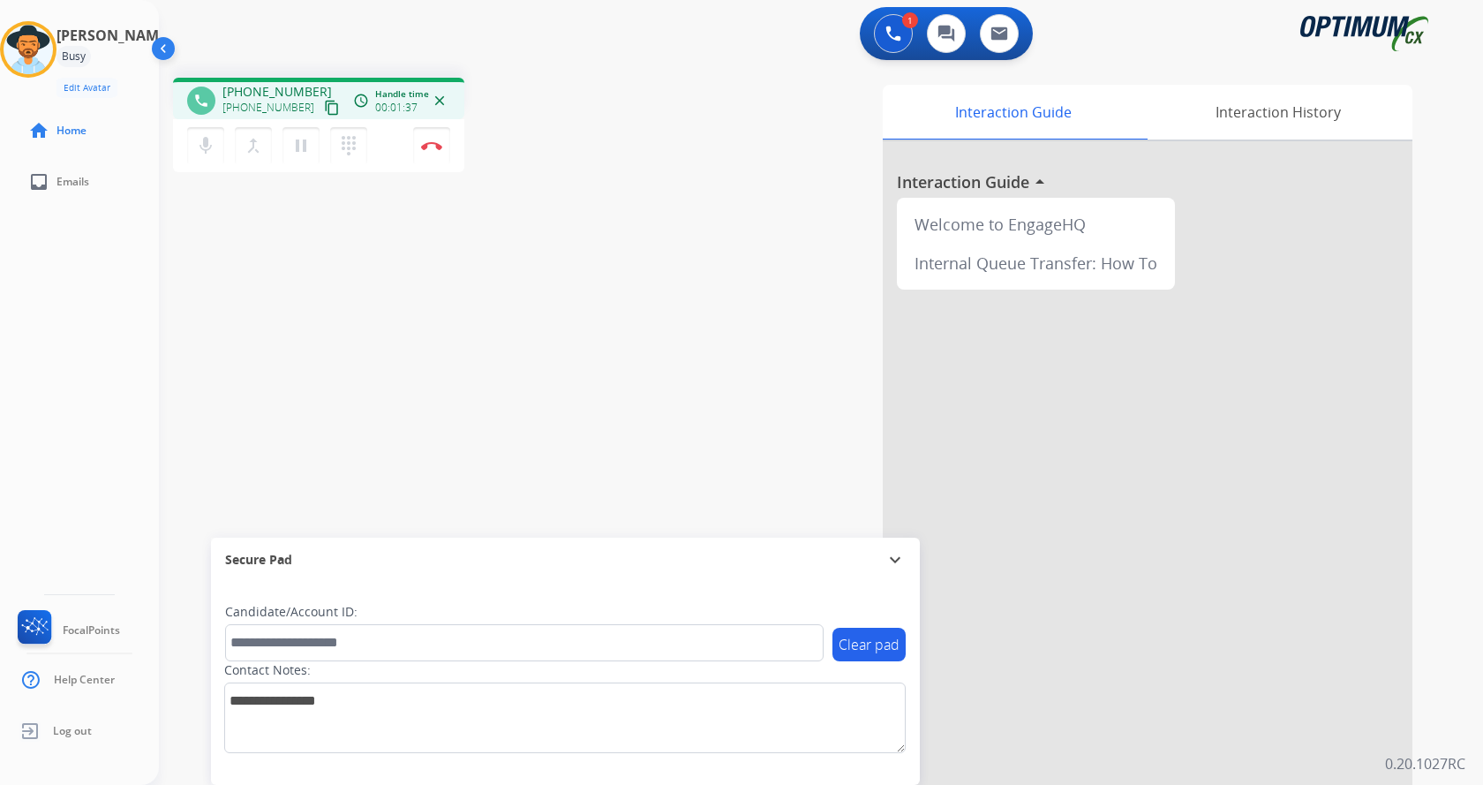
drag, startPoint x: 618, startPoint y: 248, endPoint x: 393, endPoint y: 6, distance: 330.4
click at [619, 247] on div "phone [PHONE_NUMBER] [PHONE_NUMBER] content_copy access_time Call metrics Queue…" at bounding box center [800, 432] width 1282 height 736
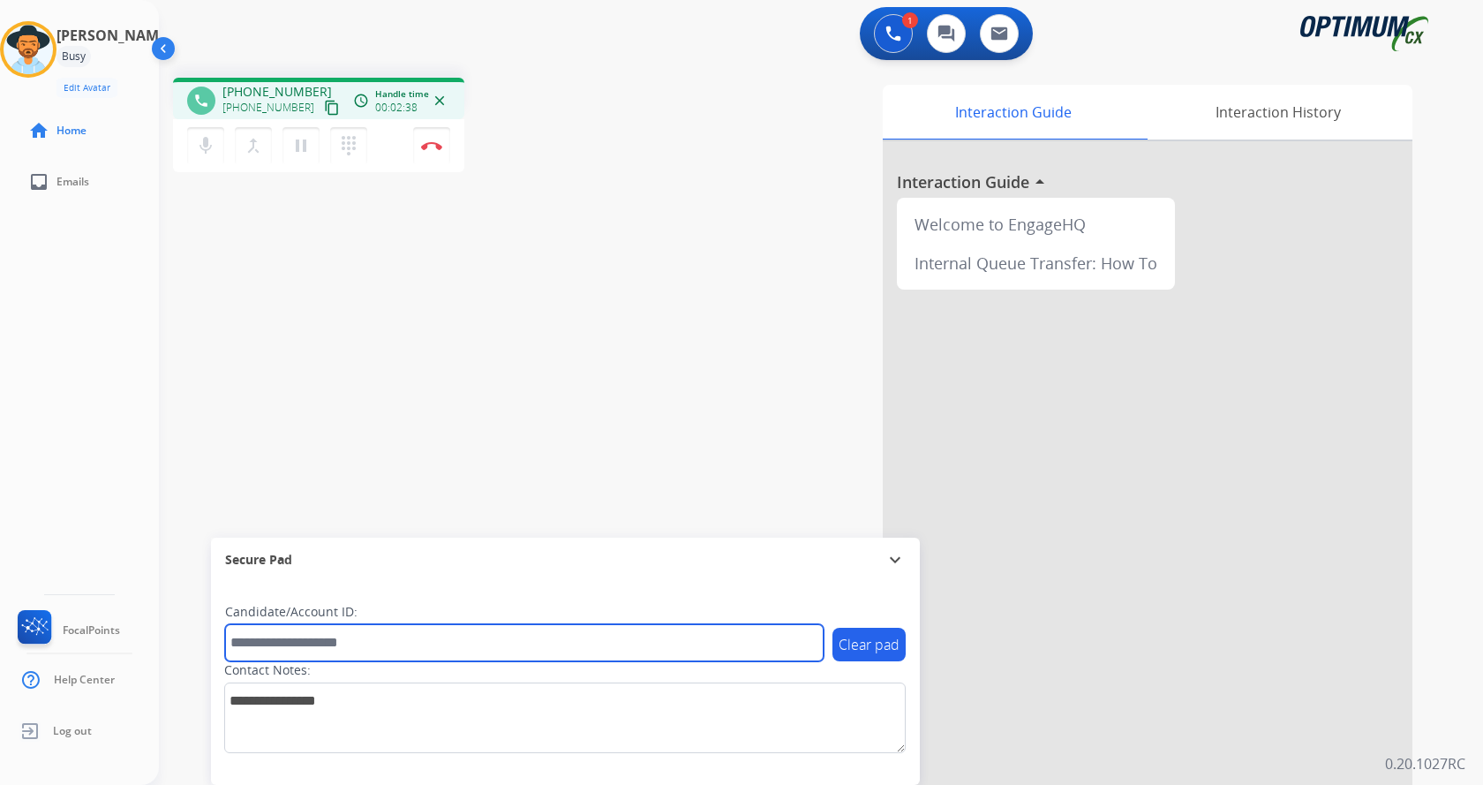
click at [331, 640] on input "text" at bounding box center [524, 642] width 598 height 37
paste input "*******"
type input "*******"
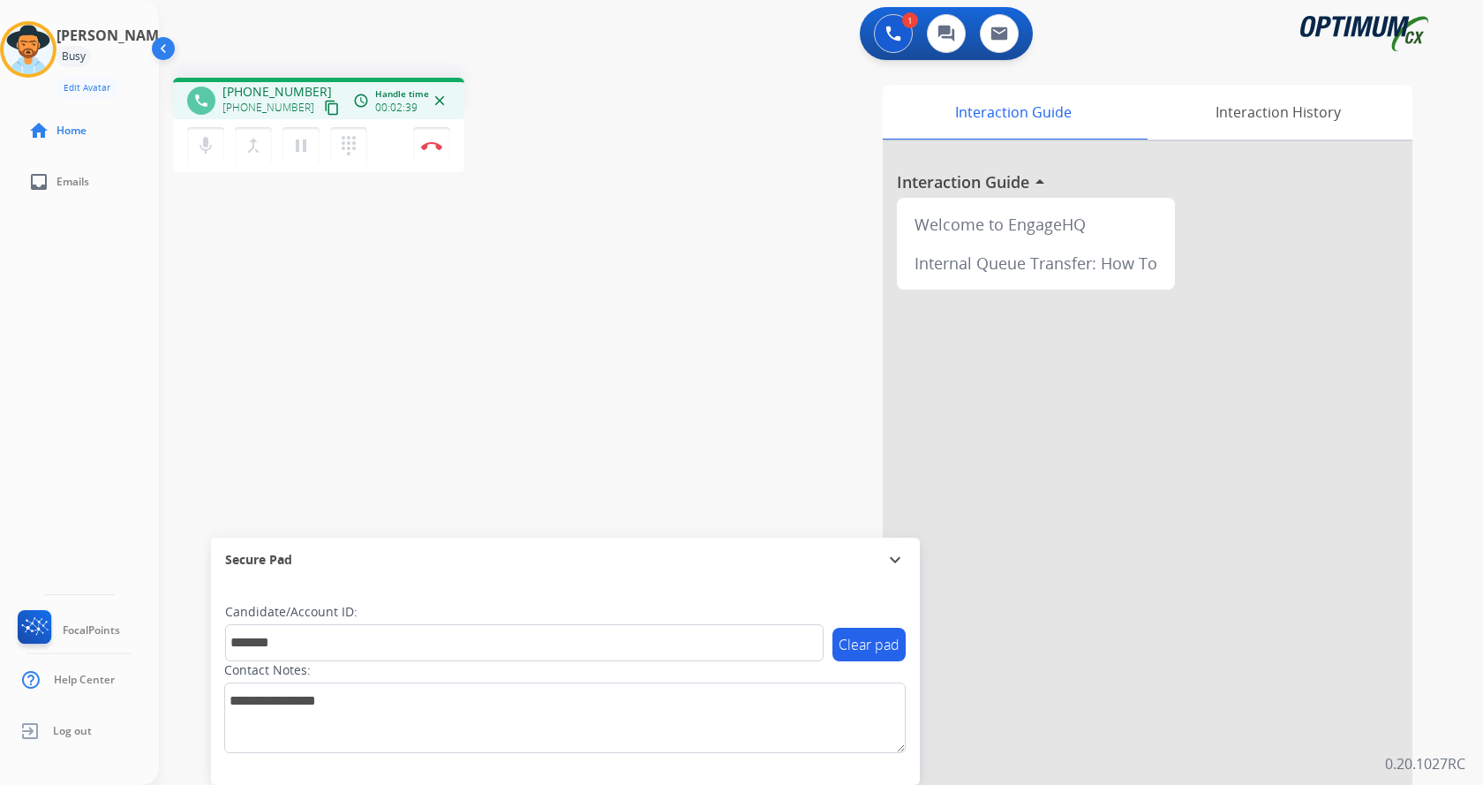
click at [339, 402] on div "phone [PHONE_NUMBER] [PHONE_NUMBER] content_copy access_time Call metrics Queue…" at bounding box center [800, 432] width 1282 height 736
click at [207, 145] on mat-icon "mic" at bounding box center [205, 145] width 21 height 21
click at [207, 145] on mat-icon "mic_off" at bounding box center [205, 145] width 21 height 21
click at [414, 351] on div "phone [PHONE_NUMBER] [PHONE_NUMBER] content_copy access_time Call metrics Queue…" at bounding box center [800, 432] width 1282 height 736
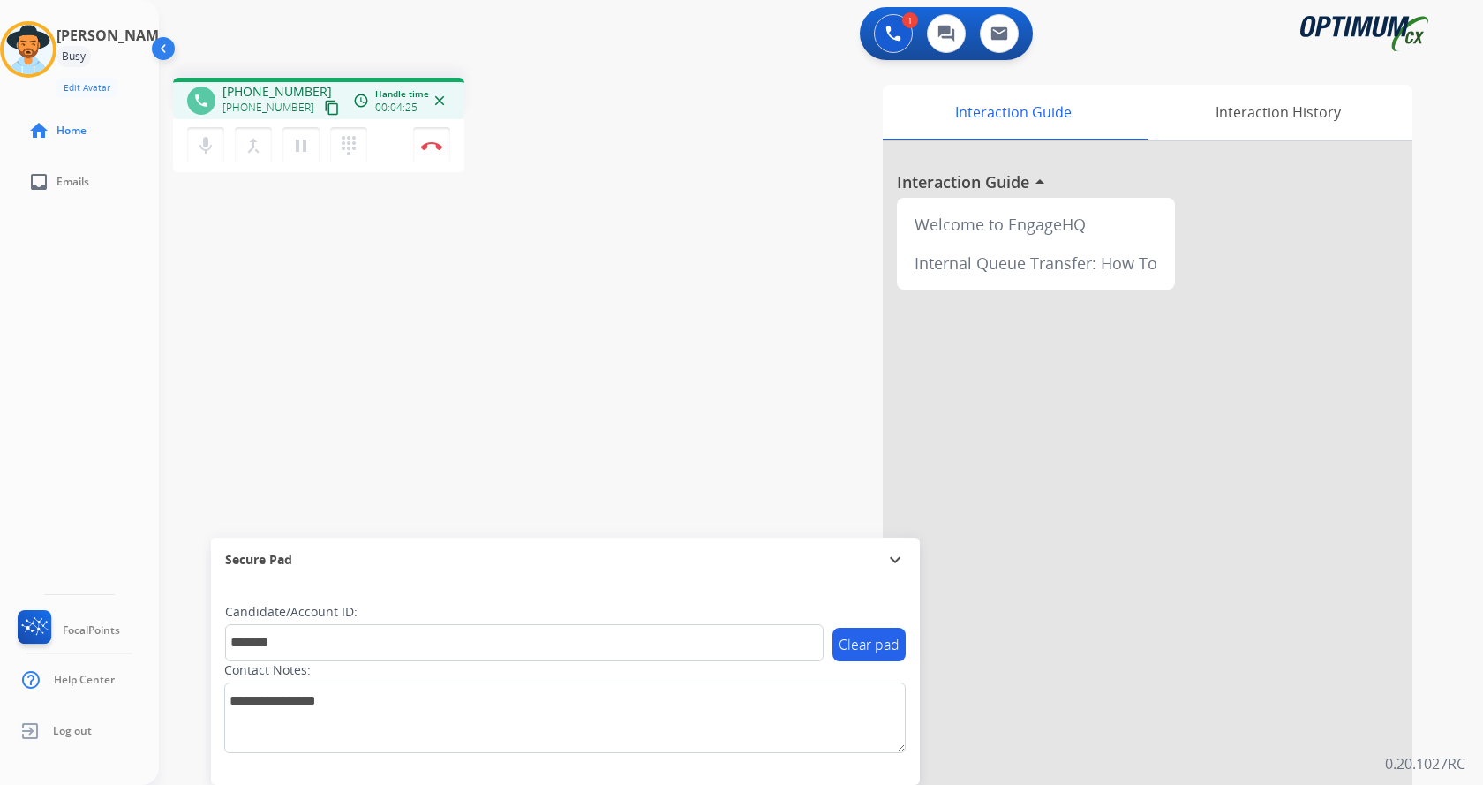
click at [465, 326] on div "phone [PHONE_NUMBER] [PHONE_NUMBER] content_copy access_time Call metrics Queue…" at bounding box center [800, 432] width 1282 height 736
click at [431, 137] on button "Disconnect" at bounding box center [431, 145] width 37 height 37
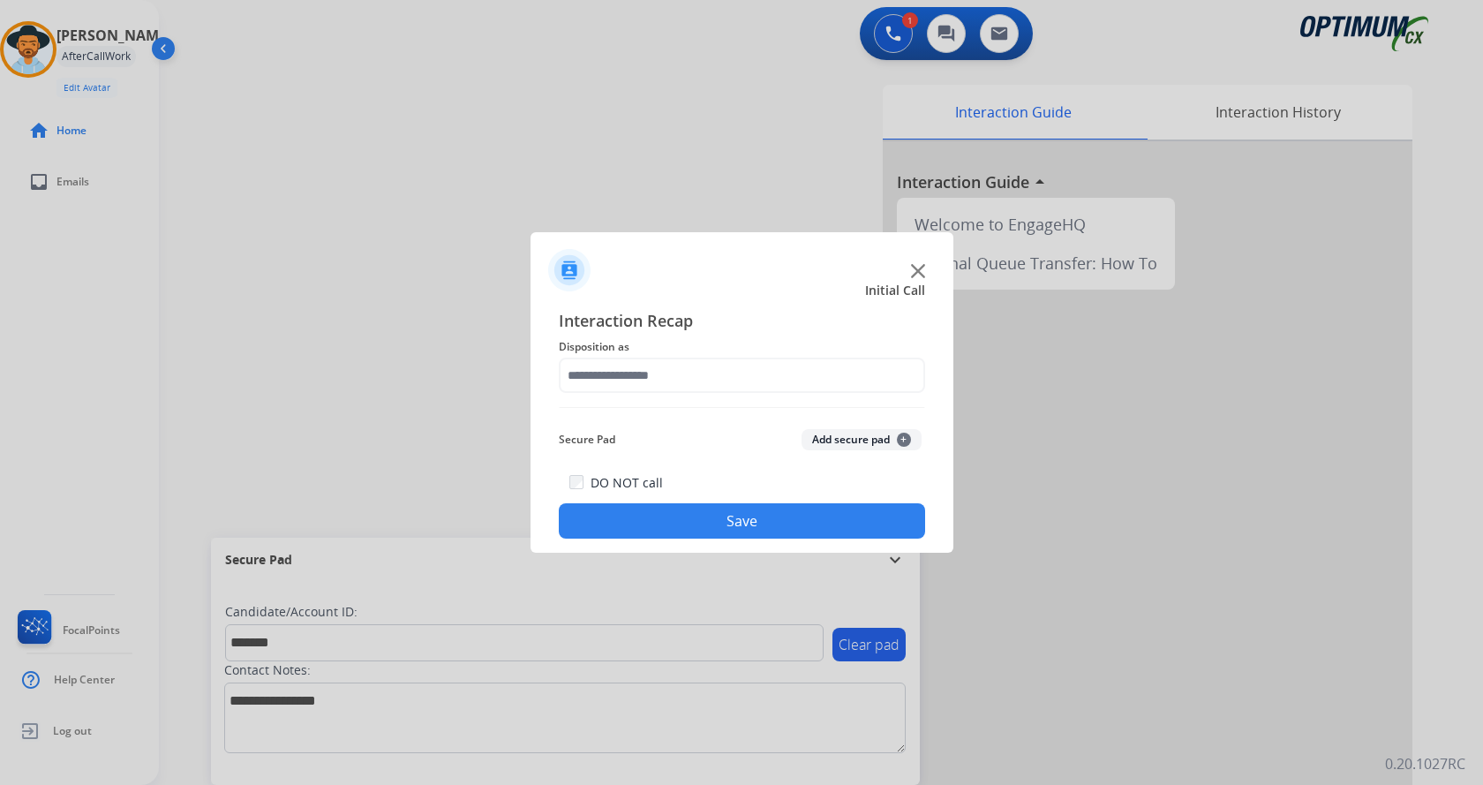
click at [850, 443] on button "Add secure pad +" at bounding box center [861, 439] width 120 height 21
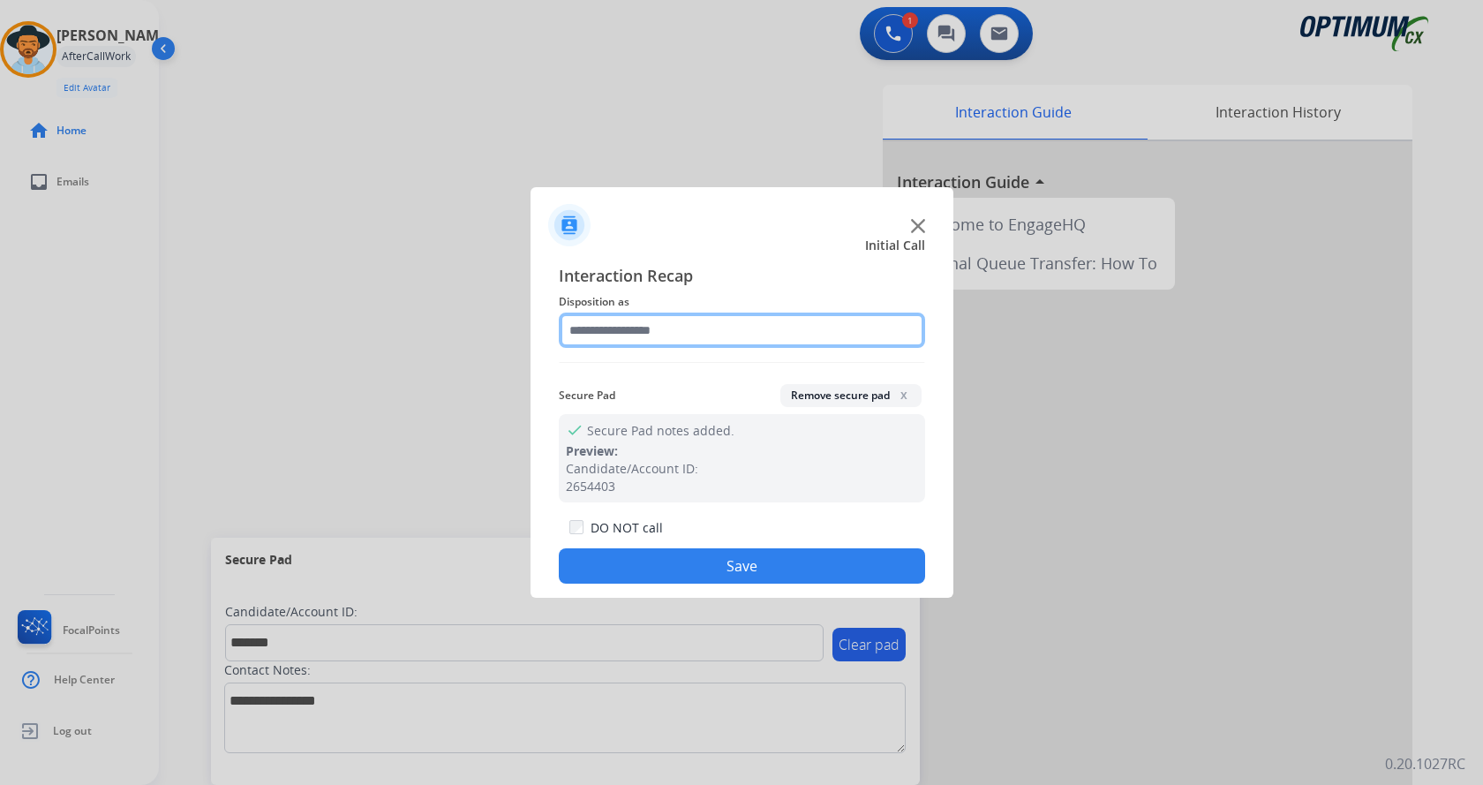
drag, startPoint x: 615, startPoint y: 319, endPoint x: 629, endPoint y: 337, distance: 23.3
click at [615, 318] on input "text" at bounding box center [742, 329] width 366 height 35
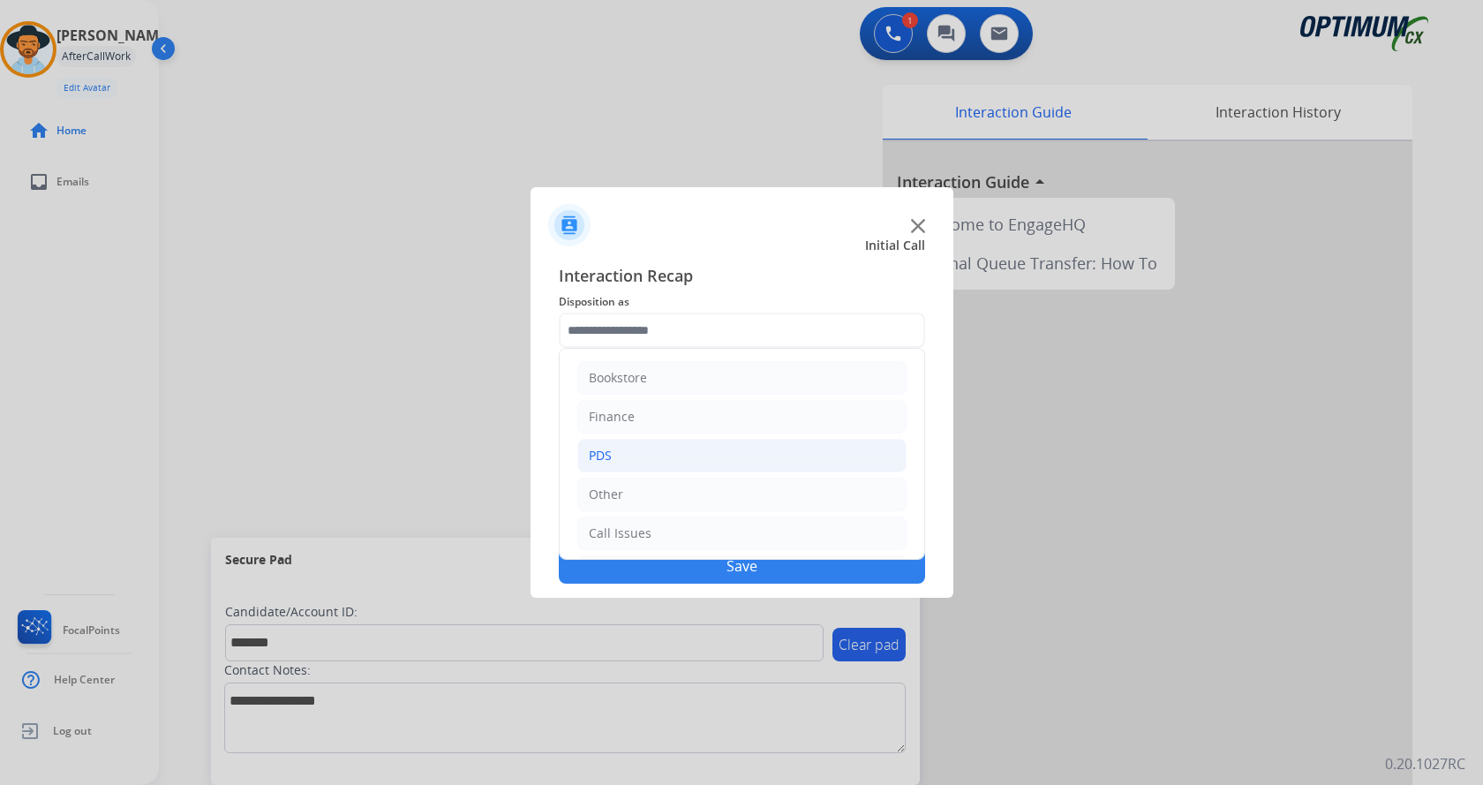
click at [635, 446] on li "PDS" at bounding box center [741, 456] width 329 height 34
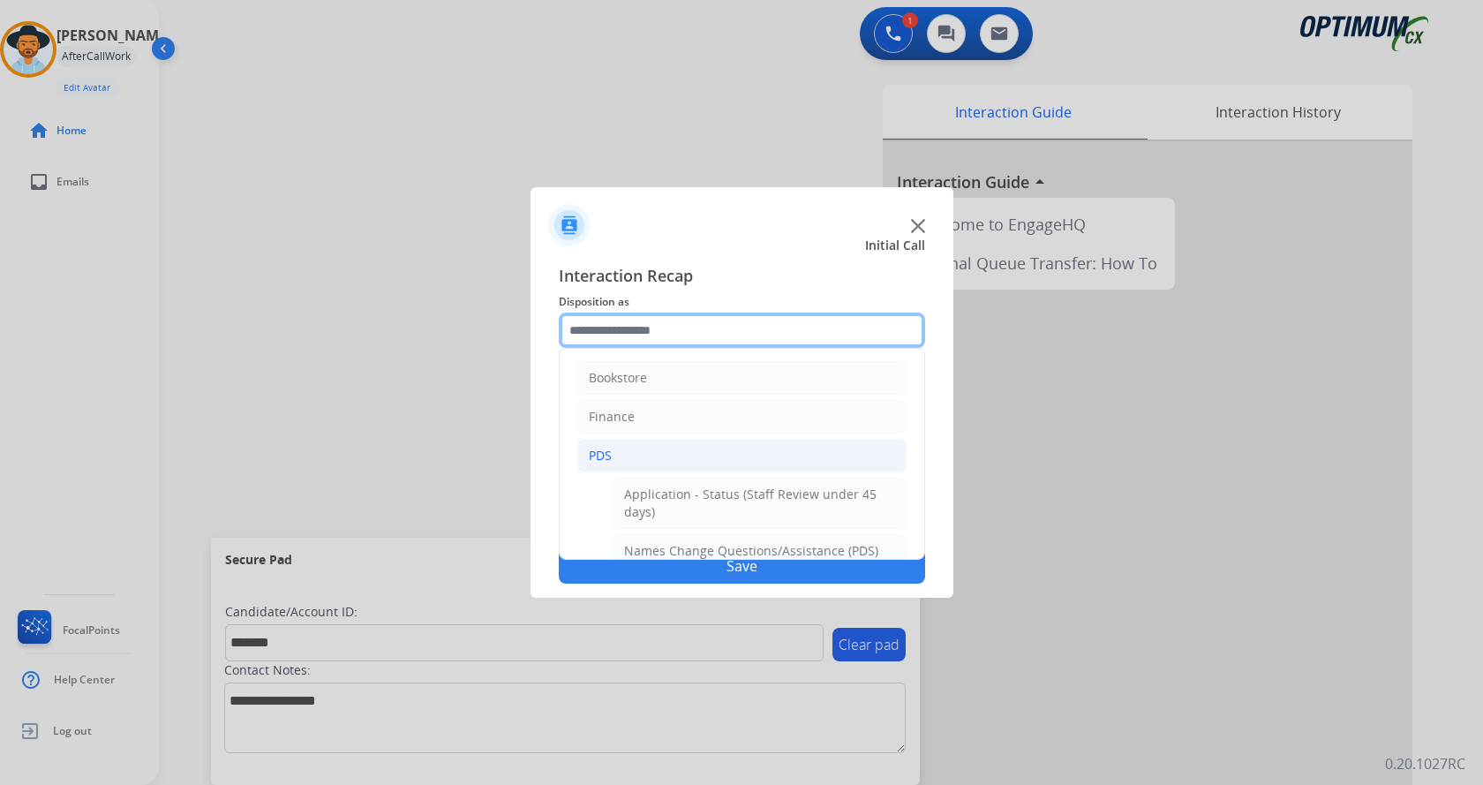
scroll to position [530, 0]
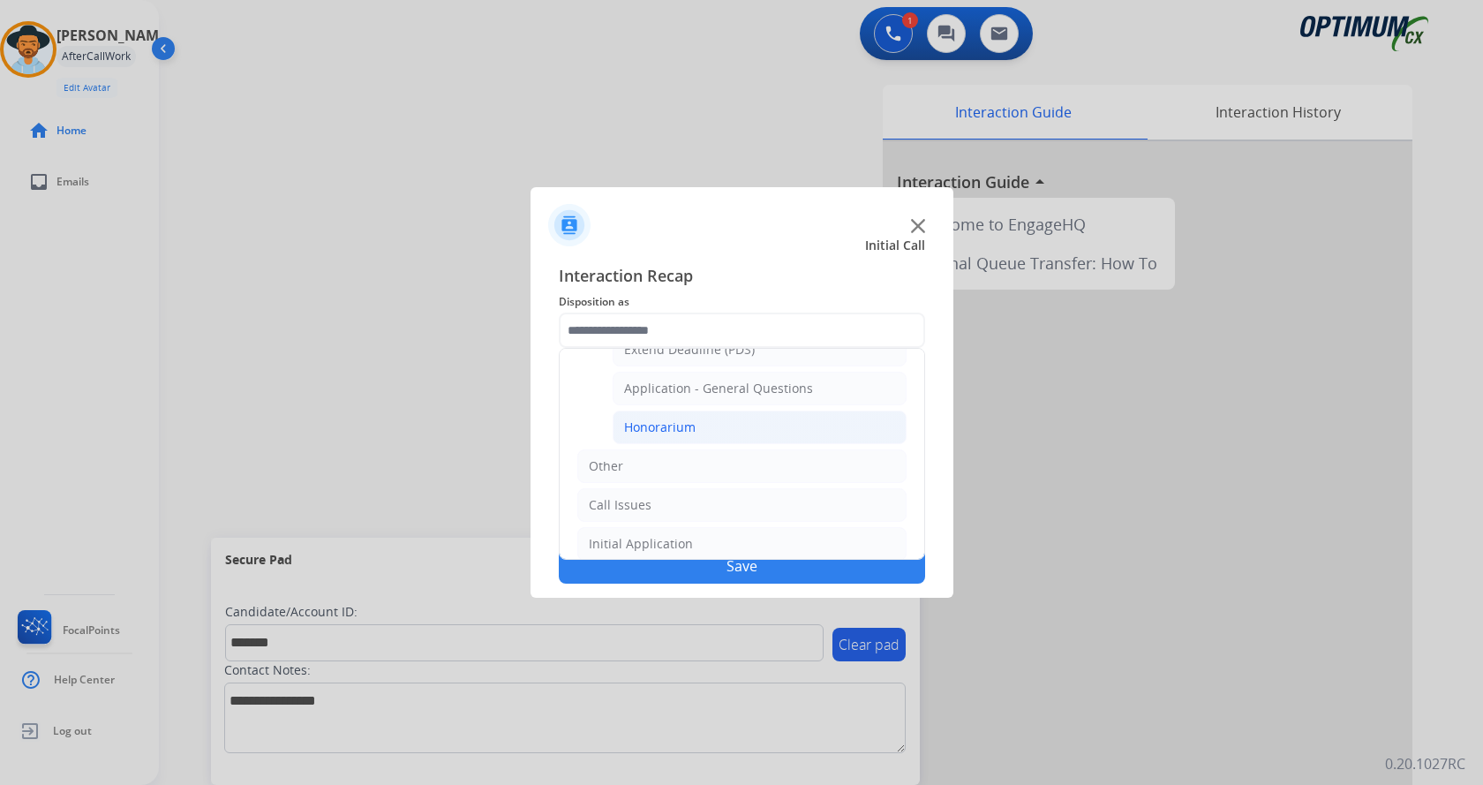
click at [703, 428] on li "Honorarium" at bounding box center [760, 427] width 294 height 34
type input "**********"
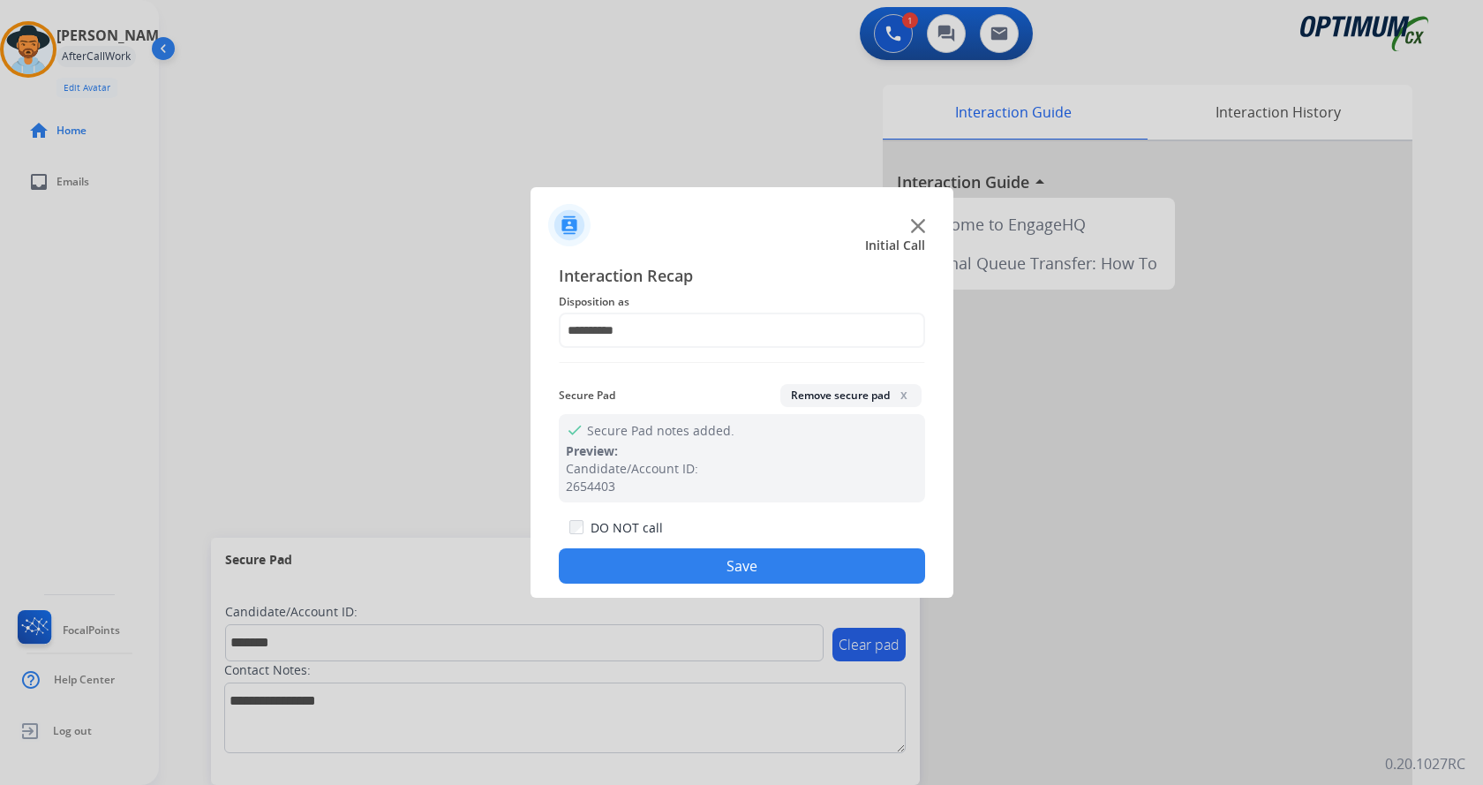
click at [662, 558] on button "Save" at bounding box center [742, 565] width 366 height 35
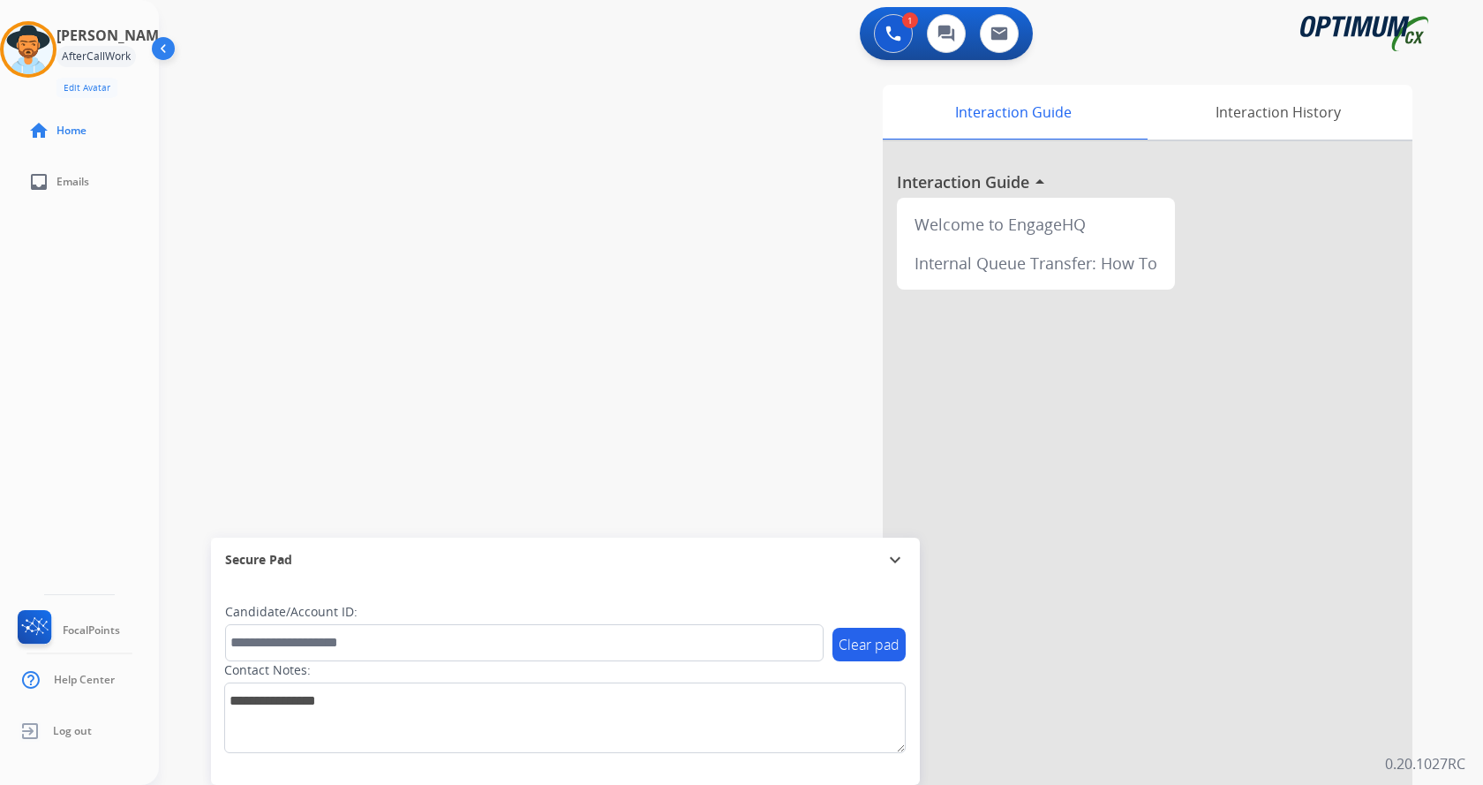
drag, startPoint x: 472, startPoint y: 323, endPoint x: 365, endPoint y: 95, distance: 251.5
click at [470, 311] on div "swap_horiz Break voice bridge close_fullscreen Connect 3-Way Call merge_type Se…" at bounding box center [800, 432] width 1282 height 736
click at [49, 54] on img at bounding box center [28, 49] width 49 height 49
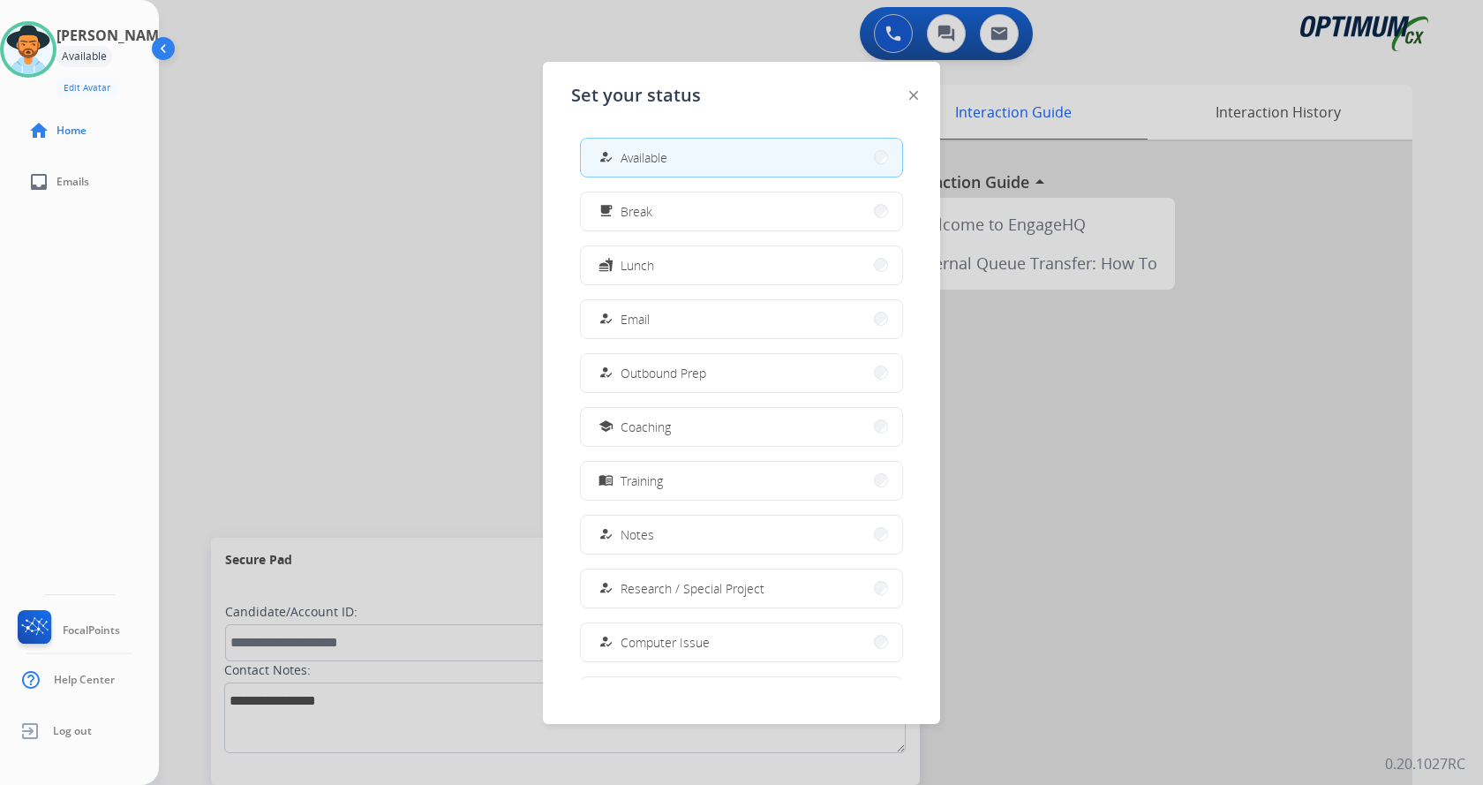
click at [640, 215] on span "Break" at bounding box center [636, 211] width 32 height 19
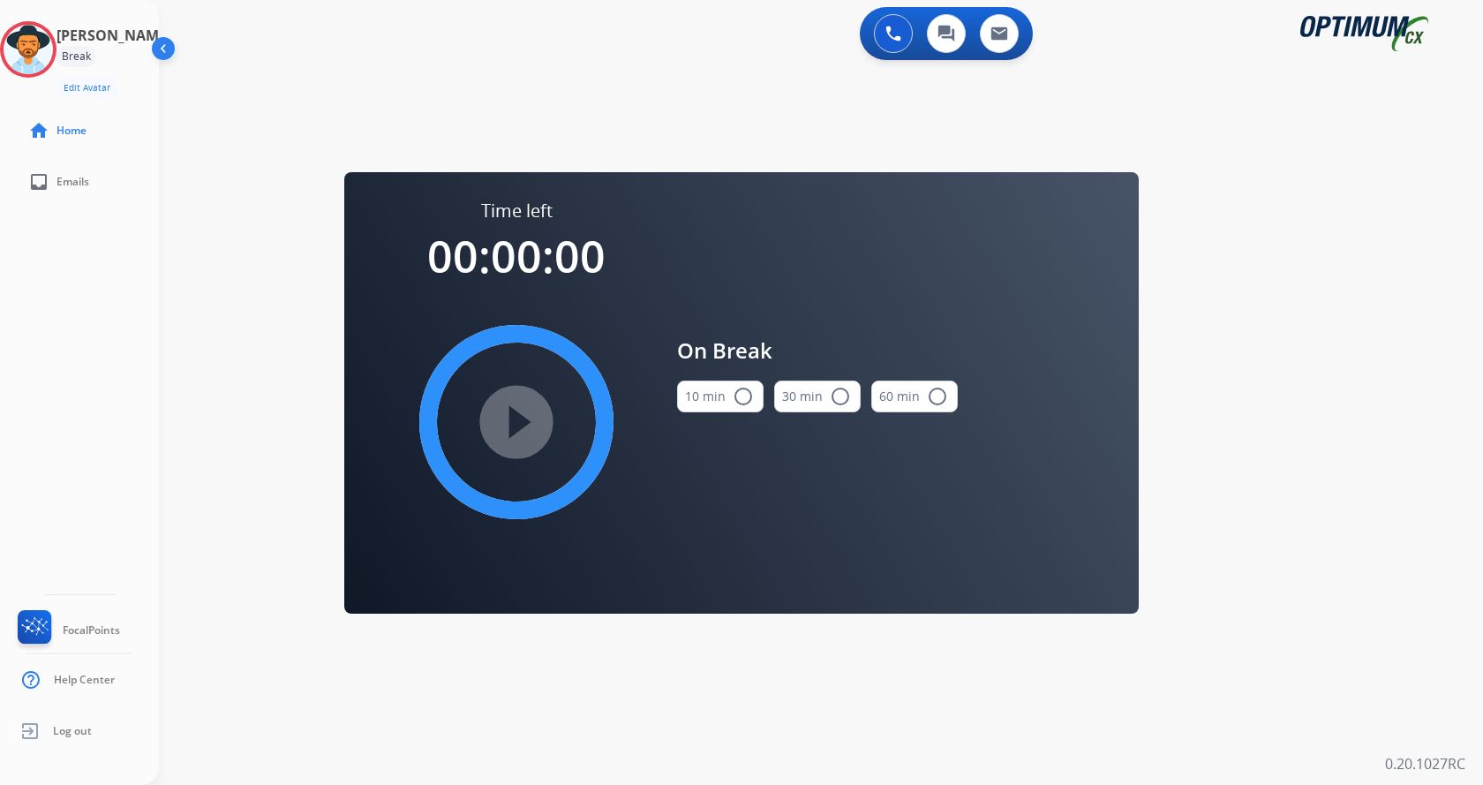
click at [744, 395] on mat-icon "radio_button_unchecked" at bounding box center [743, 396] width 21 height 21
click at [515, 411] on mat-icon "play_circle_filled" at bounding box center [516, 421] width 21 height 21
click at [1357, 493] on div "0 Voice Interactions 0 Chat Interactions 0 Email Interactions swap_horiz Break …" at bounding box center [821, 392] width 1324 height 785
click at [49, 72] on icon at bounding box center [28, 49] width 57 height 57
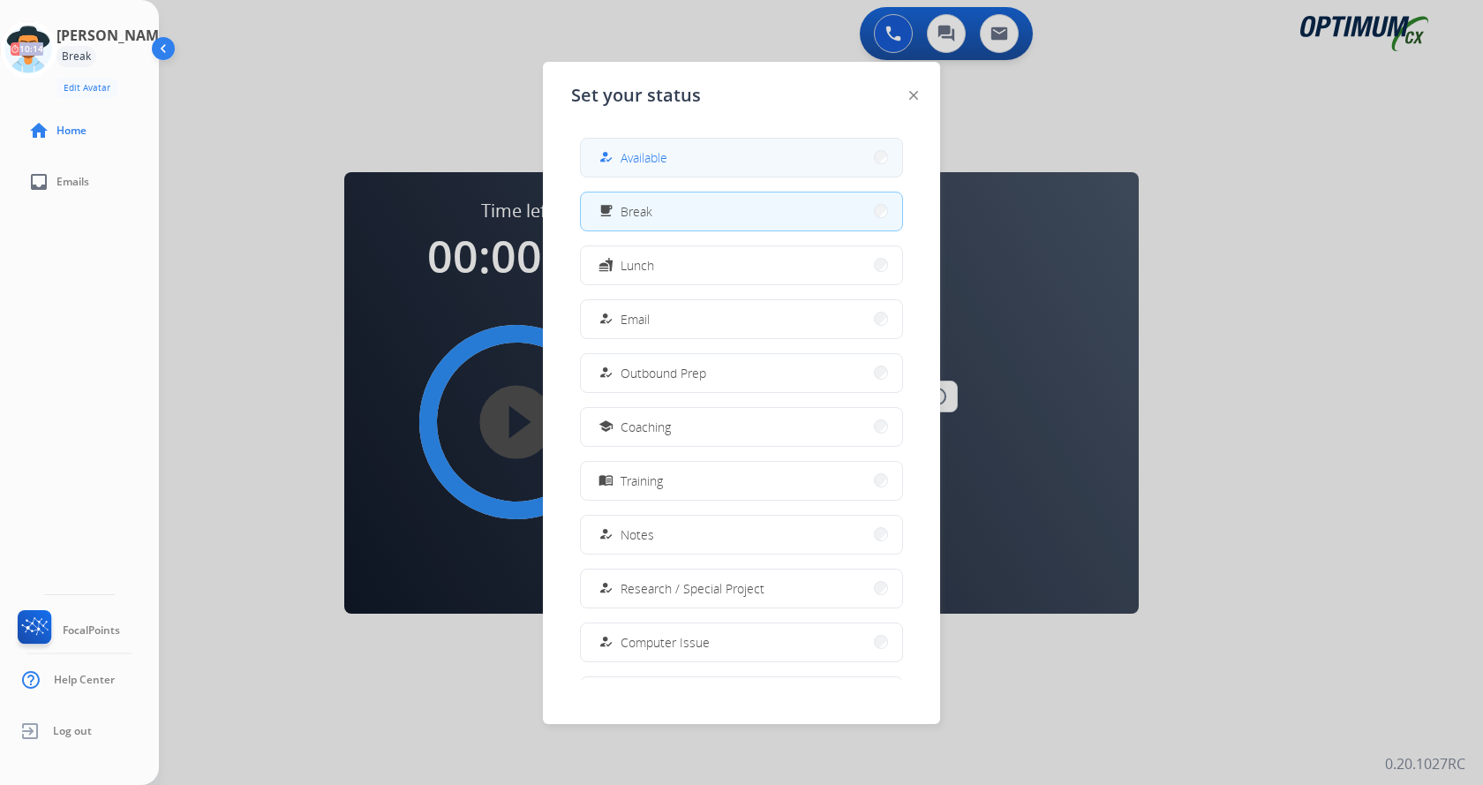
click at [600, 149] on button "how_to_reg Available" at bounding box center [741, 158] width 321 height 38
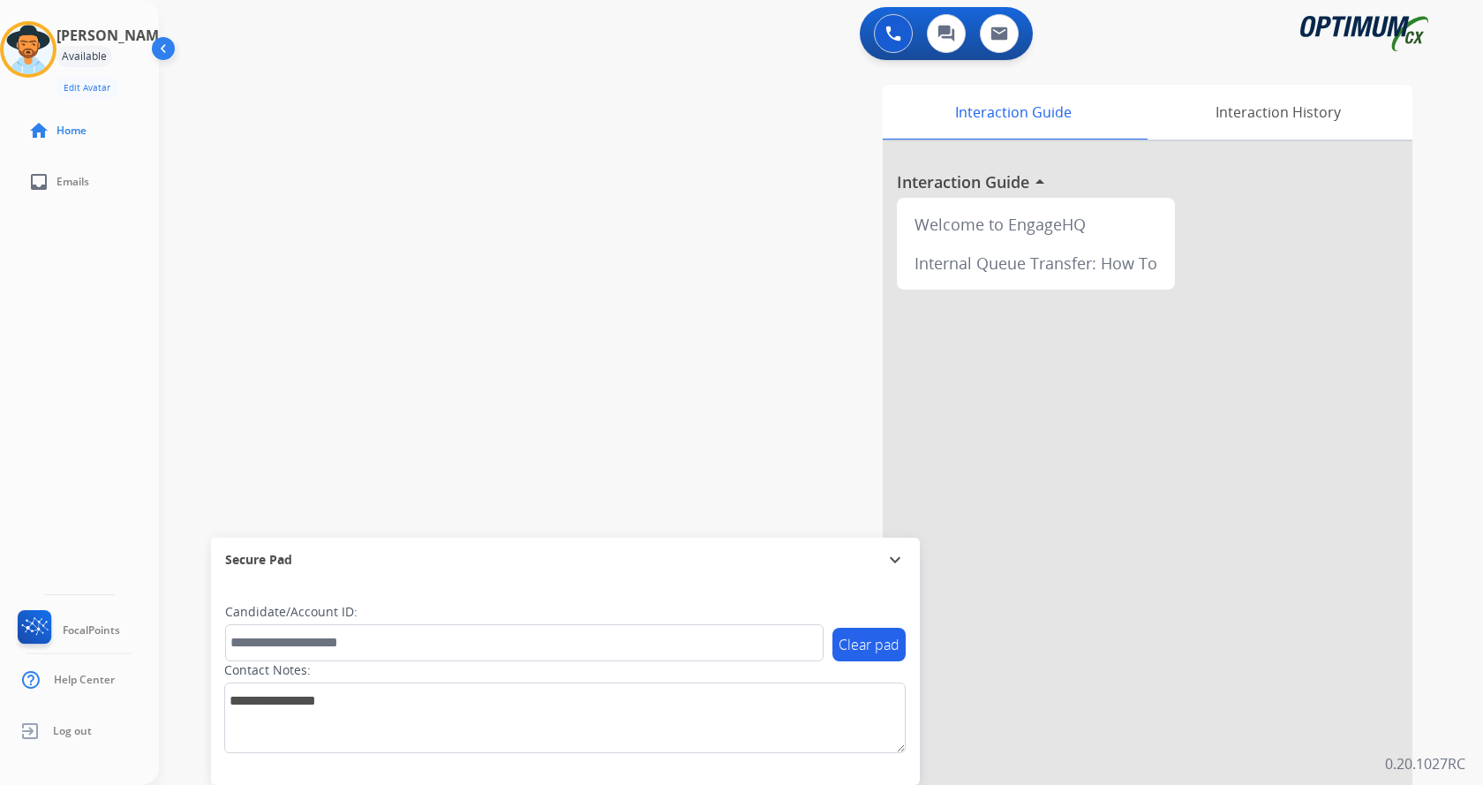
click at [380, 336] on div "swap_horiz Break voice bridge close_fullscreen Connect 3-Way Call merge_type Se…" at bounding box center [800, 432] width 1282 height 736
click at [221, 433] on div "swap_horiz Break voice bridge close_fullscreen Connect 3-Way Call merge_type Se…" at bounding box center [800, 432] width 1282 height 736
click at [139, 299] on div "[PERSON_NAME] Available Edit Avatar Agent: [PERSON_NAME] Profile: Gen_Bilingual…" at bounding box center [79, 392] width 159 height 785
click at [168, 44] on img at bounding box center [165, 52] width 34 height 34
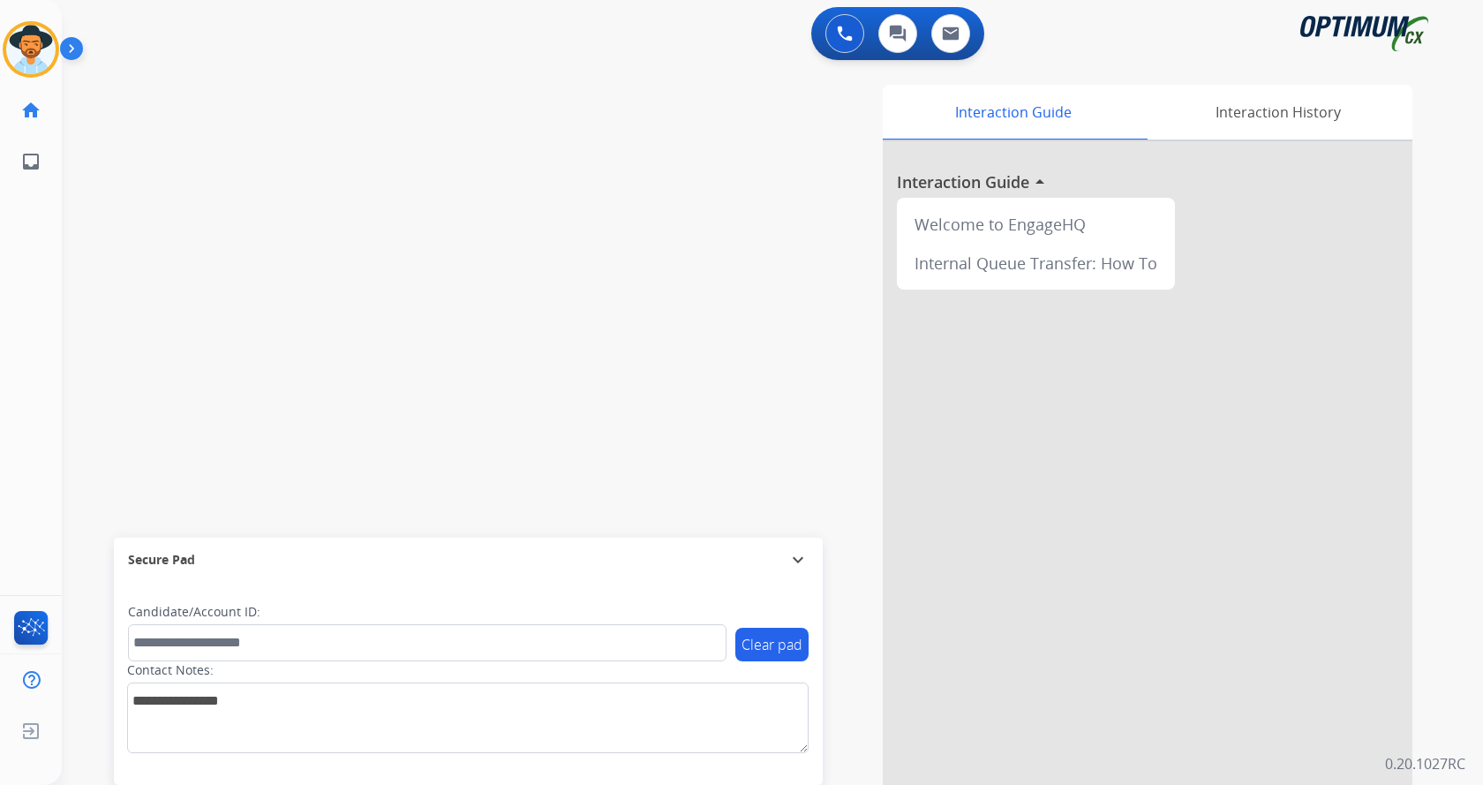
click at [73, 47] on img at bounding box center [75, 52] width 30 height 34
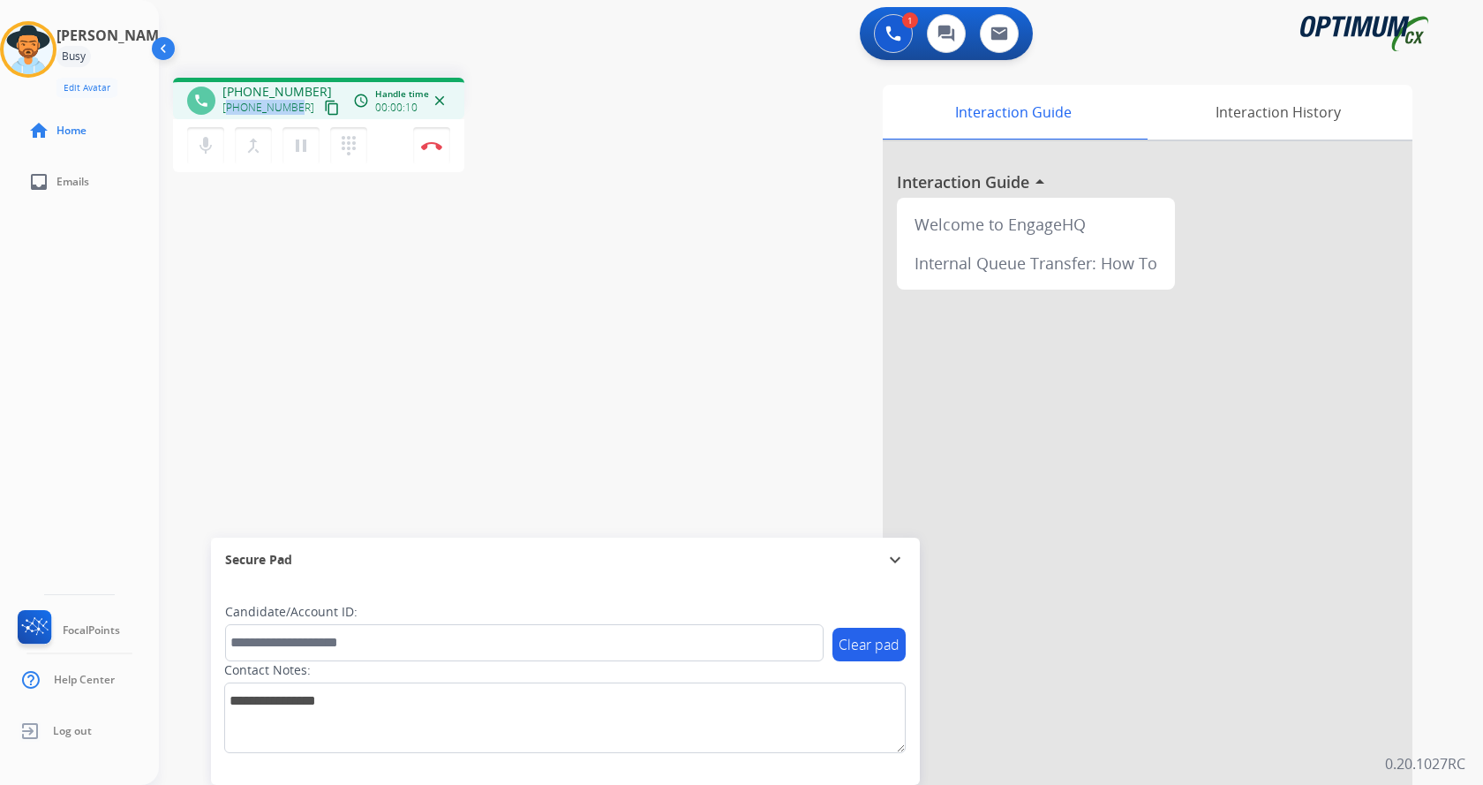
copy span "14406697685"
click at [309, 288] on div "phone [PHONE_NUMBER] [PHONE_NUMBER] content_copy access_time Call metrics Queue…" at bounding box center [800, 432] width 1282 height 736
click at [418, 346] on div "phone [PHONE_NUMBER] [PHONE_NUMBER] content_copy access_time Call metrics Queue…" at bounding box center [800, 432] width 1282 height 736
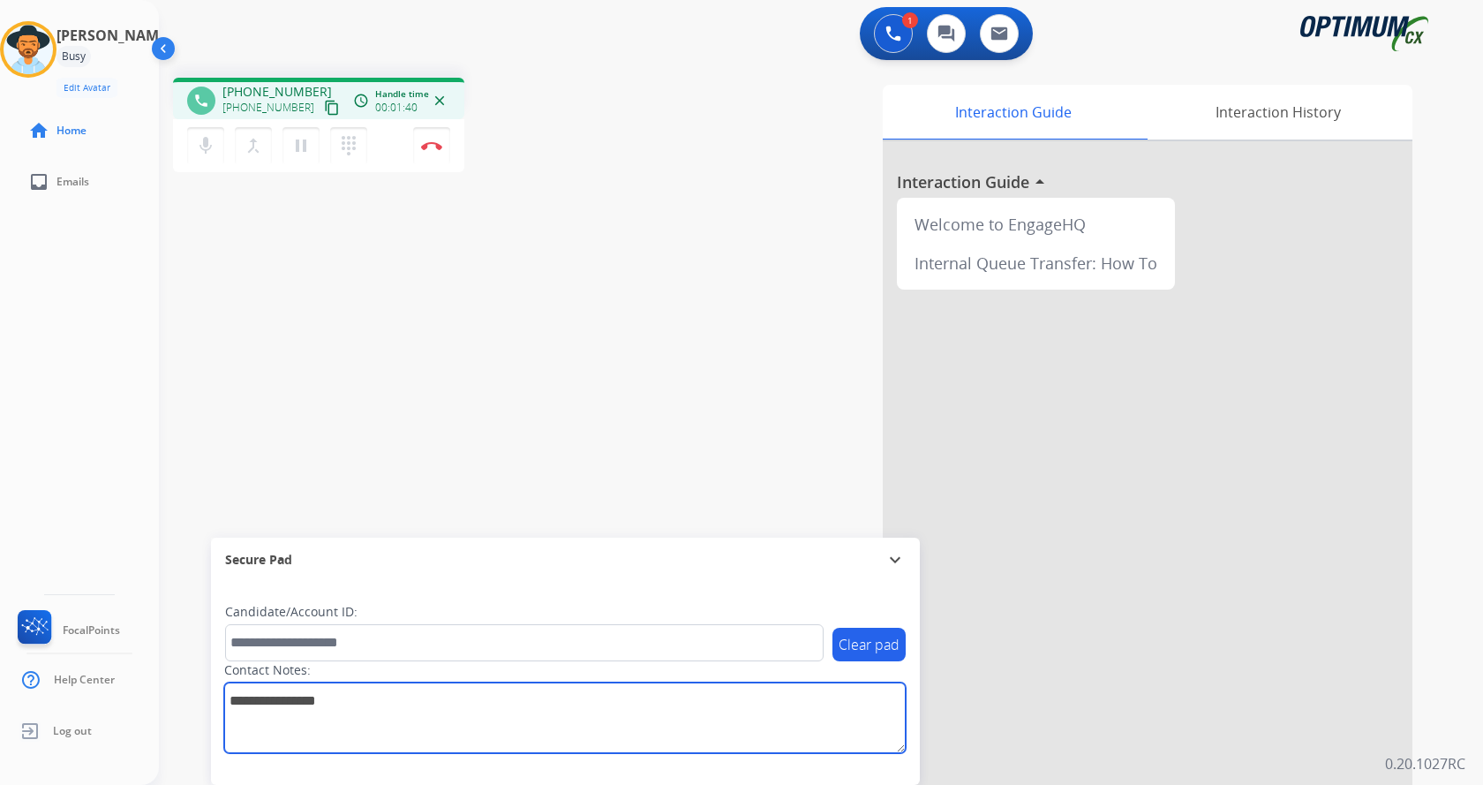
click at [284, 711] on textarea at bounding box center [564, 717] width 681 height 71
type textarea "**********"
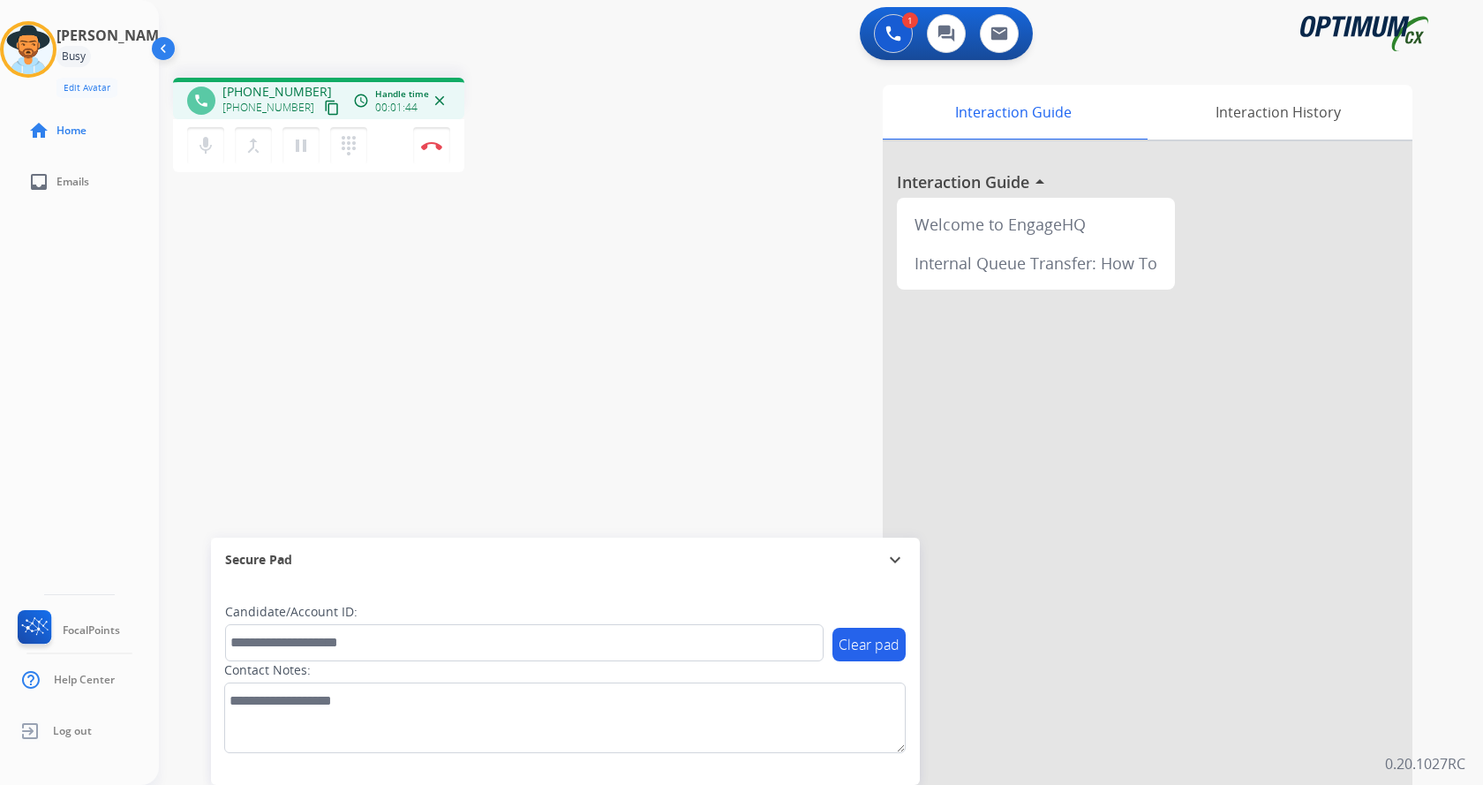
click at [468, 315] on div "phone [PHONE_NUMBER] [PHONE_NUMBER] content_copy access_time Call metrics Queue…" at bounding box center [800, 432] width 1282 height 736
click at [212, 145] on mat-icon "mic" at bounding box center [205, 145] width 21 height 21
click at [214, 146] on mat-icon "mic_off" at bounding box center [205, 145] width 21 height 21
click at [470, 415] on div "phone [PHONE_NUMBER] [PHONE_NUMBER] content_copy access_time Call metrics Queue…" at bounding box center [800, 432] width 1282 height 736
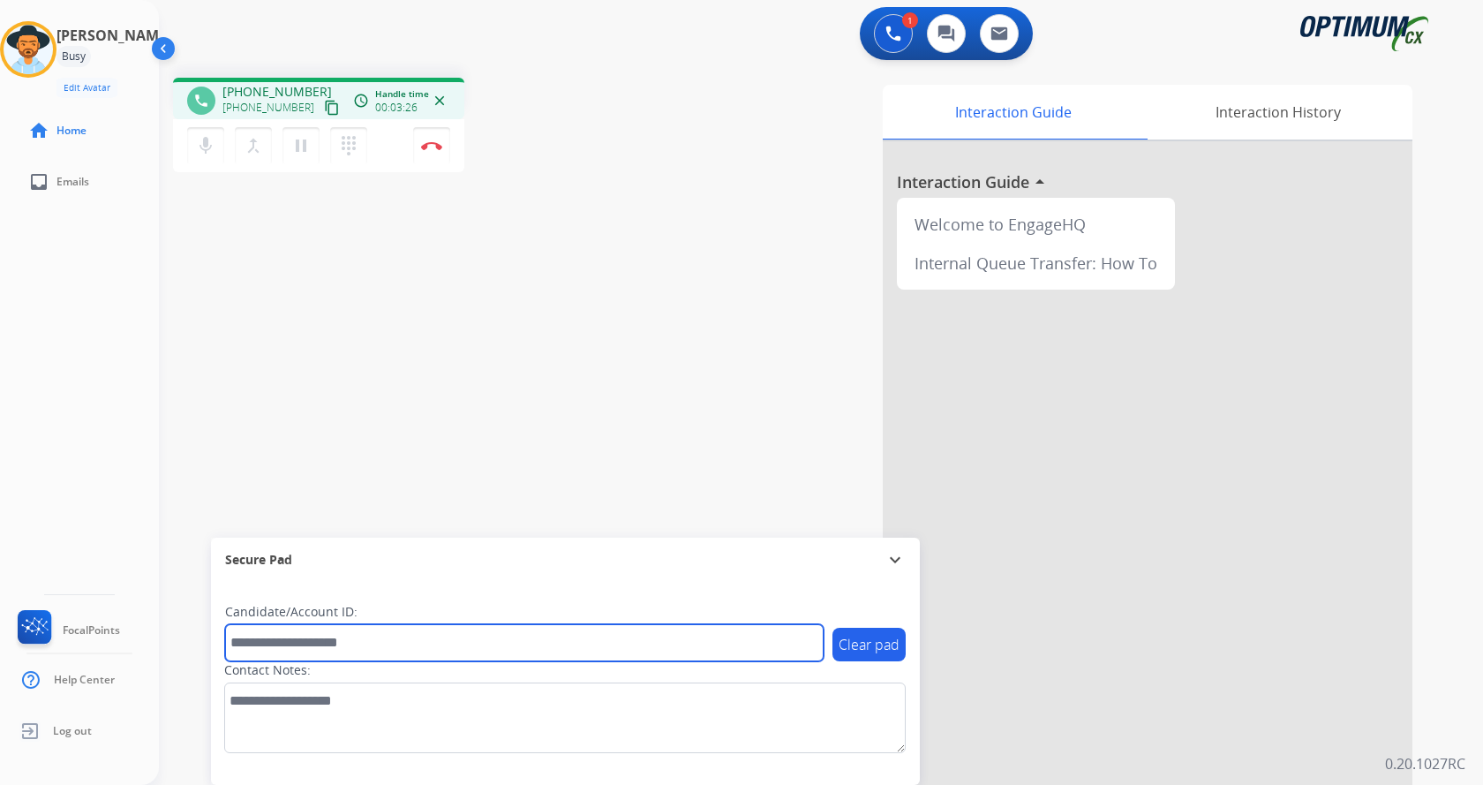
drag, startPoint x: 373, startPoint y: 648, endPoint x: 376, endPoint y: 627, distance: 21.3
click at [373, 648] on input "text" at bounding box center [524, 642] width 598 height 37
paste input "*******"
type input "*******"
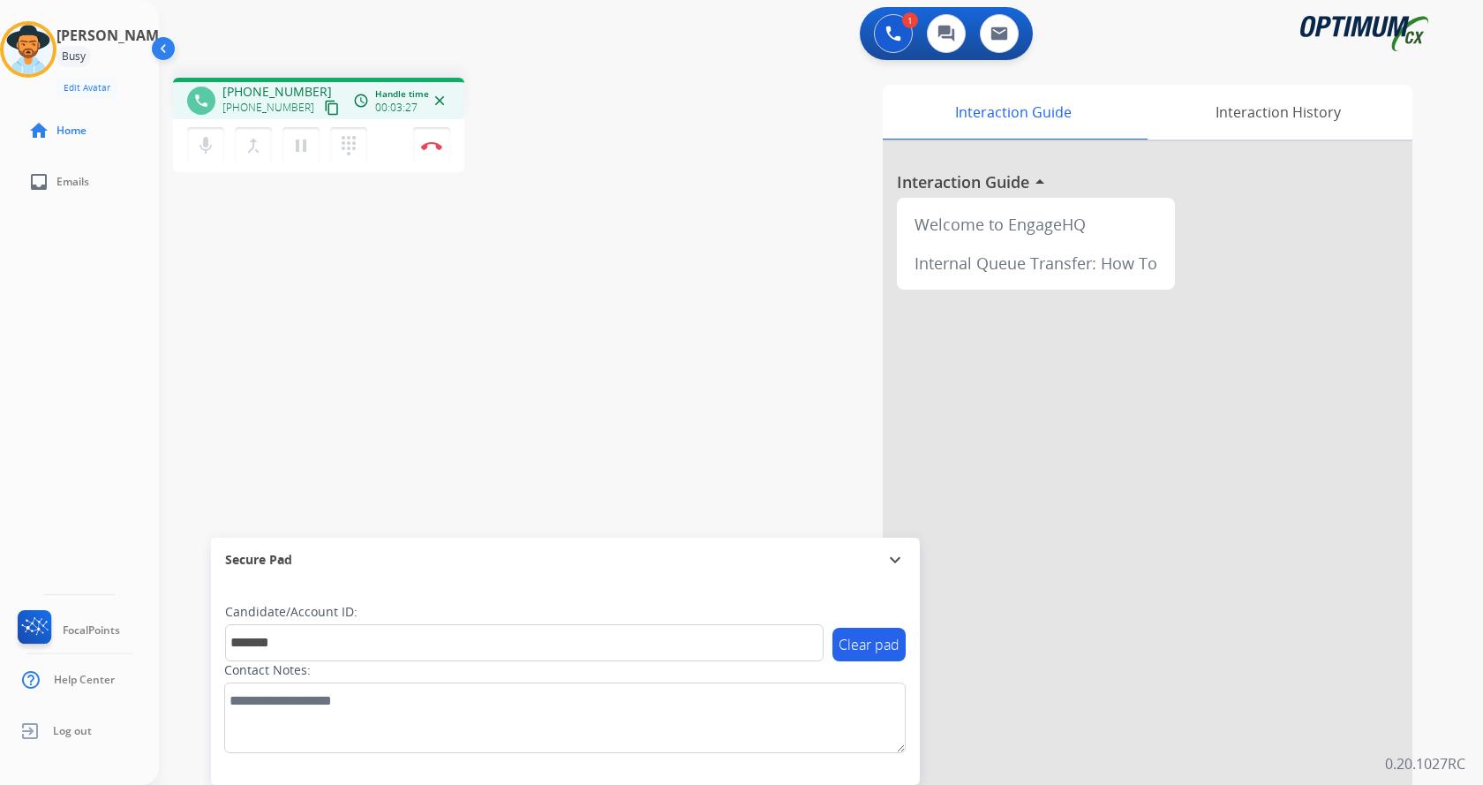
drag, startPoint x: 312, startPoint y: 261, endPoint x: 326, endPoint y: 210, distance: 53.1
click at [322, 220] on div "phone [PHONE_NUMBER] [PHONE_NUMBER] content_copy access_time Call metrics Queue…" at bounding box center [800, 432] width 1282 height 736
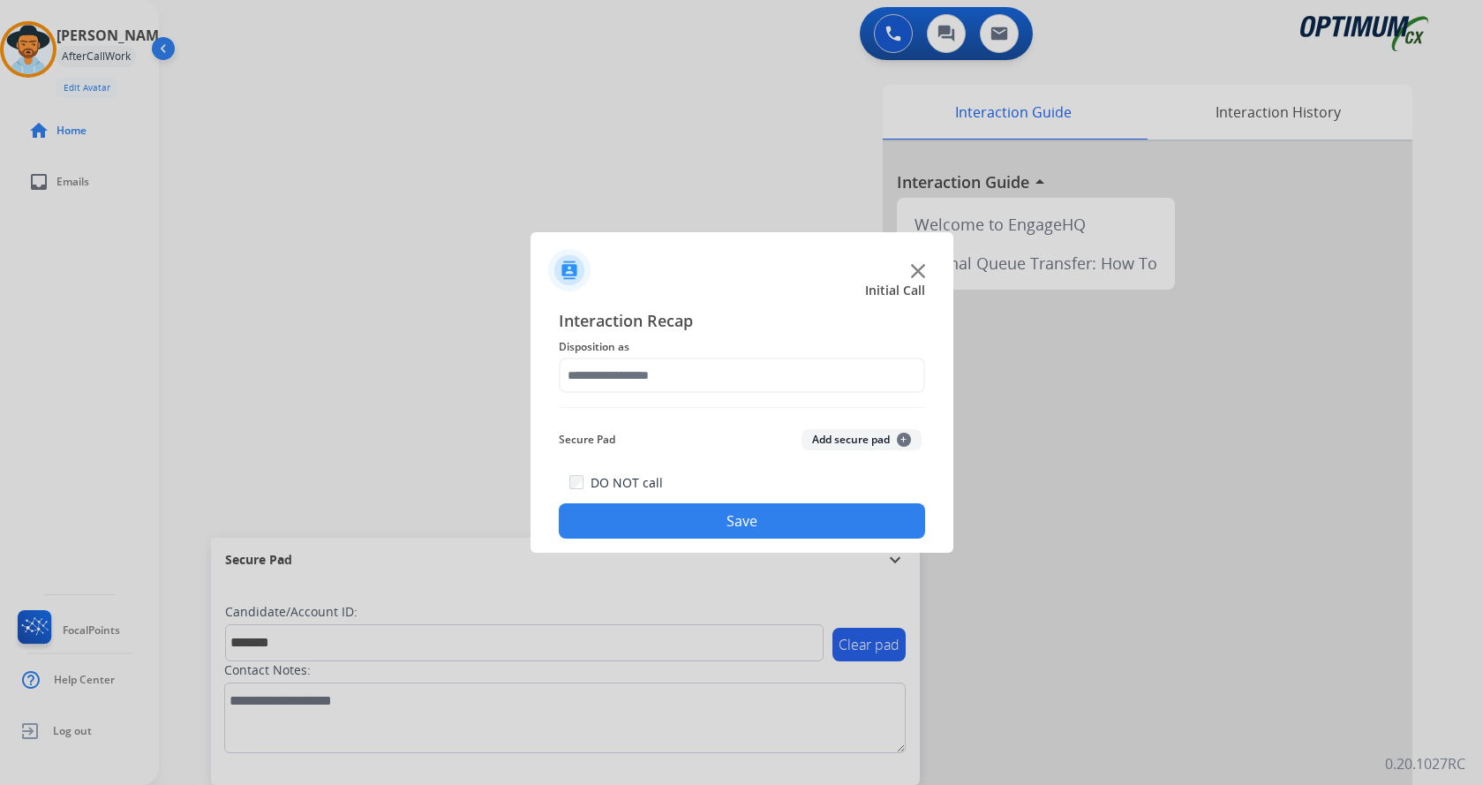
click at [859, 433] on button "Add secure pad +" at bounding box center [861, 439] width 120 height 21
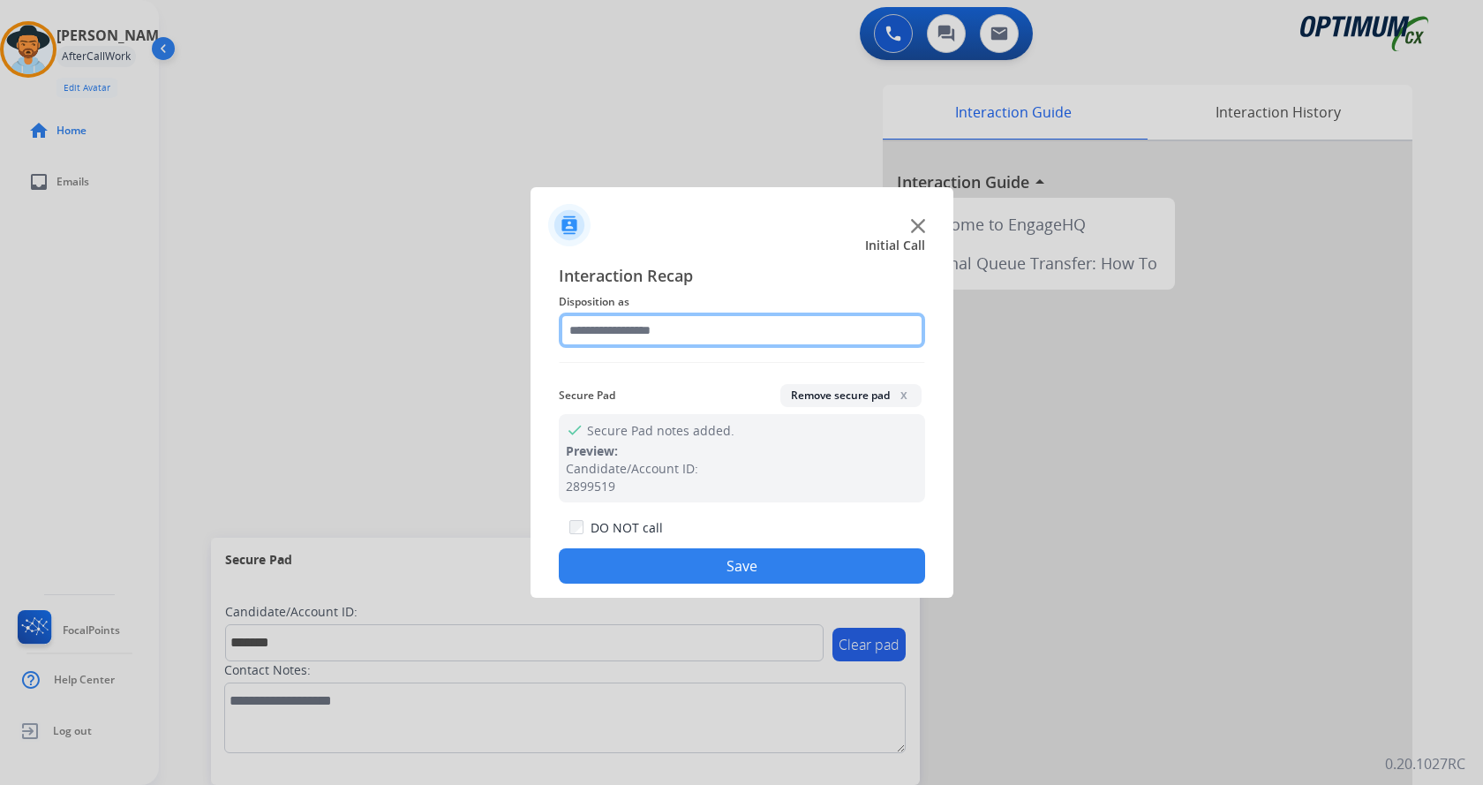
click at [713, 340] on input "text" at bounding box center [742, 329] width 366 height 35
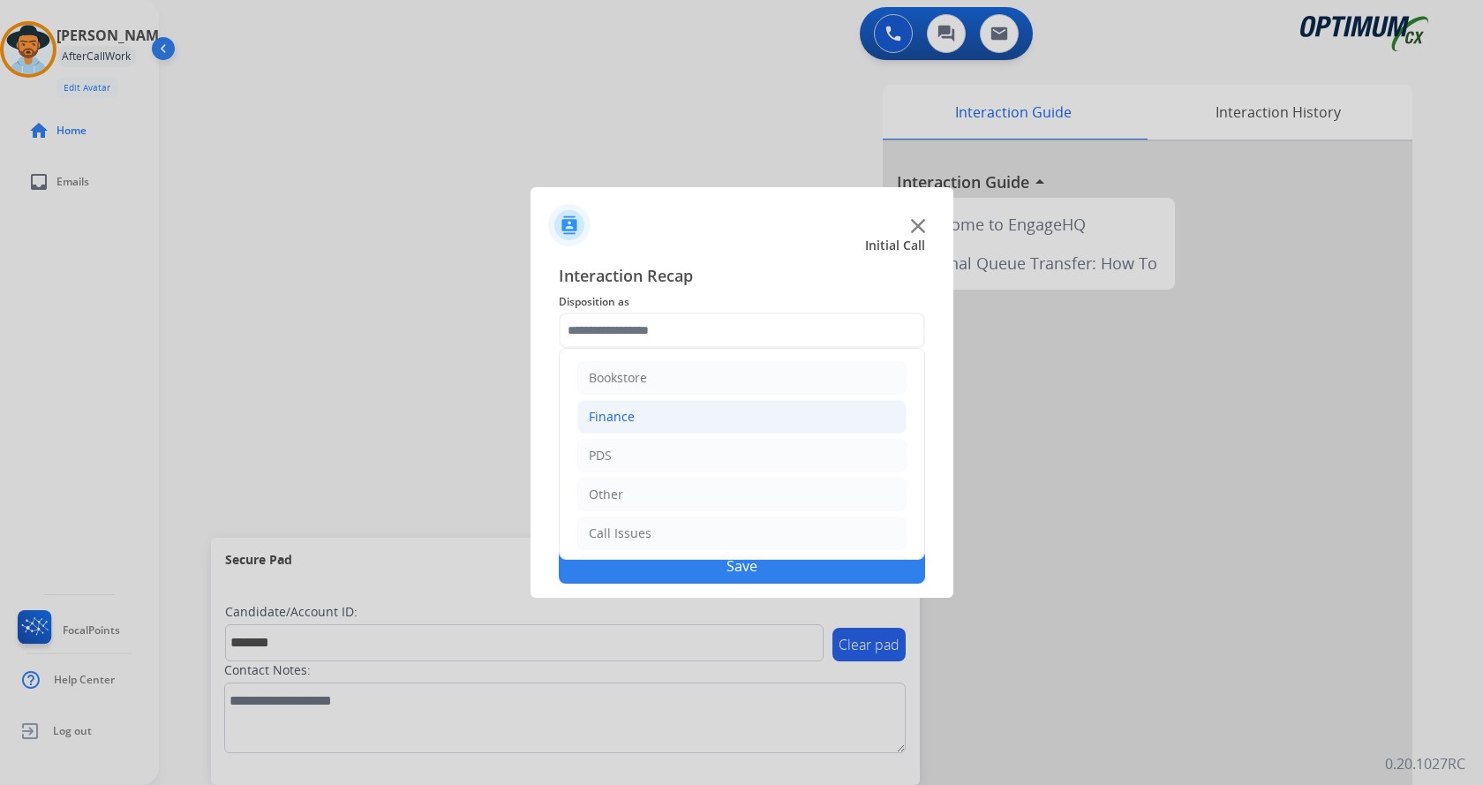
click at [727, 423] on li "Finance" at bounding box center [741, 417] width 329 height 34
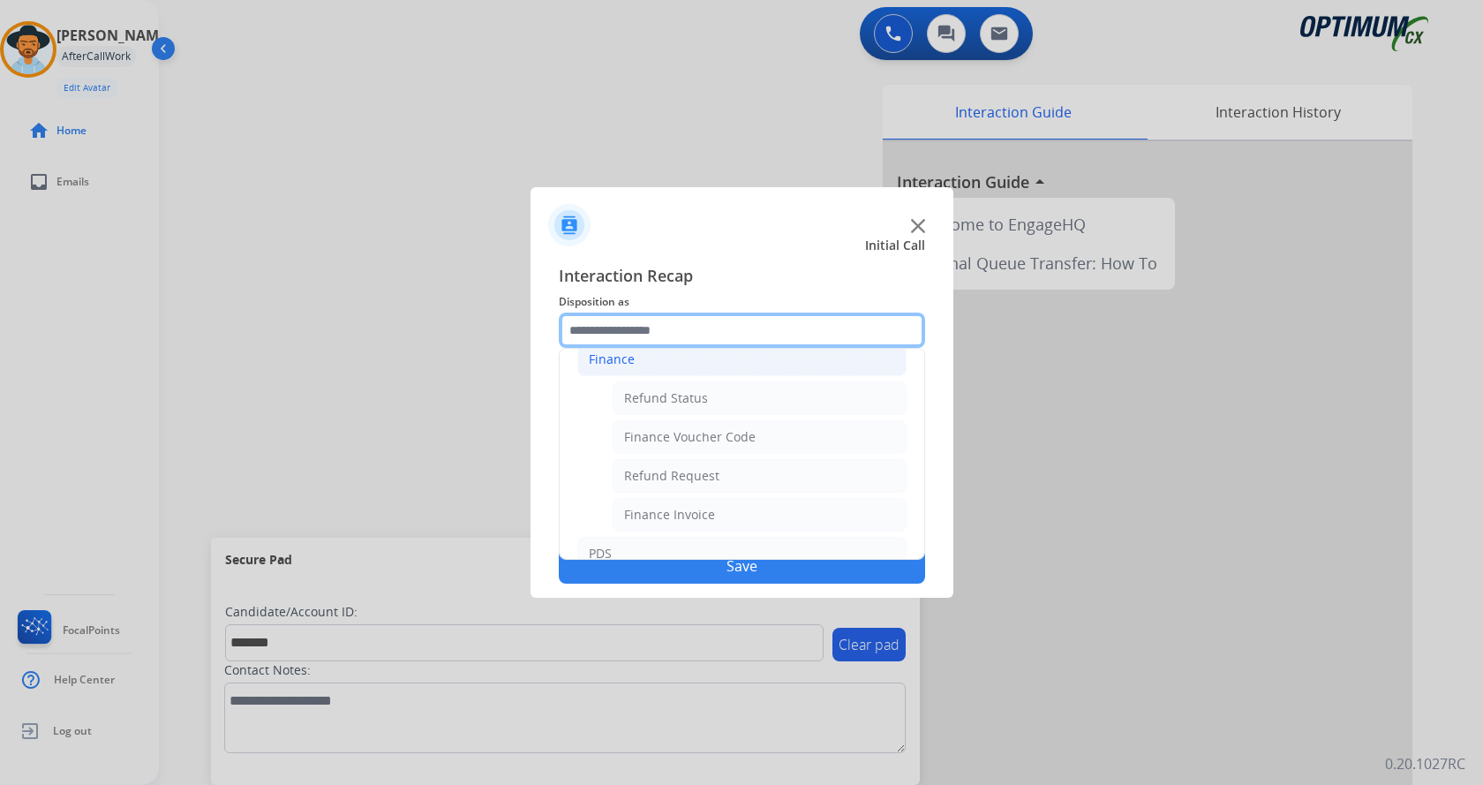
scroll to position [88, 0]
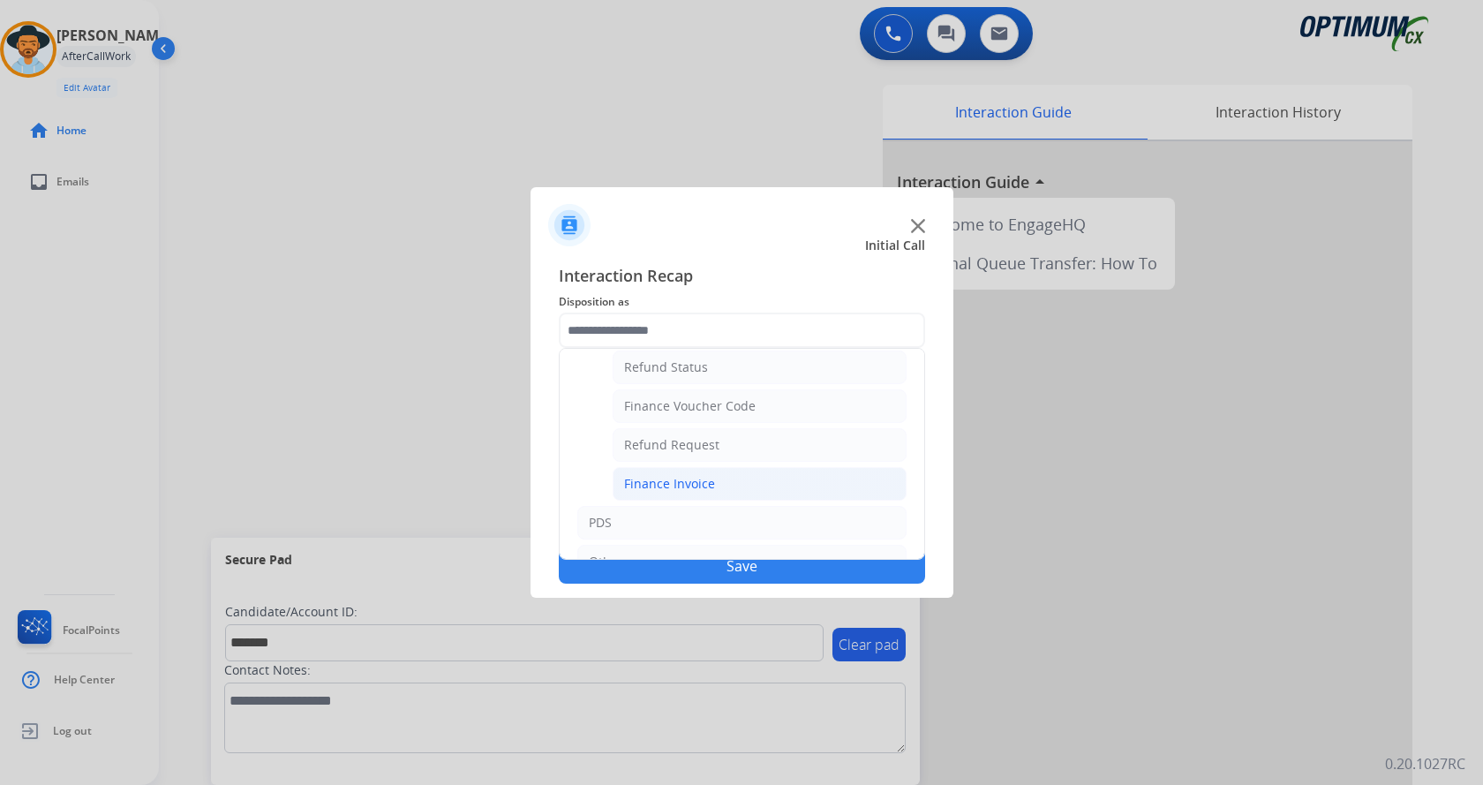
click at [729, 485] on li "Finance Invoice" at bounding box center [760, 484] width 294 height 34
type input "**********"
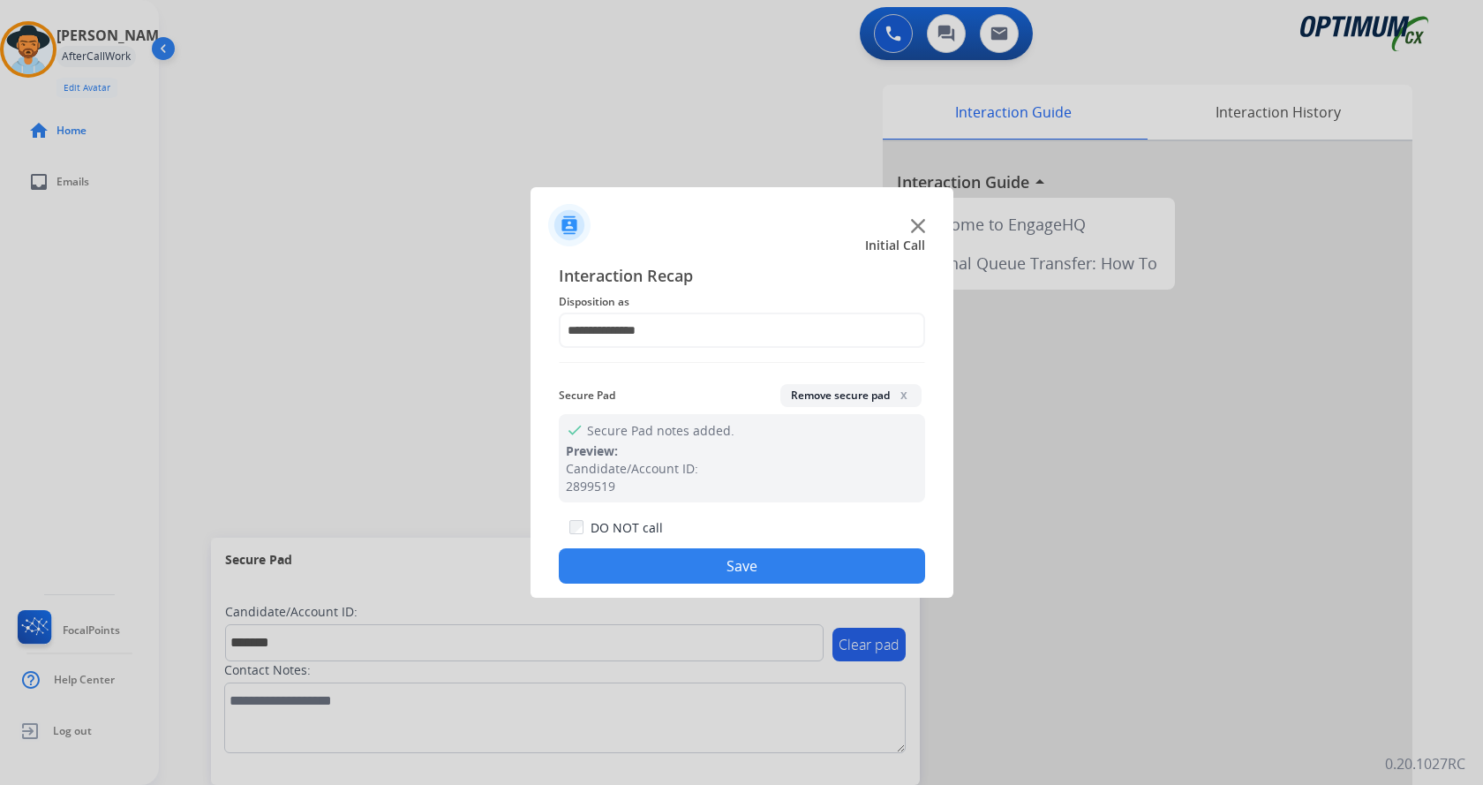
click at [717, 568] on button "Save" at bounding box center [742, 565] width 366 height 35
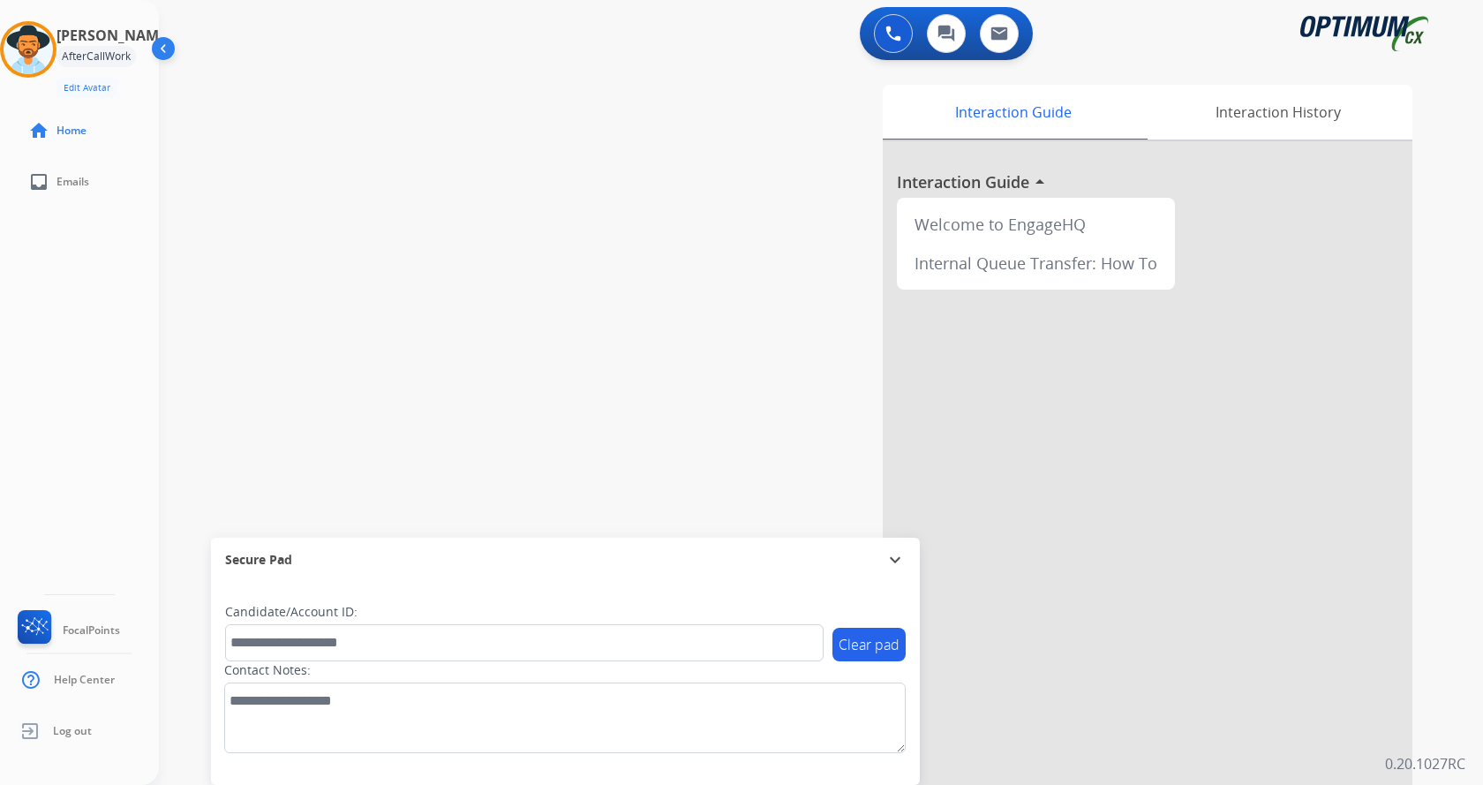
click at [510, 325] on div "swap_horiz Break voice bridge close_fullscreen Connect 3-Way Call merge_type Se…" at bounding box center [800, 432] width 1282 height 736
click at [20, 50] on img at bounding box center [28, 49] width 49 height 49
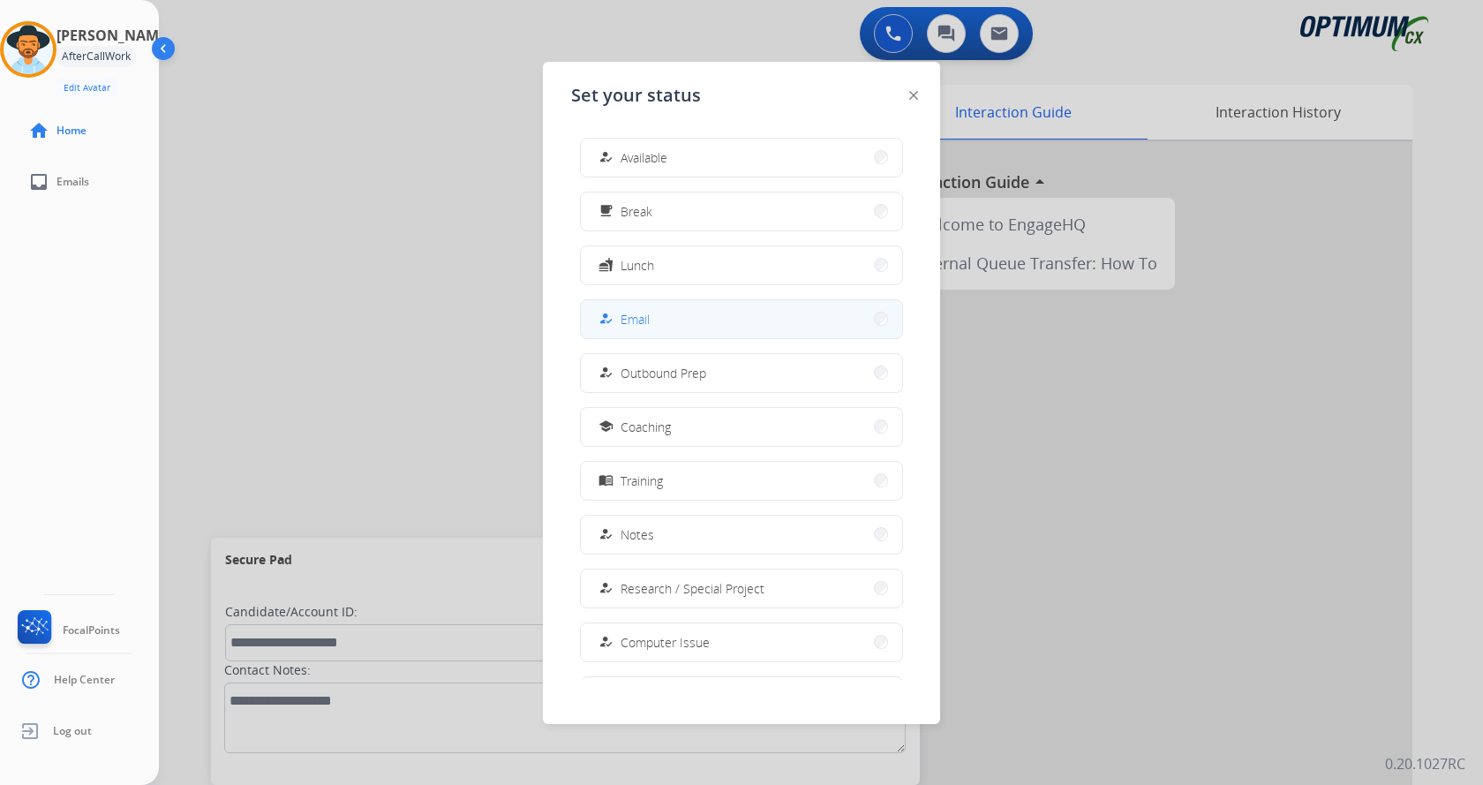
click at [643, 316] on span "Email" at bounding box center [634, 319] width 29 height 19
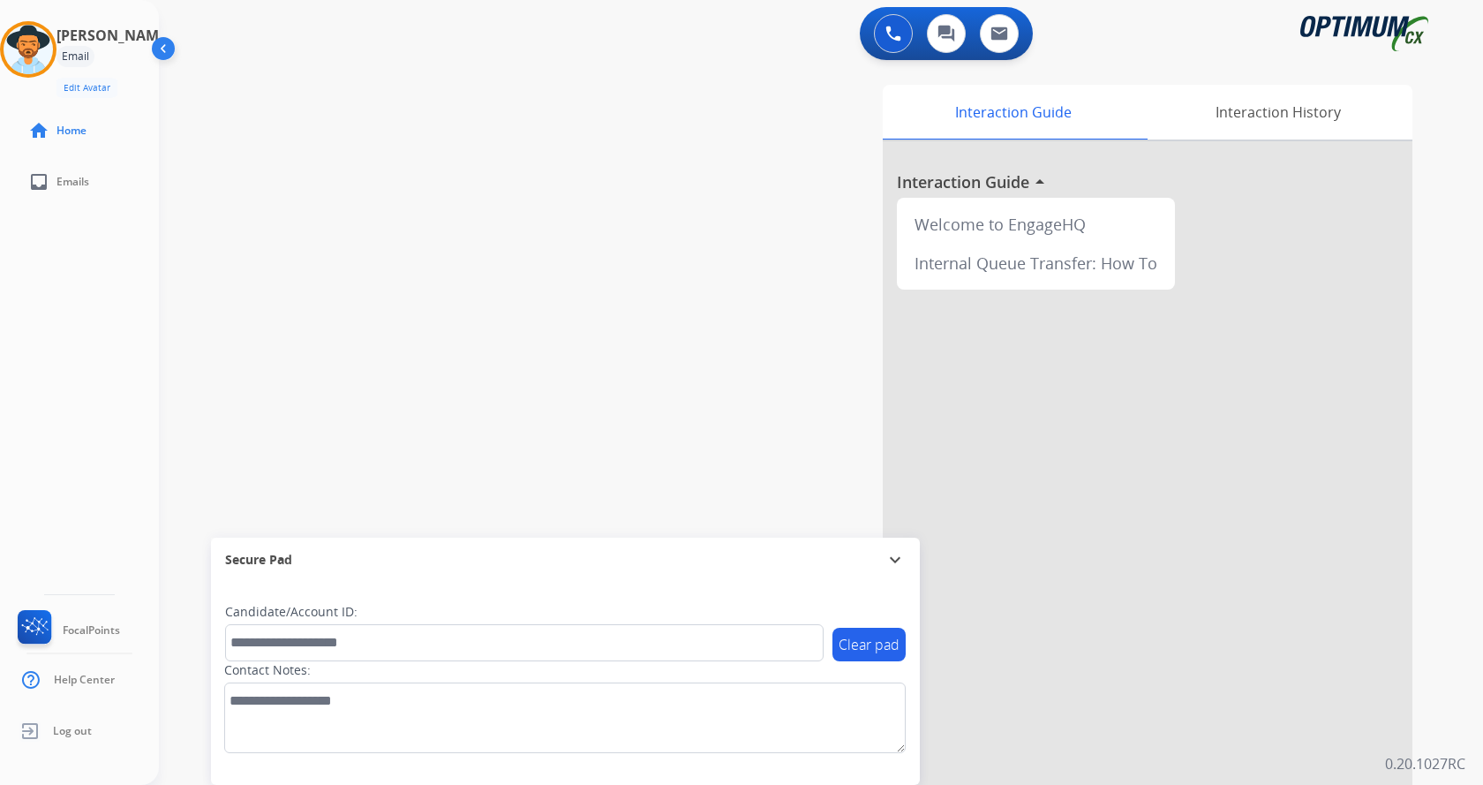
click at [459, 320] on div "swap_horiz Break voice bridge close_fullscreen Connect 3-Way Call merge_type Se…" at bounding box center [800, 432] width 1282 height 736
click at [352, 373] on div "swap_horiz Break voice bridge close_fullscreen Connect 3-Way Call merge_type Se…" at bounding box center [800, 432] width 1282 height 736
